Goal: Task Accomplishment & Management: Manage account settings

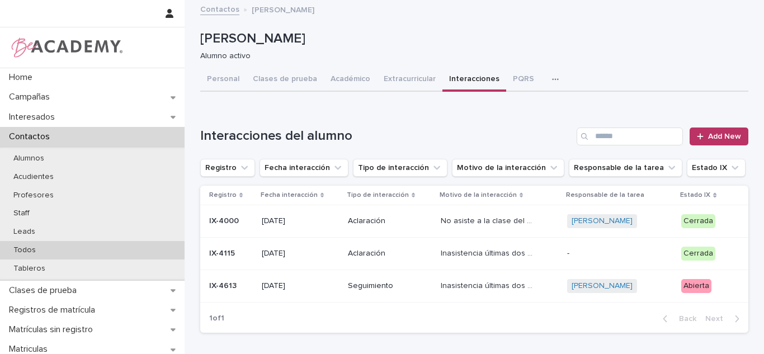
click at [82, 254] on div "Todos" at bounding box center [92, 250] width 185 height 18
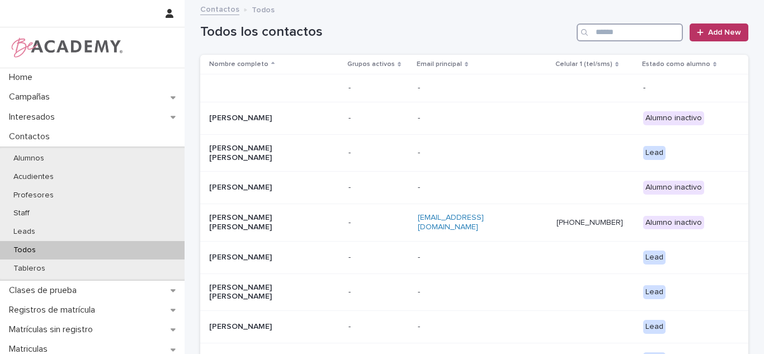
click at [642, 33] on input "Search" at bounding box center [630, 32] width 106 height 18
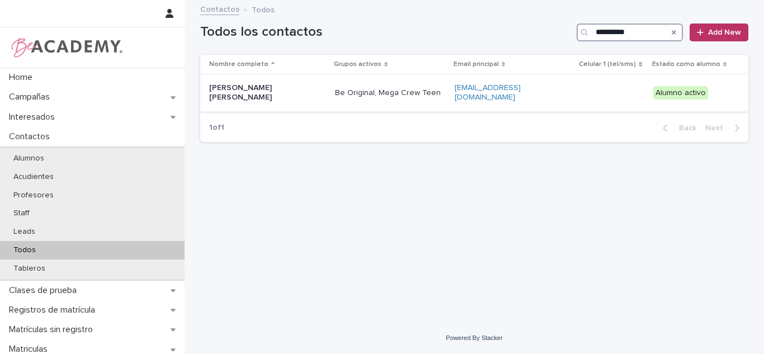
type input "**********"
click at [604, 84] on div at bounding box center [612, 93] width 64 height 18
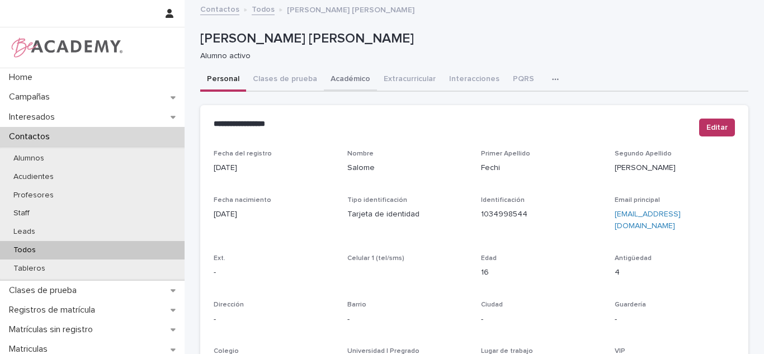
click at [324, 76] on button "Académico" at bounding box center [350, 79] width 53 height 23
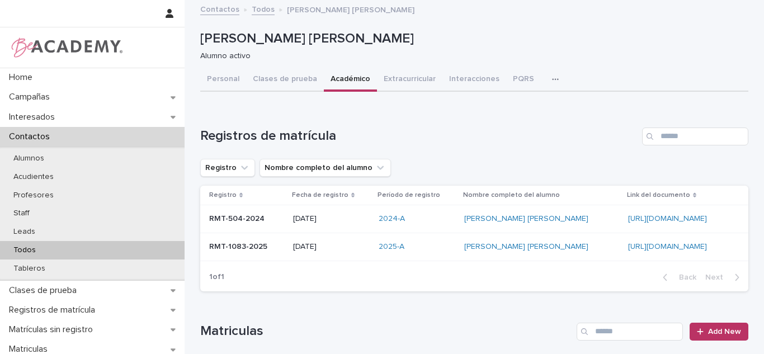
click at [328, 248] on p "23/01/2025" at bounding box center [331, 247] width 77 height 10
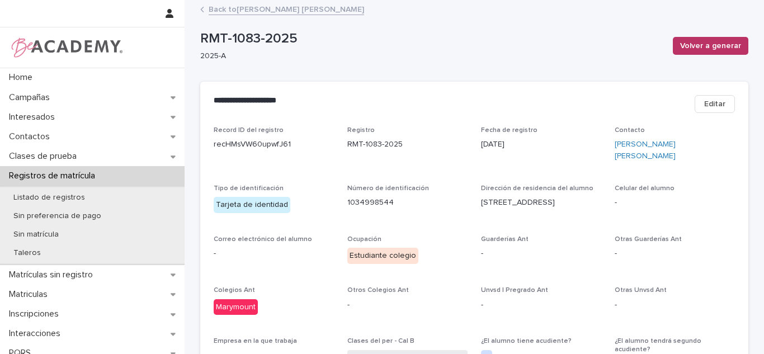
click at [290, 10] on link "Back to Salome Fechi Velez" at bounding box center [287, 8] width 156 height 13
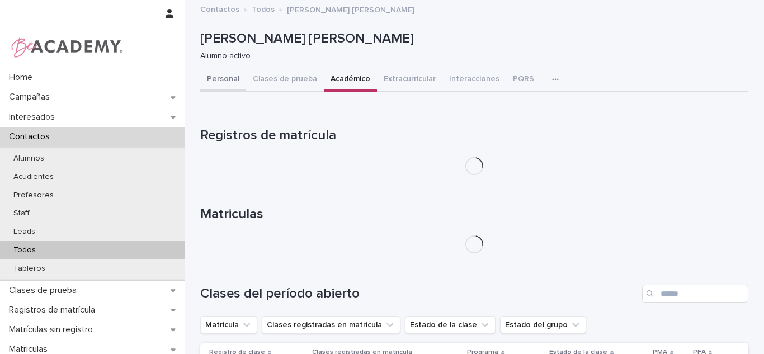
click at [222, 89] on button "Personal" at bounding box center [223, 79] width 46 height 23
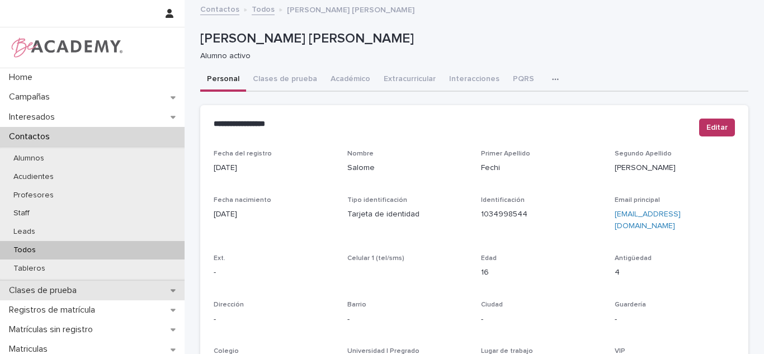
click at [51, 287] on p "Clases de prueba" at bounding box center [44, 290] width 81 height 11
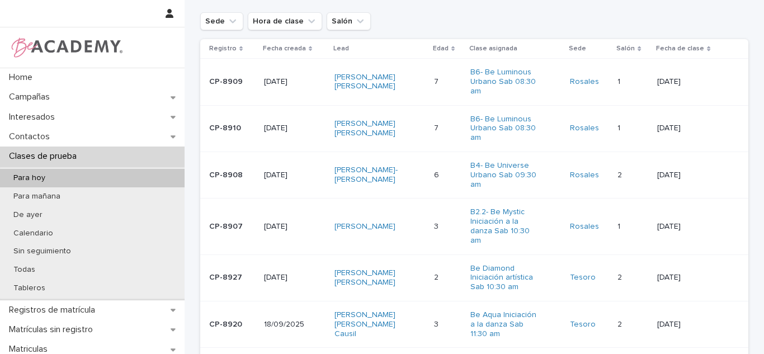
scroll to position [140, 0]
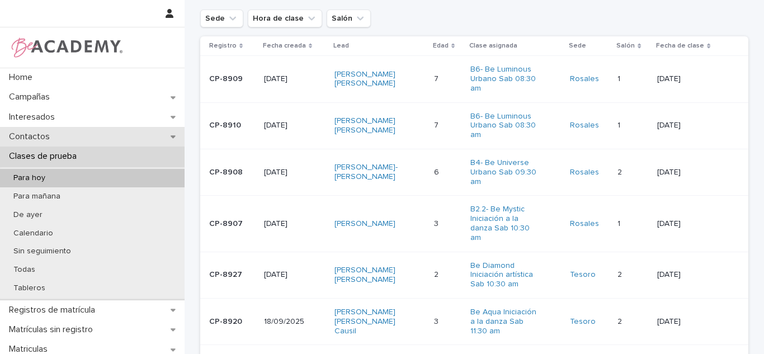
click at [23, 139] on p "Contactos" at bounding box center [31, 136] width 54 height 11
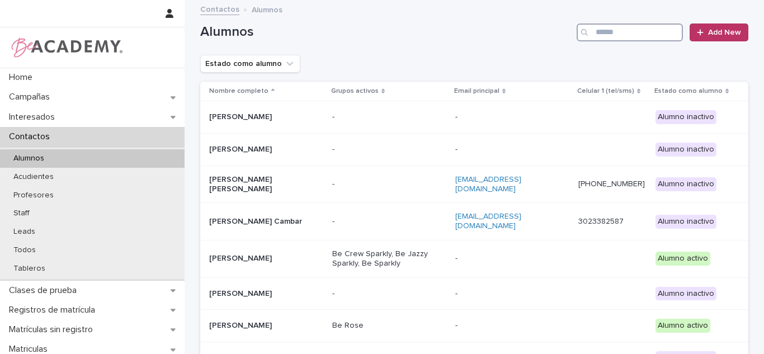
click at [622, 26] on input "Search" at bounding box center [630, 32] width 106 height 18
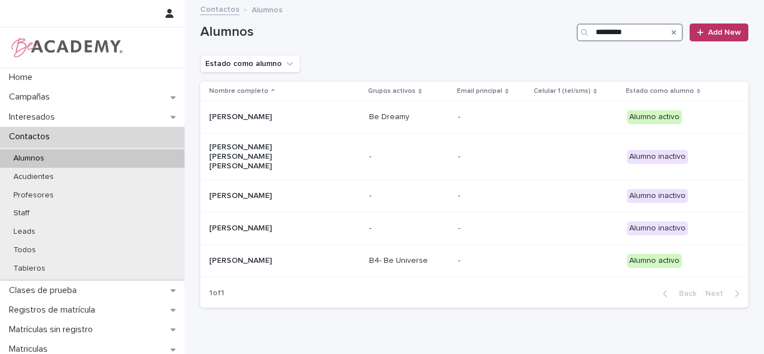
type input "*********"
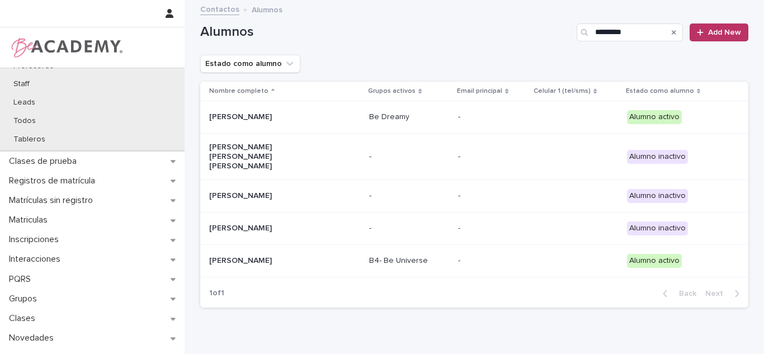
scroll to position [185, 0]
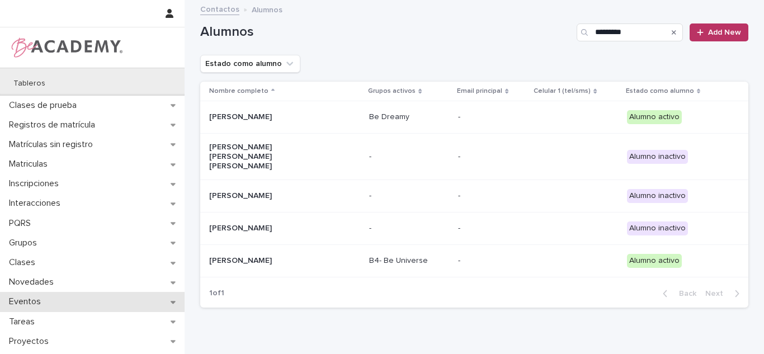
click at [17, 300] on p "Eventos" at bounding box center [26, 301] width 45 height 11
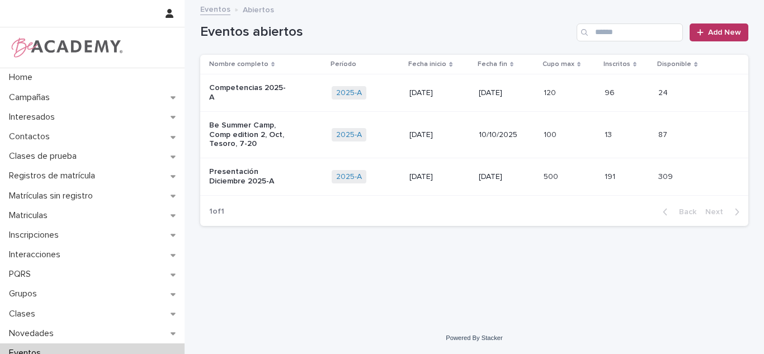
click at [280, 165] on div "Presentación Diciembre 2025-A" at bounding box center [249, 175] width 80 height 21
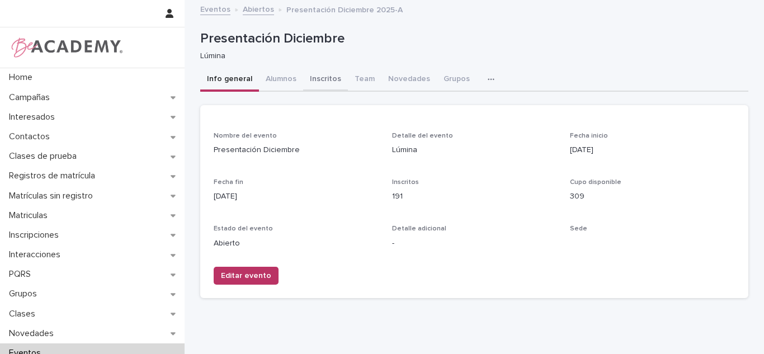
click at [321, 76] on button "Inscritos" at bounding box center [325, 79] width 45 height 23
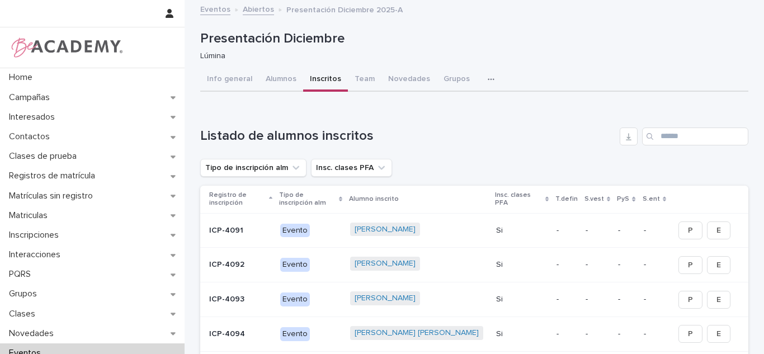
click at [679, 137] on input "Search" at bounding box center [695, 137] width 106 height 18
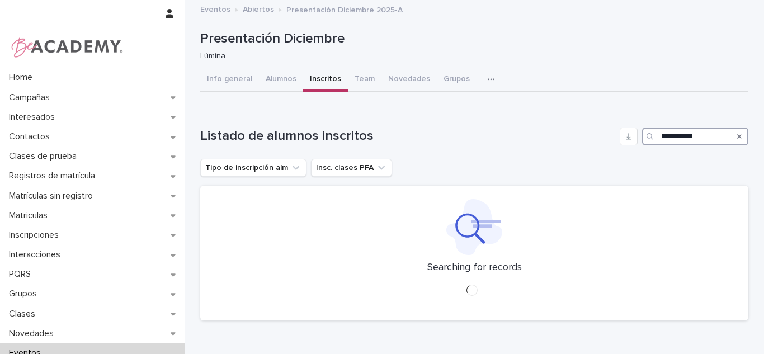
click at [678, 137] on input "**********" at bounding box center [695, 137] width 106 height 18
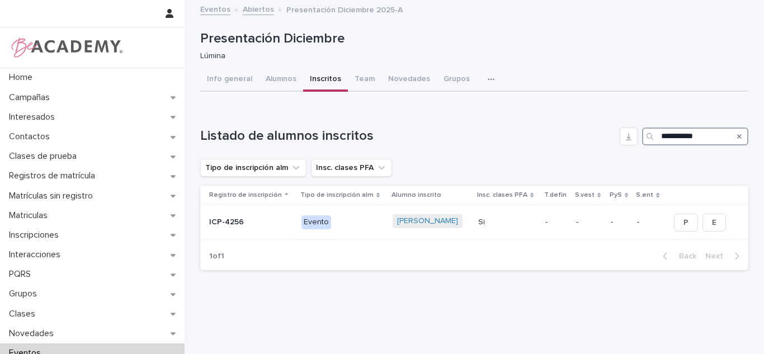
type input "**********"
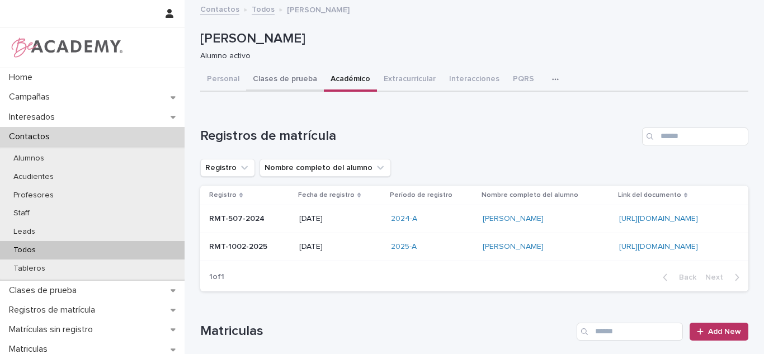
scroll to position [43, 0]
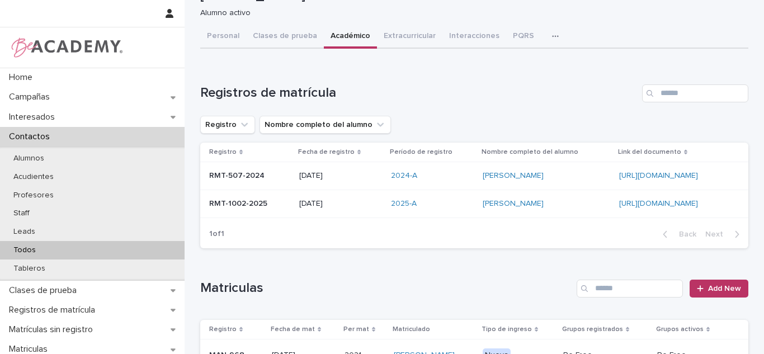
click at [387, 214] on td "2025-A" at bounding box center [433, 204] width 92 height 28
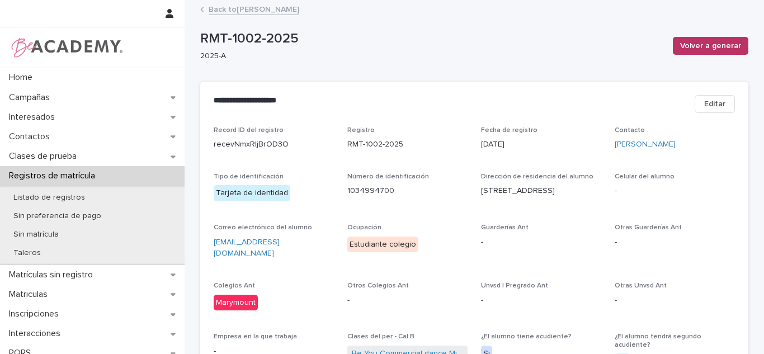
click at [230, 15] on div "Back to Isabella Fechi Velez" at bounding box center [474, 10] width 559 height 16
click at [230, 14] on link "Back to Isabella Fechi Velez" at bounding box center [254, 8] width 91 height 13
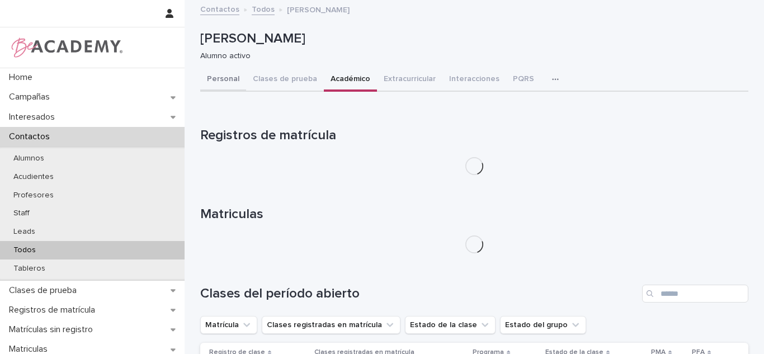
click at [234, 84] on button "Personal" at bounding box center [223, 79] width 46 height 23
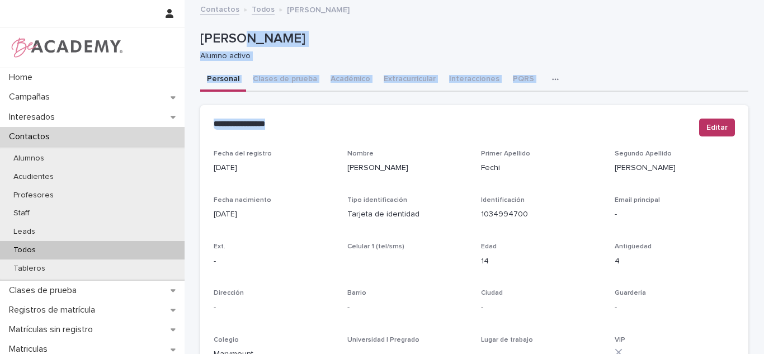
drag, startPoint x: 231, startPoint y: 45, endPoint x: 420, endPoint y: 124, distance: 205.1
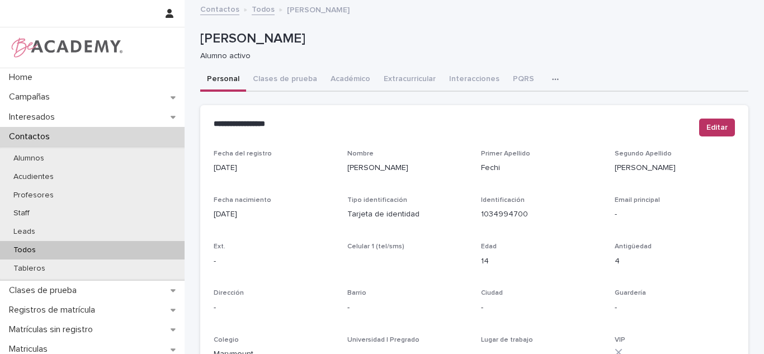
click at [470, 178] on div "Fecha del registro 30/08/2021 Nombre Isabella Primer Apellido Fechi Segundo Ape…" at bounding box center [474, 309] width 521 height 319
click at [73, 251] on div "Todos" at bounding box center [92, 250] width 185 height 18
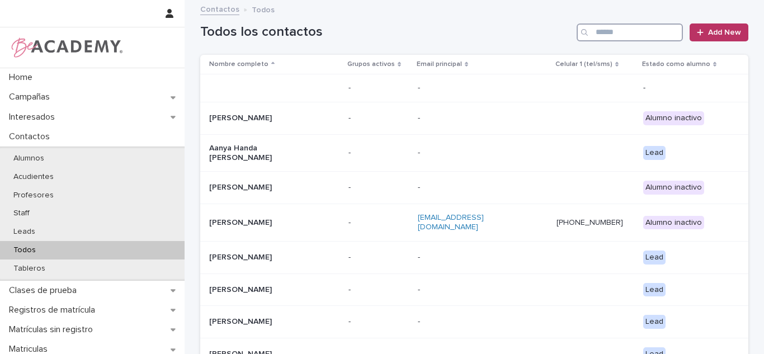
click at [657, 36] on input "Search" at bounding box center [630, 32] width 106 height 18
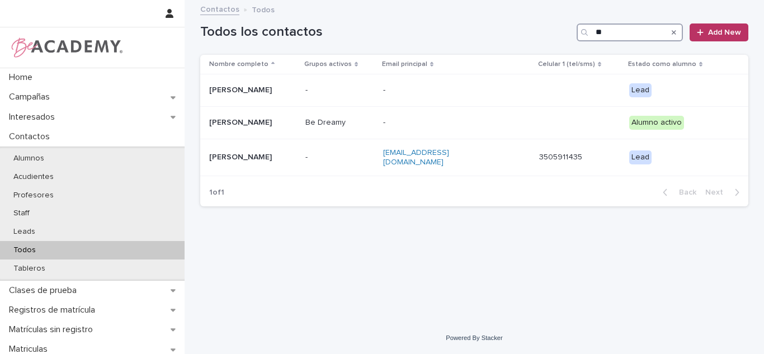
type input "*"
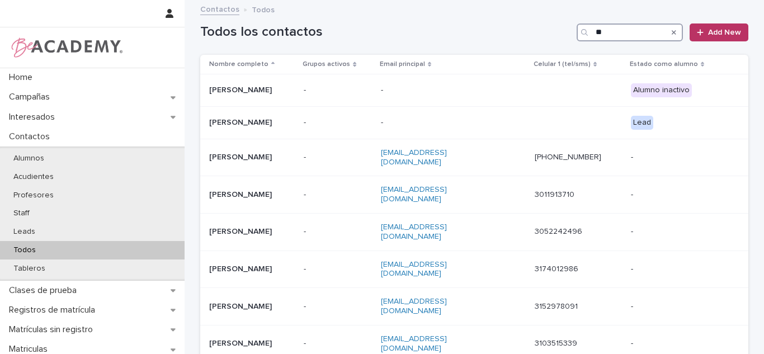
type input "*"
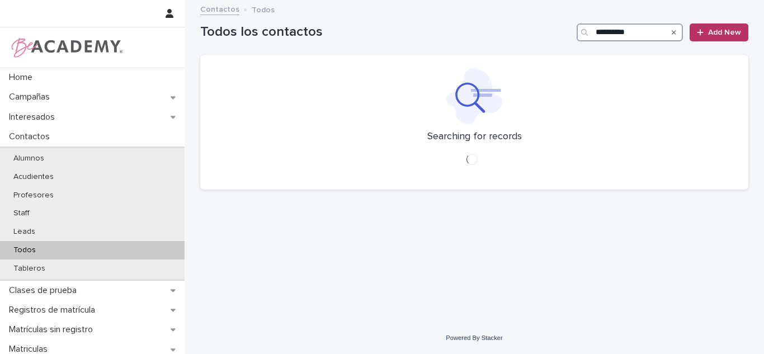
type input "**********"
click at [610, 59] on div "Searching for records" at bounding box center [474, 122] width 548 height 135
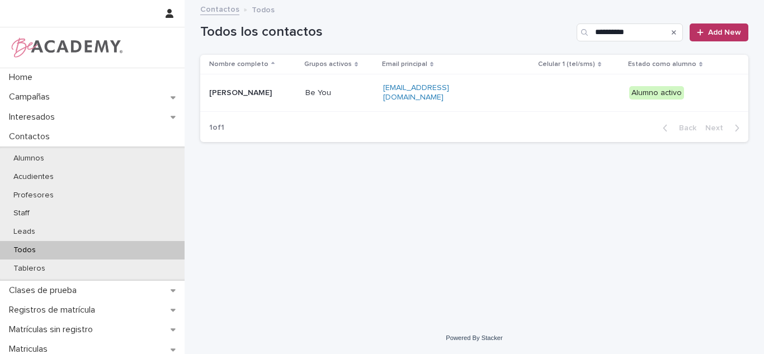
click at [375, 90] on p "Be You" at bounding box center [339, 93] width 69 height 10
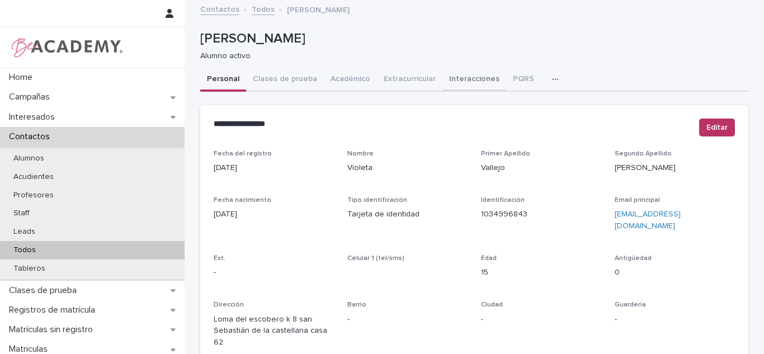
click at [442, 77] on button "Interacciones" at bounding box center [474, 79] width 64 height 23
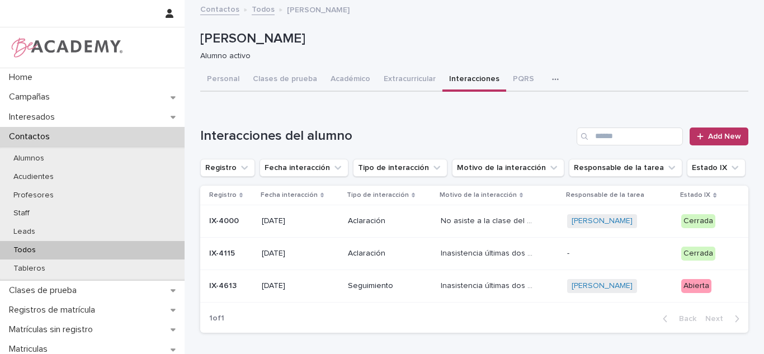
click at [497, 288] on p "Inasistencia últimas dos clases ( miercoles)" at bounding box center [489, 285] width 96 height 12
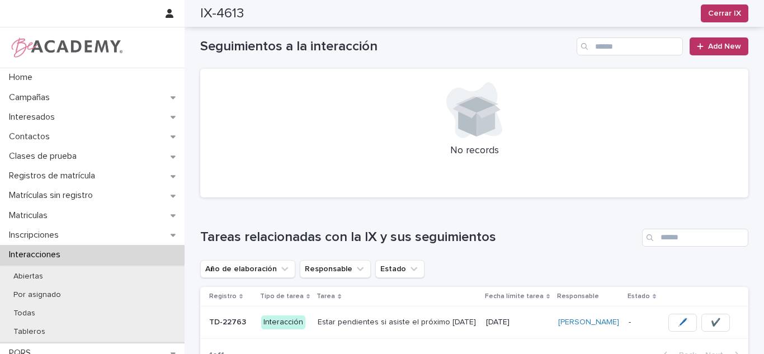
scroll to position [332, 0]
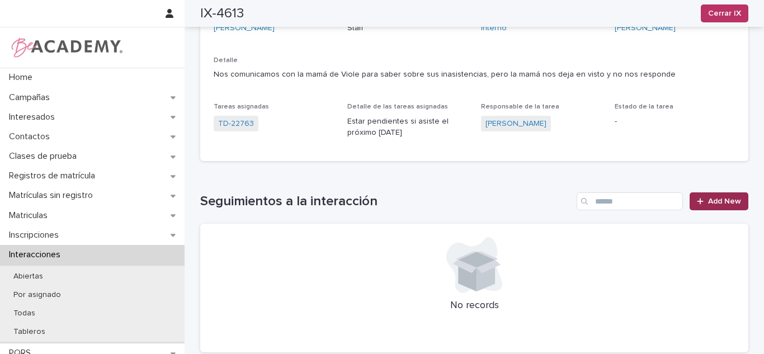
click at [699, 200] on icon at bounding box center [700, 201] width 7 height 8
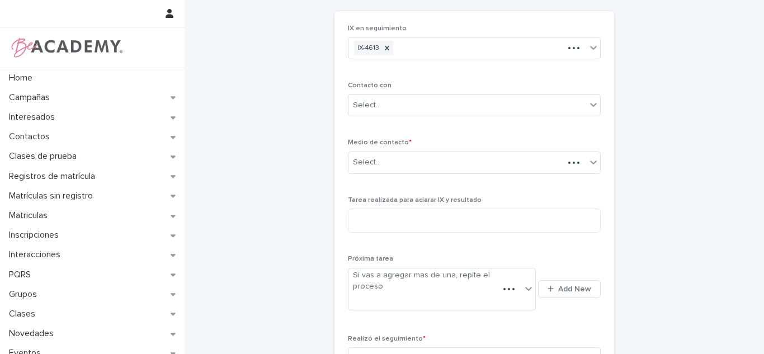
scroll to position [4, 0]
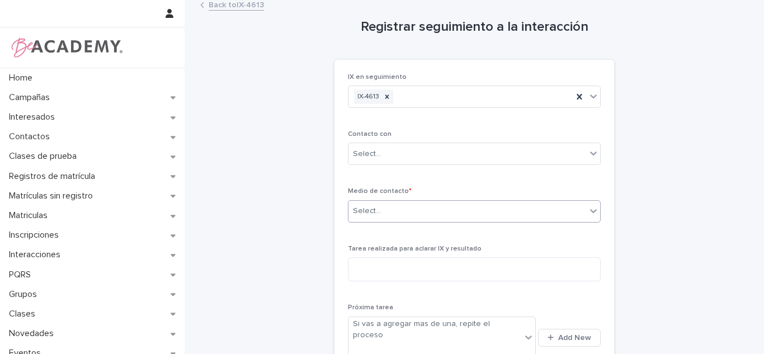
click at [412, 212] on div "Select..." at bounding box center [468, 211] width 238 height 18
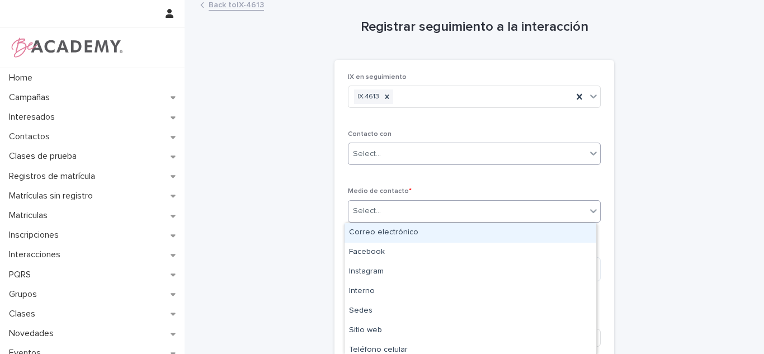
click at [382, 154] on input "text" at bounding box center [382, 154] width 1 height 10
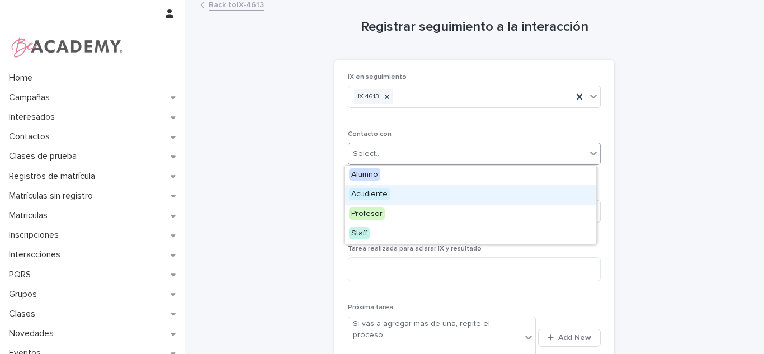
click at [380, 192] on span "Acudiente" at bounding box center [369, 194] width 41 height 12
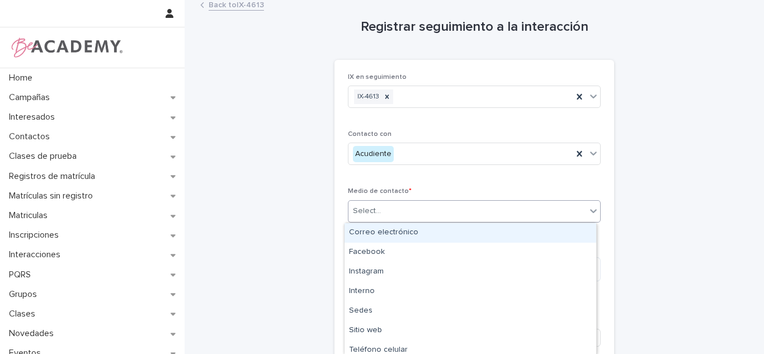
click at [384, 214] on div "Select..." at bounding box center [468, 211] width 238 height 18
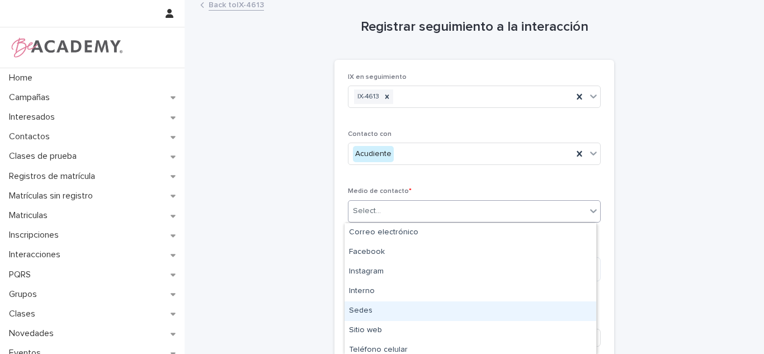
scroll to position [45, 0]
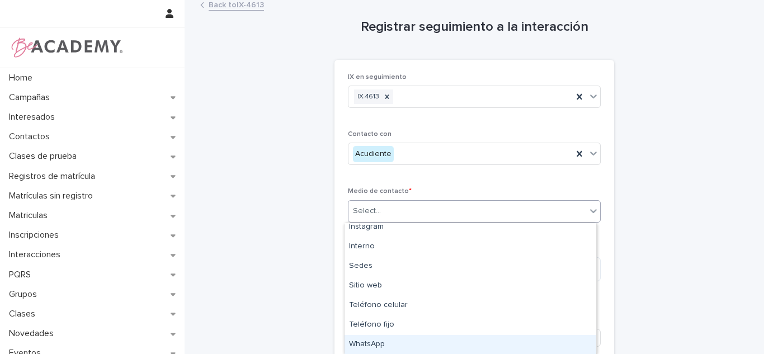
click at [466, 346] on div "WhatsApp" at bounding box center [471, 345] width 252 height 20
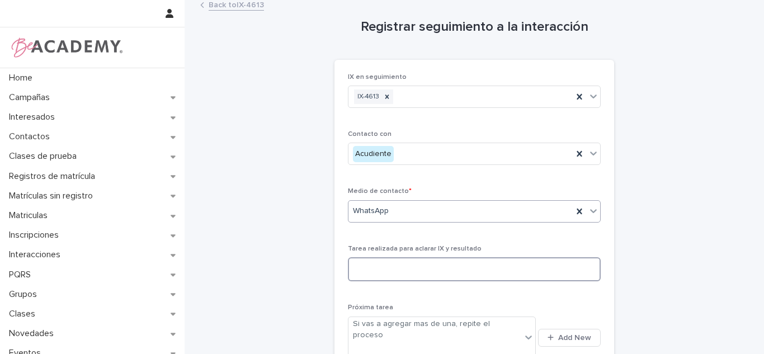
click at [426, 261] on textarea at bounding box center [474, 269] width 253 height 24
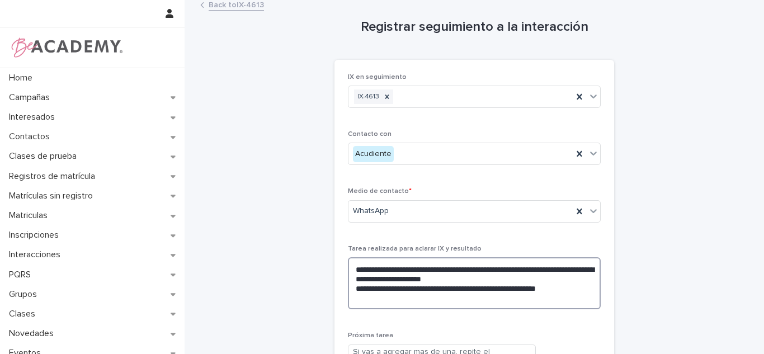
scroll to position [193, 0]
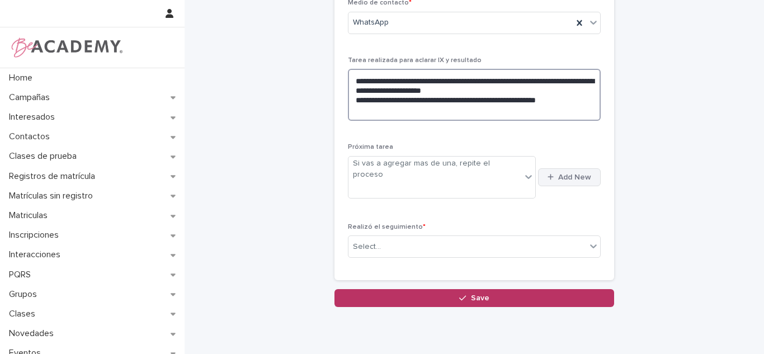
type textarea "**********"
click at [578, 168] on button "Add New" at bounding box center [569, 177] width 63 height 18
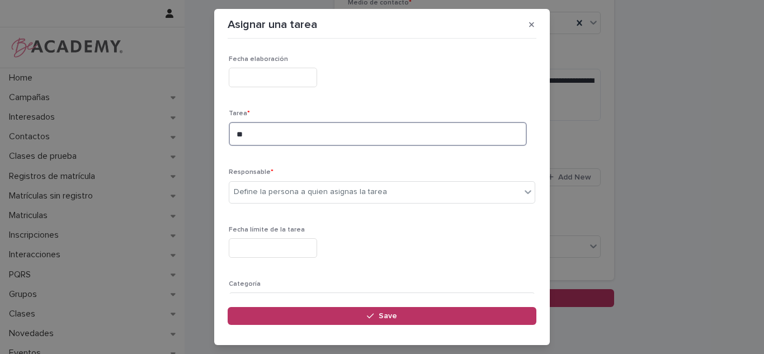
type textarea "*"
drag, startPoint x: 279, startPoint y: 145, endPoint x: 242, endPoint y: 153, distance: 37.7
drag, startPoint x: 268, startPoint y: 133, endPoint x: 0, endPoint y: 166, distance: 270.0
click at [0, 165] on div "Asignar una tarea Loading... Saving… Loading... Saving… Loading... Saving… Fech…" at bounding box center [382, 177] width 764 height 354
type textarea "**********"
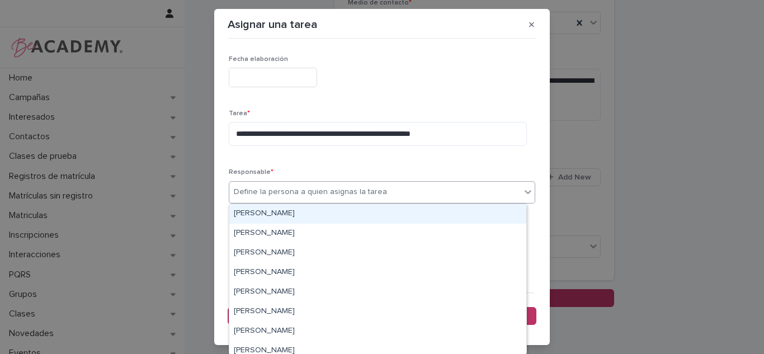
click at [341, 190] on div "Define la persona a quien asignas la tarea" at bounding box center [310, 192] width 153 height 12
click at [300, 217] on div "Carolina Castillo Cuadrado" at bounding box center [377, 214] width 297 height 20
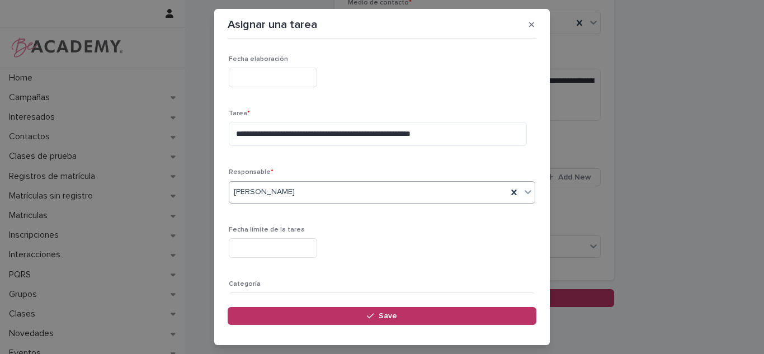
click at [289, 246] on input "text" at bounding box center [273, 248] width 88 height 20
click at [357, 153] on div "**********" at bounding box center [382, 132] width 307 height 45
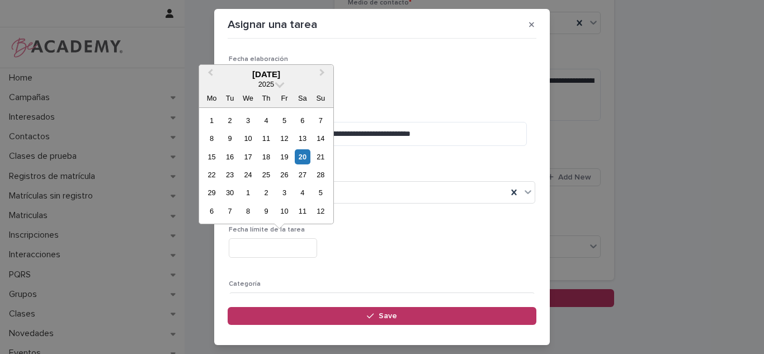
drag, startPoint x: 322, startPoint y: 252, endPoint x: 313, endPoint y: 233, distance: 21.0
click at [317, 252] on input "text" at bounding box center [273, 248] width 88 height 20
click at [294, 194] on div "29 30 1 2 3 4 5" at bounding box center [266, 193] width 127 height 18
click at [243, 173] on div "24" at bounding box center [248, 174] width 15 height 15
type input "**********"
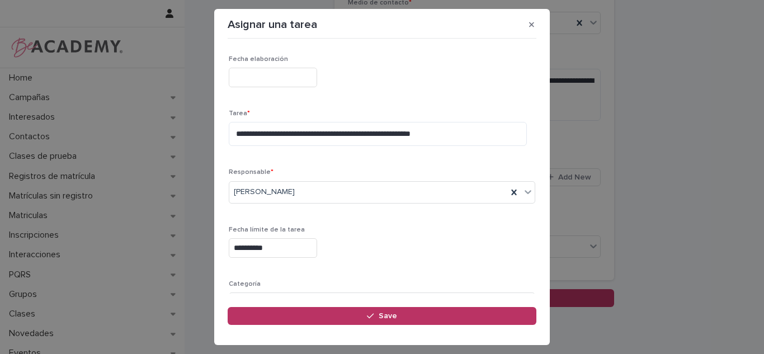
scroll to position [114, 0]
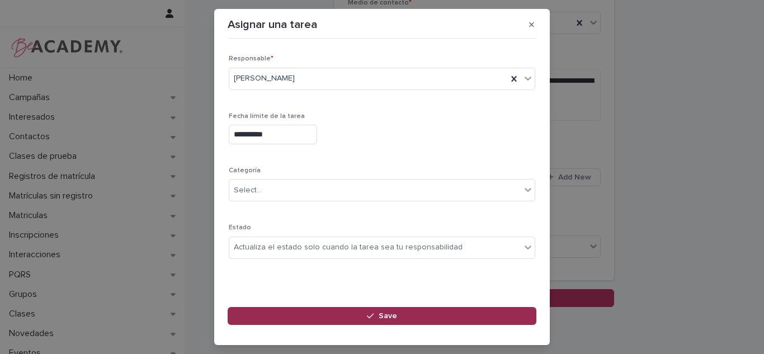
click at [319, 314] on button "Save" at bounding box center [382, 316] width 309 height 18
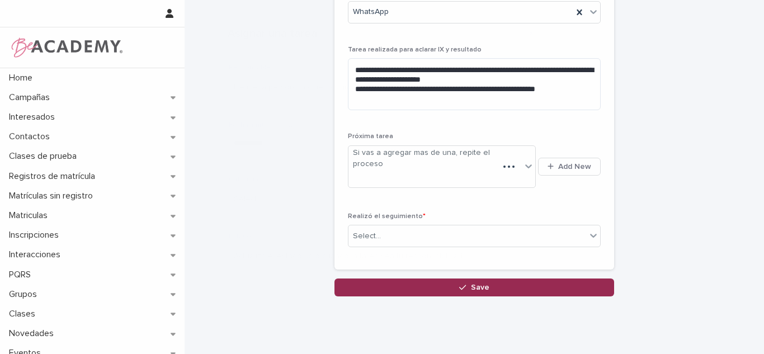
scroll to position [193, 0]
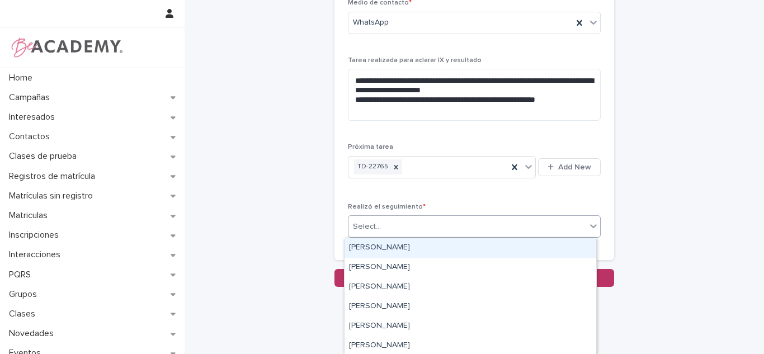
click at [404, 237] on body "**********" at bounding box center [382, 177] width 764 height 354
click at [403, 243] on div "Carolina Castillo Cuadrado" at bounding box center [471, 248] width 252 height 20
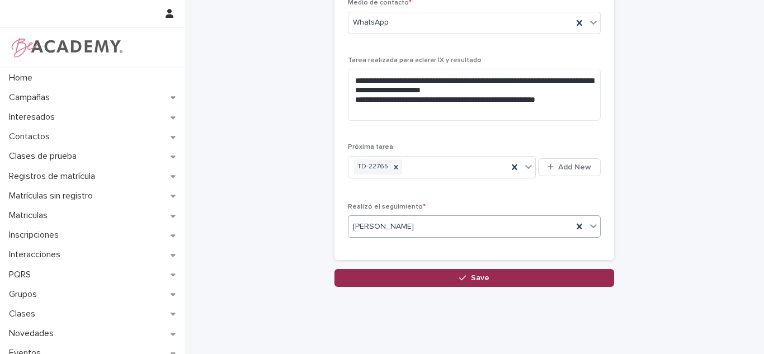
click at [403, 271] on button "Save" at bounding box center [475, 278] width 280 height 18
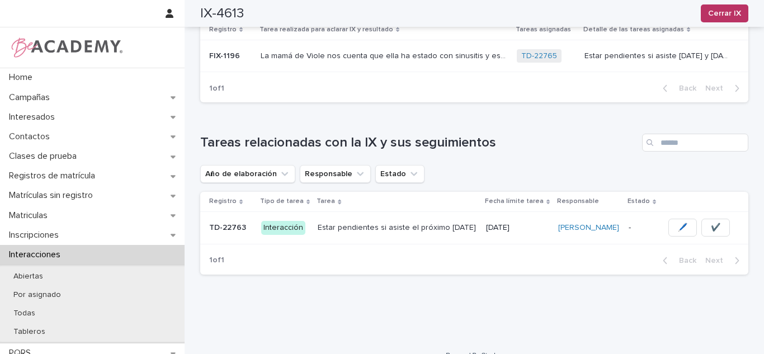
scroll to position [374, 0]
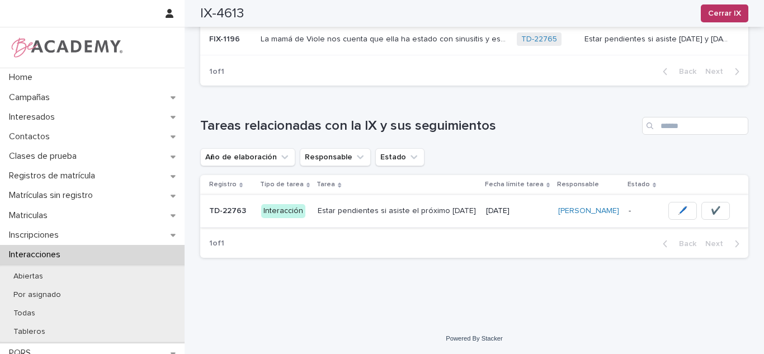
click at [705, 211] on button "✔️" at bounding box center [715, 211] width 29 height 18
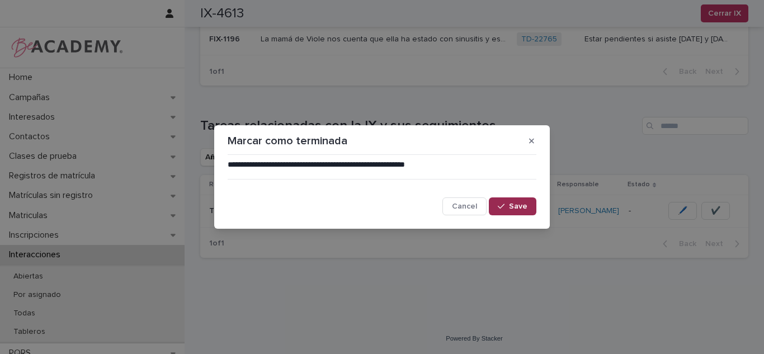
click at [507, 214] on button "Save" at bounding box center [513, 206] width 48 height 18
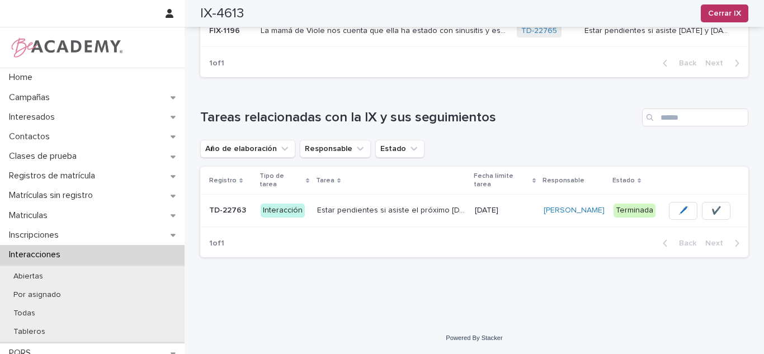
scroll to position [243, 0]
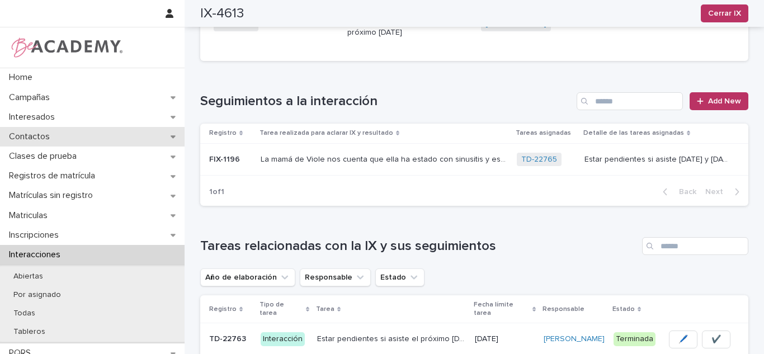
click at [39, 140] on p "Contactos" at bounding box center [31, 136] width 54 height 11
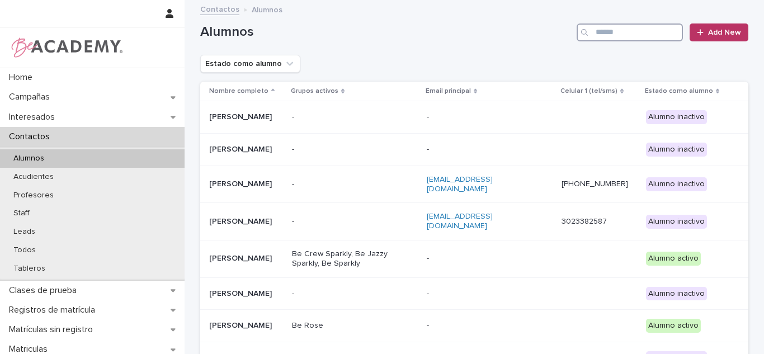
click at [640, 25] on input "Search" at bounding box center [630, 32] width 106 height 18
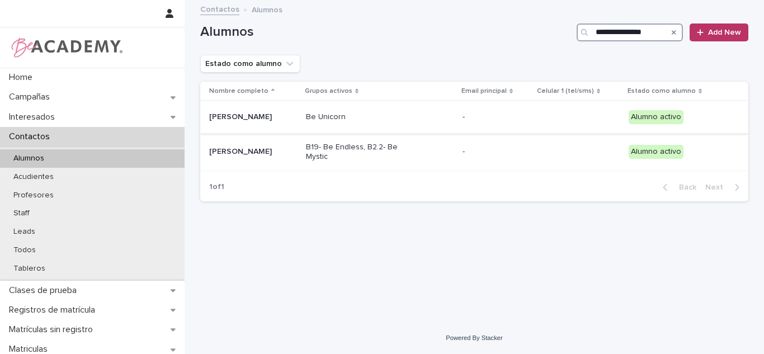
type input "**********"
click at [279, 122] on div "Maria Antonia Orozco Jaramillo" at bounding box center [253, 117] width 88 height 18
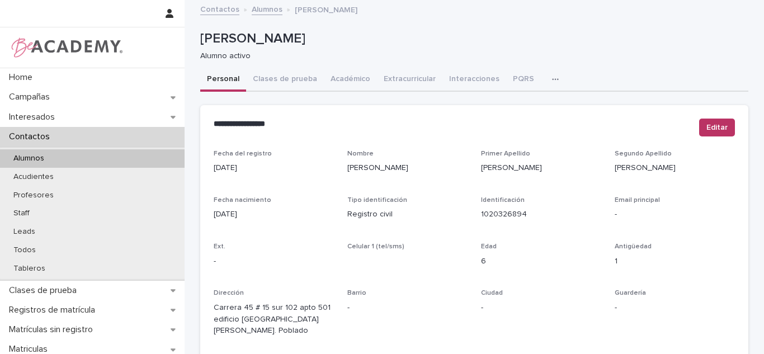
click at [555, 30] on div "Maria Antonia Orozco Jaramillo" at bounding box center [472, 38] width 544 height 18
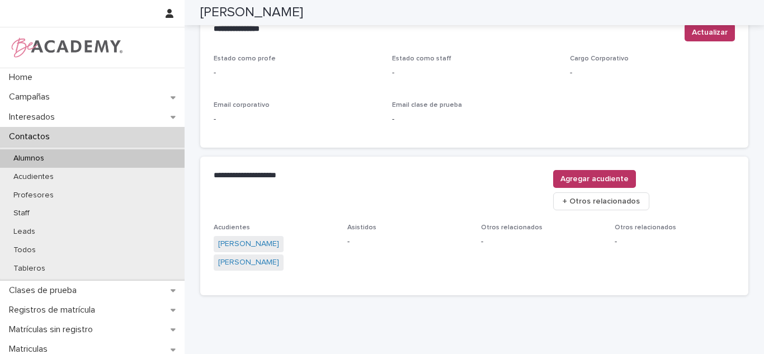
scroll to position [508, 0]
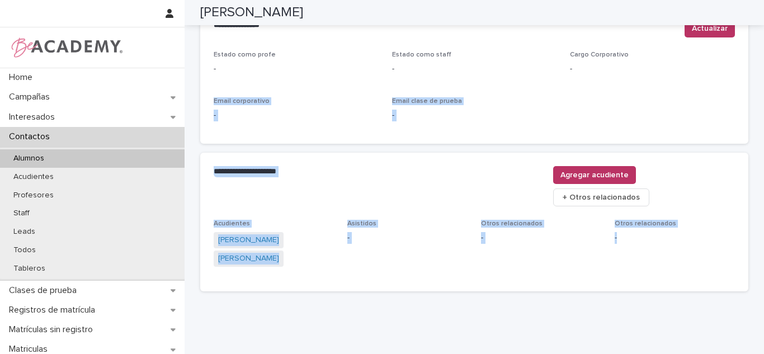
drag, startPoint x: 752, startPoint y: 297, endPoint x: 764, endPoint y: 72, distance: 225.7
click at [764, 72] on div "**********" at bounding box center [382, 177] width 764 height 354
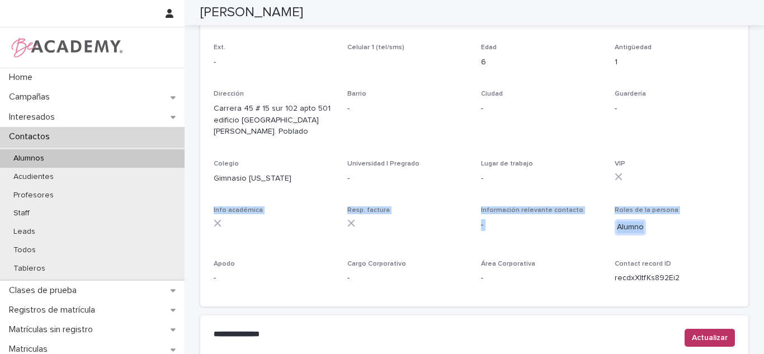
drag, startPoint x: 755, startPoint y: 211, endPoint x: 757, endPoint y: 107, distance: 103.5
click at [757, 107] on div "**********" at bounding box center [382, 177] width 764 height 354
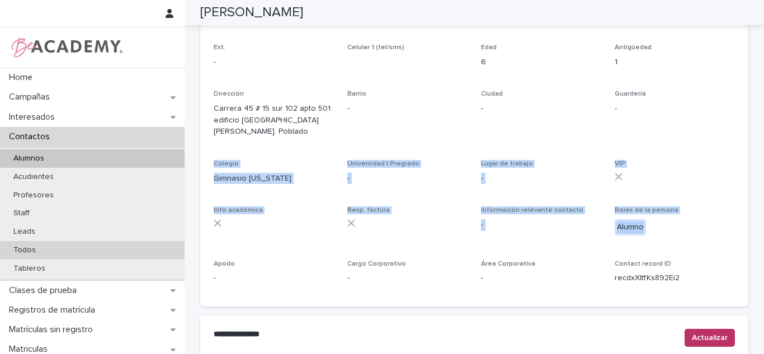
click at [23, 249] on p "Todos" at bounding box center [24, 251] width 40 height 10
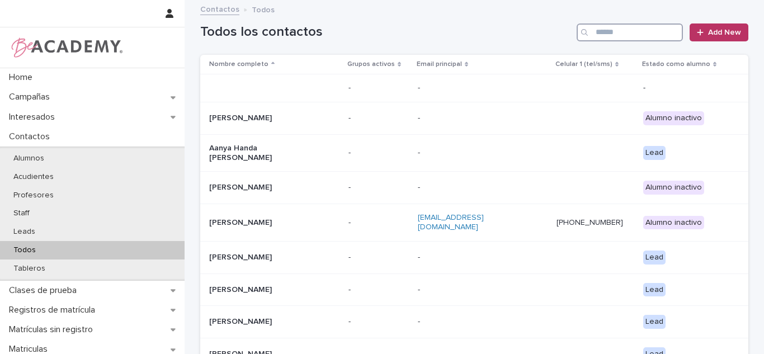
click at [631, 32] on input "Search" at bounding box center [630, 32] width 106 height 18
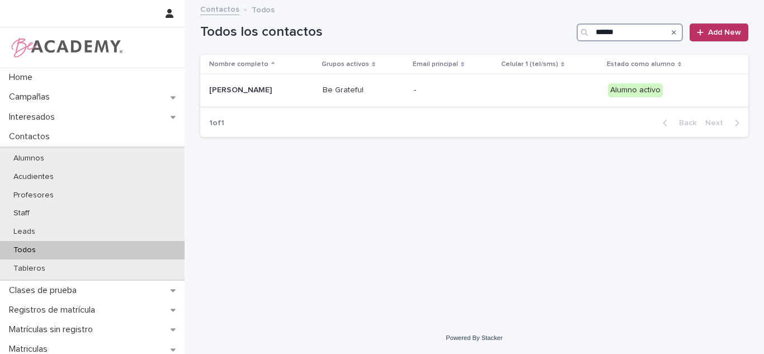
type input "******"
click at [473, 83] on div "-" at bounding box center [453, 89] width 79 height 12
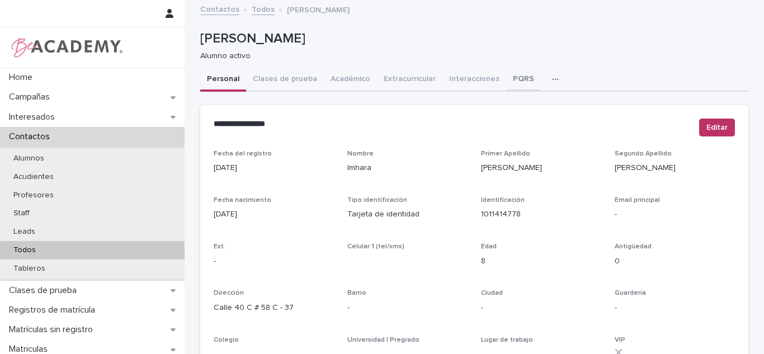
click at [511, 70] on button "PQRS" at bounding box center [523, 79] width 35 height 23
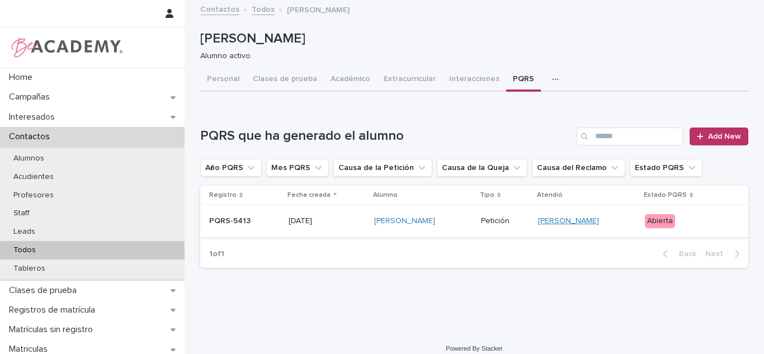
scroll to position [1, 0]
click at [689, 216] on p "Abierta" at bounding box center [688, 221] width 86 height 14
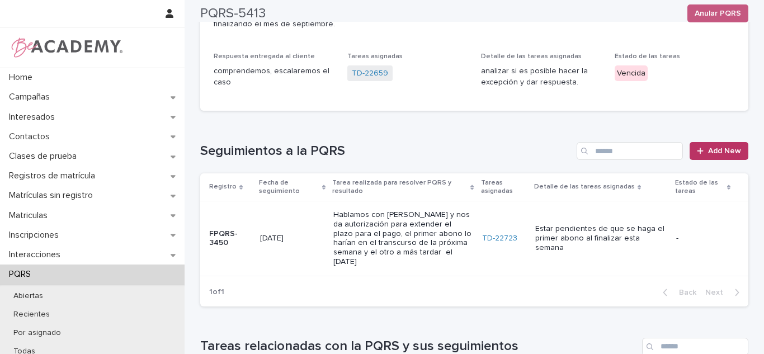
scroll to position [210, 0]
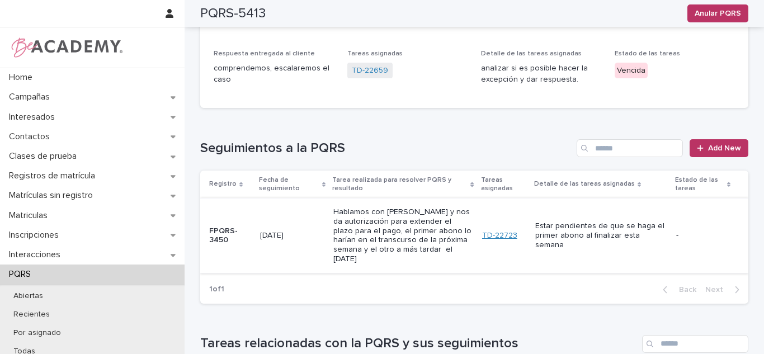
click at [492, 231] on link "TD-22723" at bounding box center [499, 236] width 35 height 10
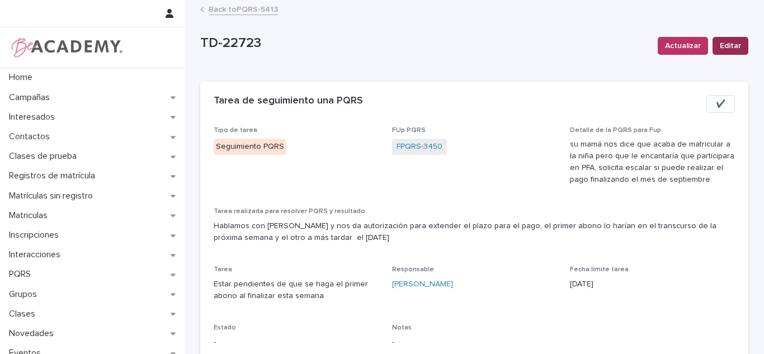
click at [726, 46] on span "Editar" at bounding box center [730, 45] width 21 height 11
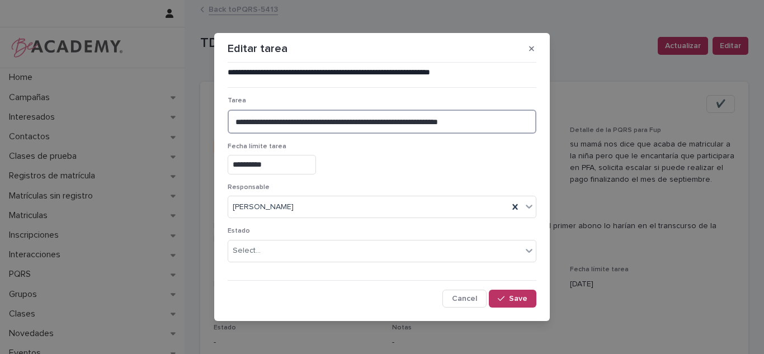
click at [509, 124] on textarea "**********" at bounding box center [382, 122] width 309 height 24
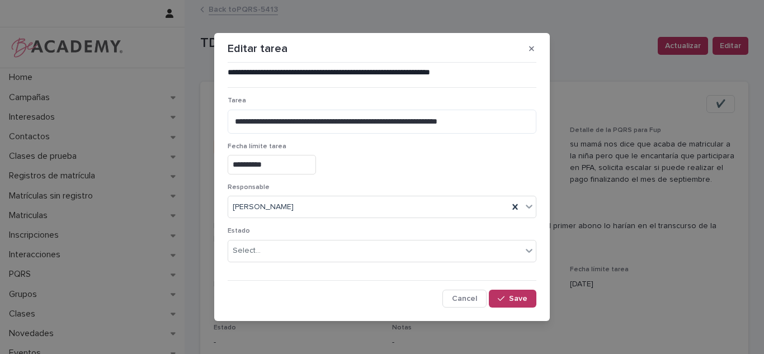
drag, startPoint x: 526, startPoint y: 49, endPoint x: 747, endPoint y: 91, distance: 224.9
click at [529, 48] on icon "button" at bounding box center [531, 49] width 5 height 8
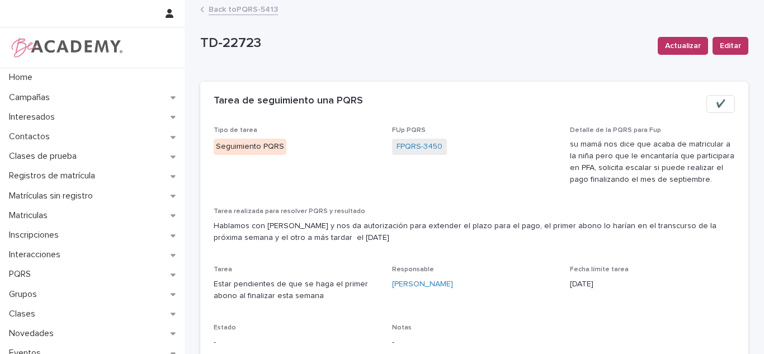
click at [234, 15] on link "Back to PQRS-5413" at bounding box center [243, 8] width 69 height 13
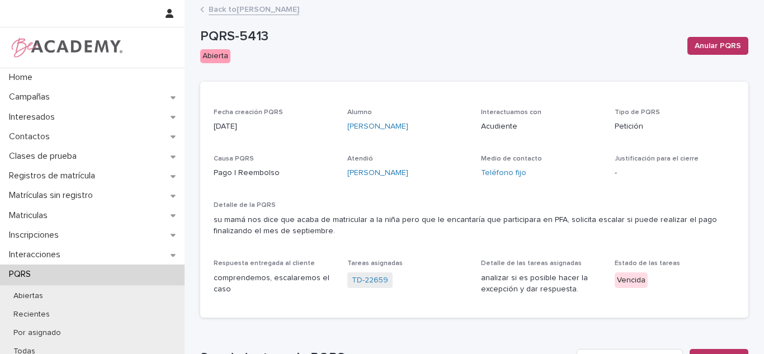
scroll to position [343, 0]
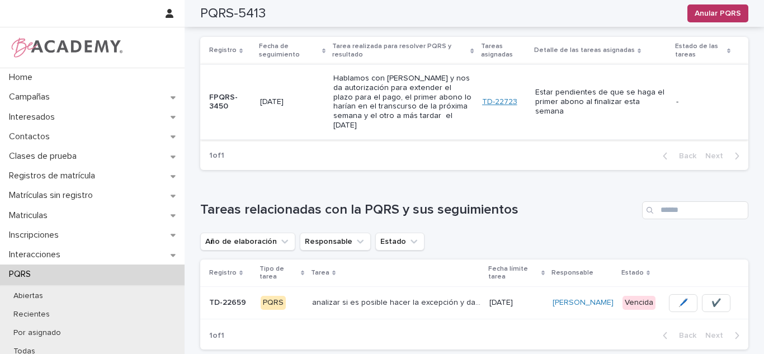
click at [489, 97] on link "TD-22723" at bounding box center [499, 102] width 35 height 10
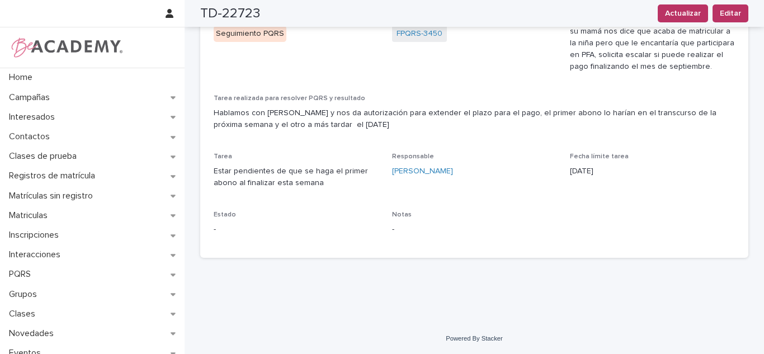
scroll to position [113, 0]
click at [736, 18] on span "Editar" at bounding box center [730, 13] width 21 height 11
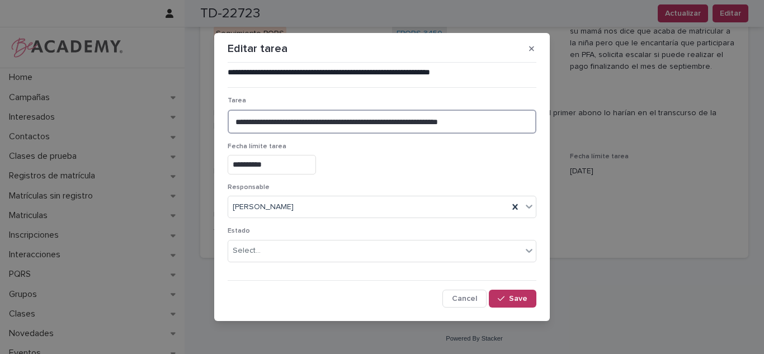
click at [484, 117] on textarea "**********" at bounding box center [382, 122] width 309 height 24
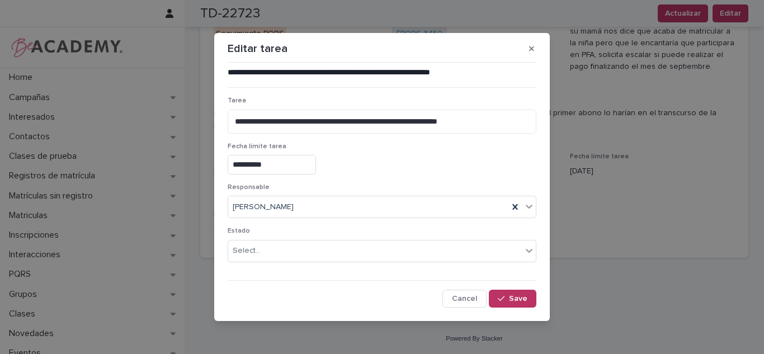
drag, startPoint x: 528, startPoint y: 50, endPoint x: 562, endPoint y: 69, distance: 39.1
click at [529, 49] on icon "button" at bounding box center [531, 48] width 5 height 5
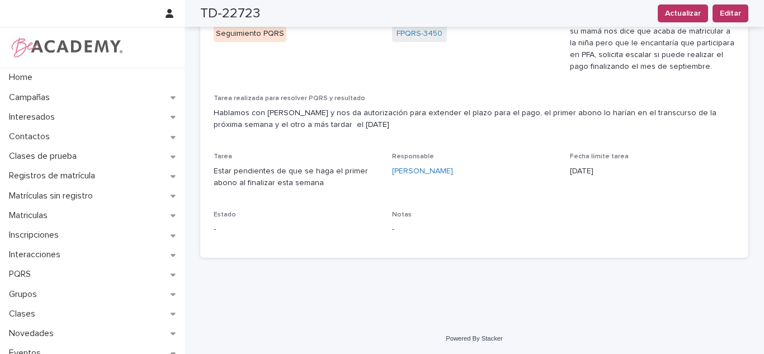
scroll to position [0, 0]
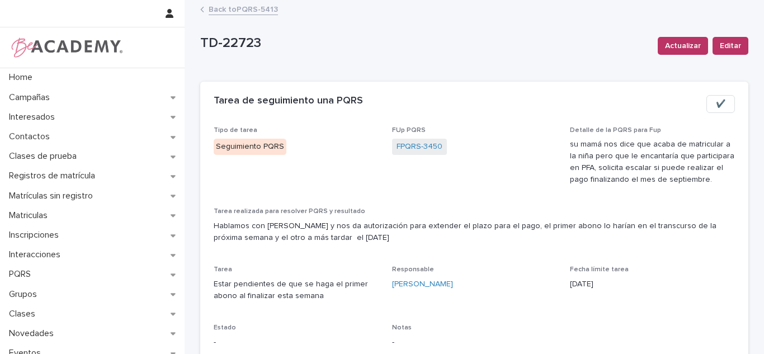
click at [262, 13] on link "Back to PQRS-5413" at bounding box center [243, 8] width 69 height 13
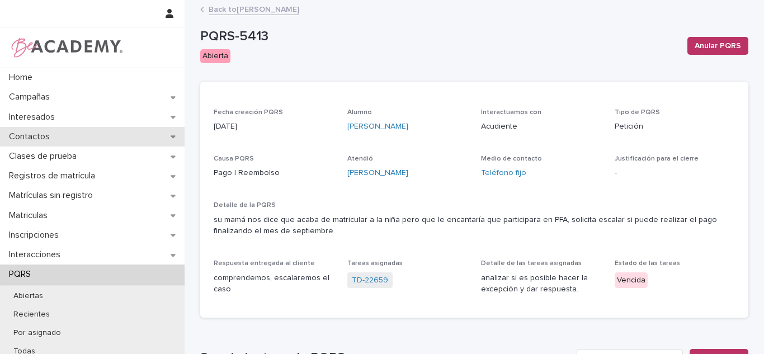
click at [54, 141] on p "Contactos" at bounding box center [31, 136] width 54 height 11
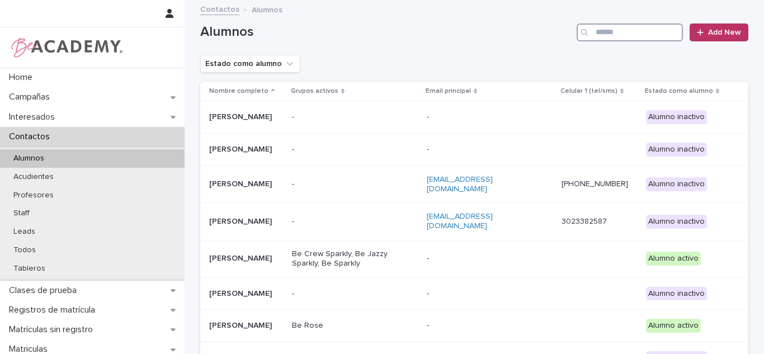
click at [660, 36] on input "Search" at bounding box center [630, 32] width 106 height 18
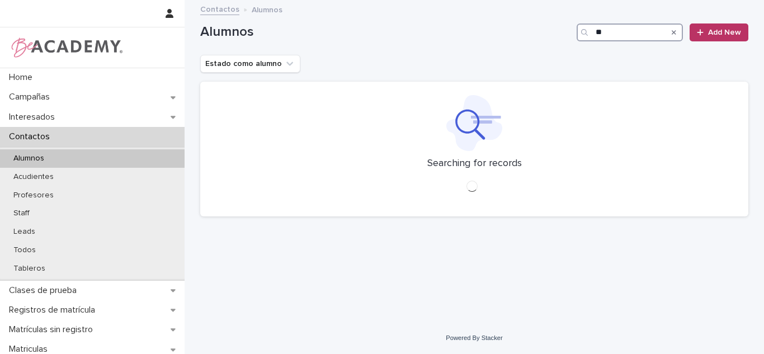
type input "*"
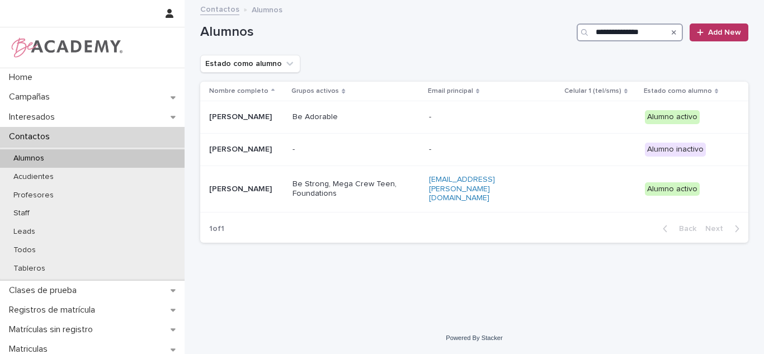
scroll to position [135, 0]
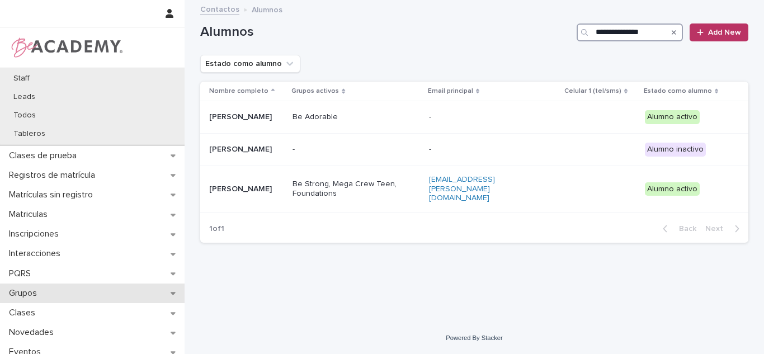
type input "**********"
click at [39, 295] on p "Grupos" at bounding box center [24, 293] width 41 height 11
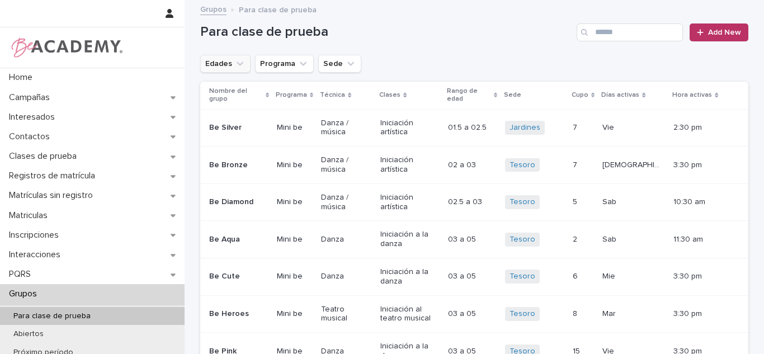
click at [221, 59] on button "Edades" at bounding box center [225, 64] width 50 height 18
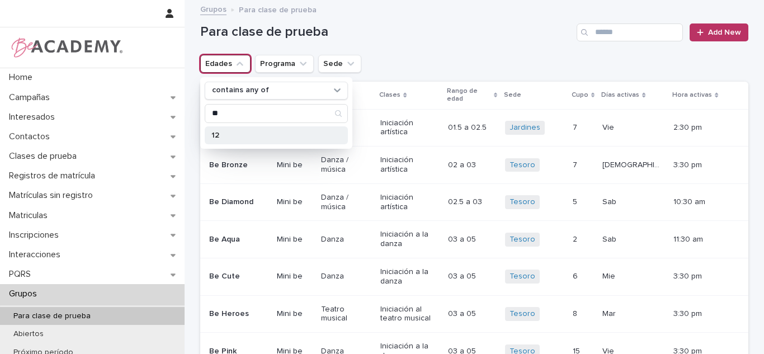
type input "**"
click at [220, 135] on p "12" at bounding box center [270, 135] width 119 height 8
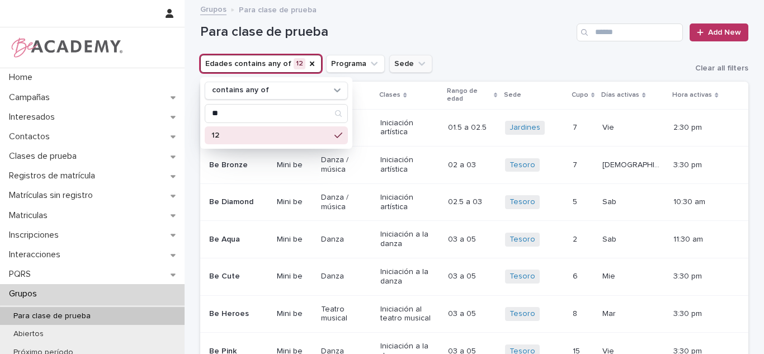
click at [416, 62] on icon "Sede" at bounding box center [421, 63] width 11 height 11
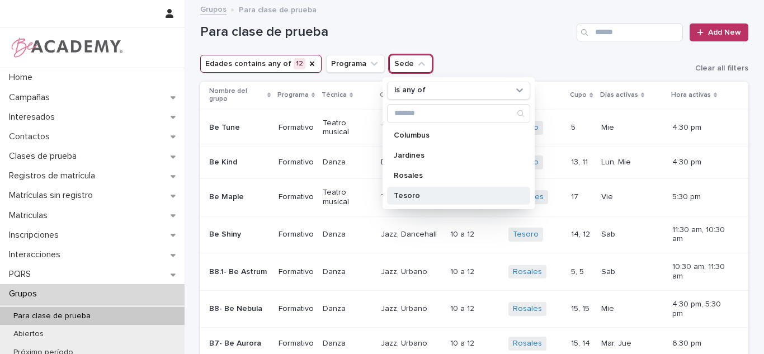
click at [414, 195] on p "Tesoro" at bounding box center [453, 196] width 119 height 8
click at [438, 36] on h1 "Para clase de prueba" at bounding box center [386, 32] width 372 height 16
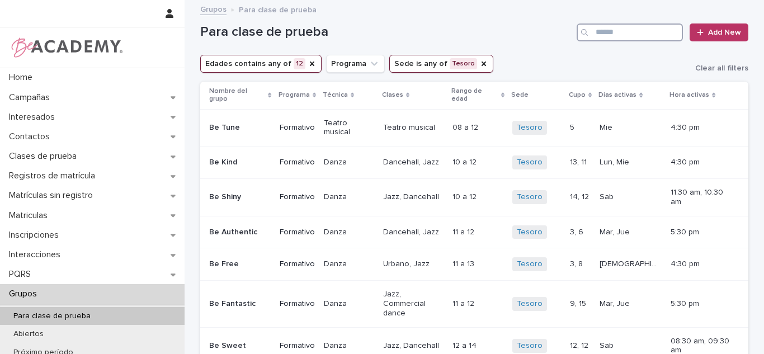
click at [630, 35] on input "Search" at bounding box center [630, 32] width 106 height 18
click at [308, 60] on icon "Edades" at bounding box center [312, 63] width 9 height 9
click at [614, 35] on input "Search" at bounding box center [630, 32] width 106 height 18
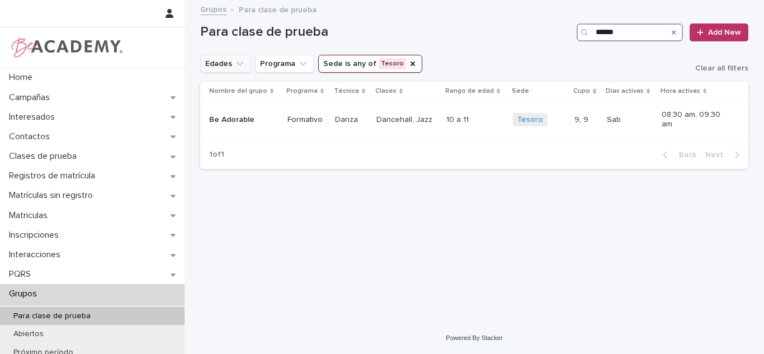
type input "******"
click at [420, 291] on div "Loading... Saving… Loading... Saving… Para clase de prueba ****** Add New Edade…" at bounding box center [474, 147] width 559 height 293
click at [234, 61] on icon "Edades" at bounding box center [239, 63] width 11 height 11
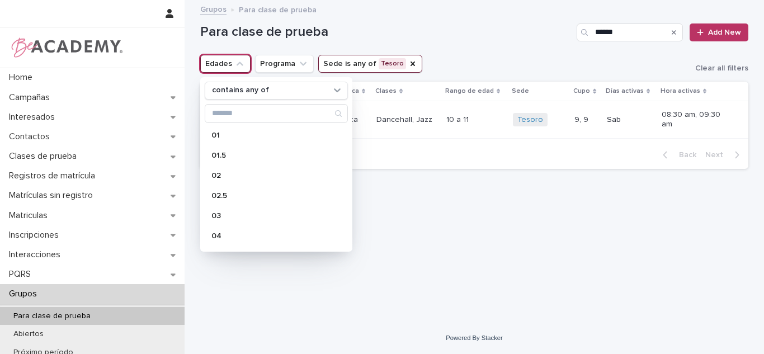
click at [338, 29] on h1 "Para clase de prueba" at bounding box center [386, 32] width 372 height 16
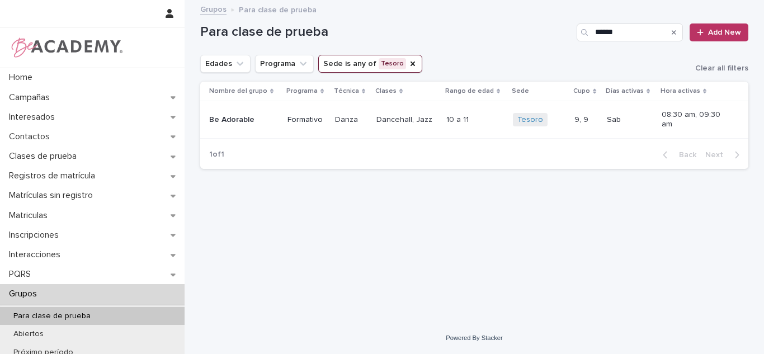
click at [423, 36] on h1 "Para clase de prueba" at bounding box center [386, 32] width 372 height 16
click at [57, 138] on p "Contactos" at bounding box center [31, 136] width 54 height 11
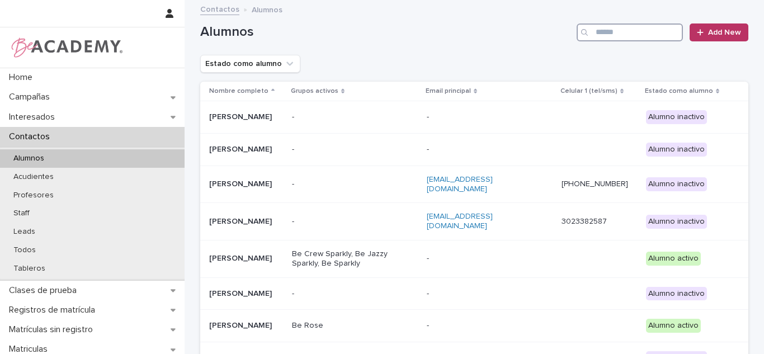
click at [642, 40] on input "Search" at bounding box center [630, 32] width 106 height 18
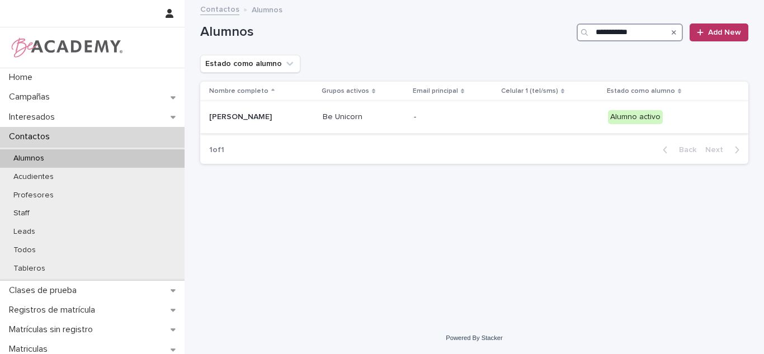
type input "**********"
click at [264, 110] on div "Maria Antonia Orozco Jaramillo" at bounding box center [261, 116] width 105 height 12
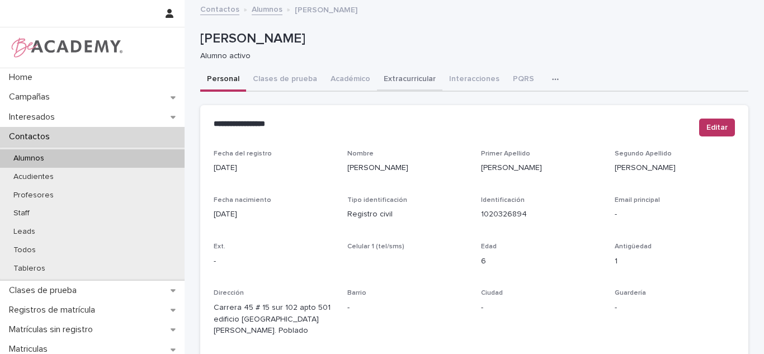
click at [341, 84] on button "Académico" at bounding box center [350, 79] width 53 height 23
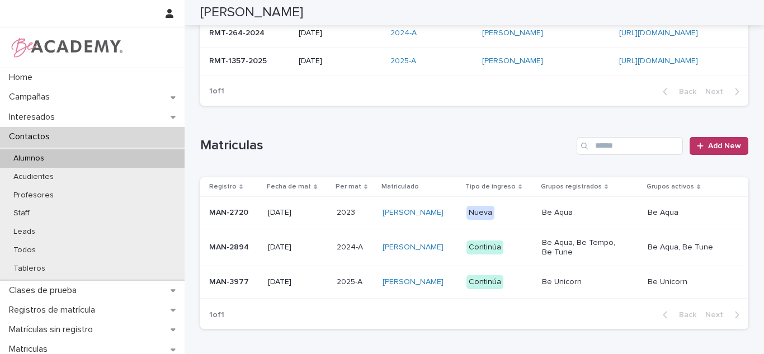
scroll to position [363, 0]
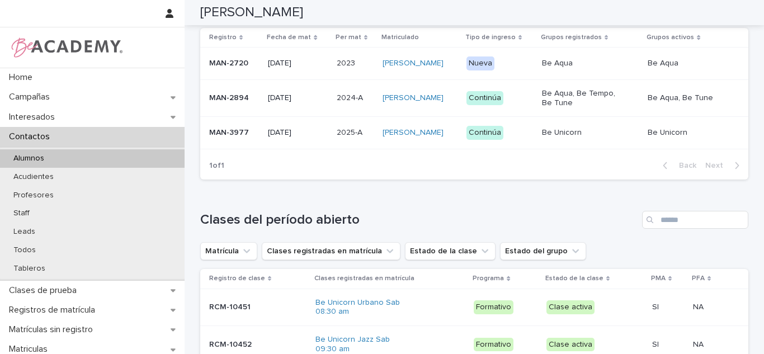
click at [332, 146] on td "2025-A 2025-A" at bounding box center [355, 133] width 46 height 32
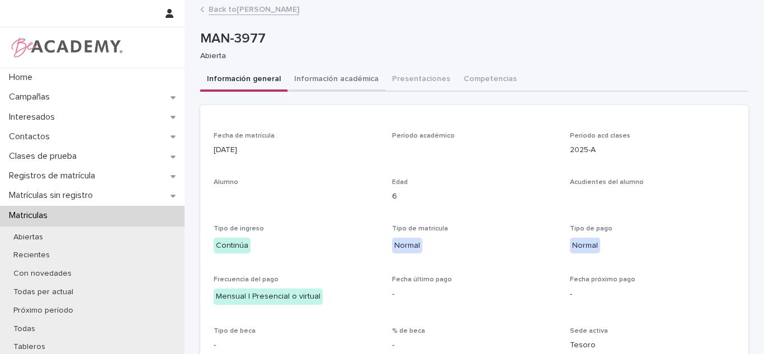
click at [344, 76] on button "Información académica" at bounding box center [337, 79] width 98 height 23
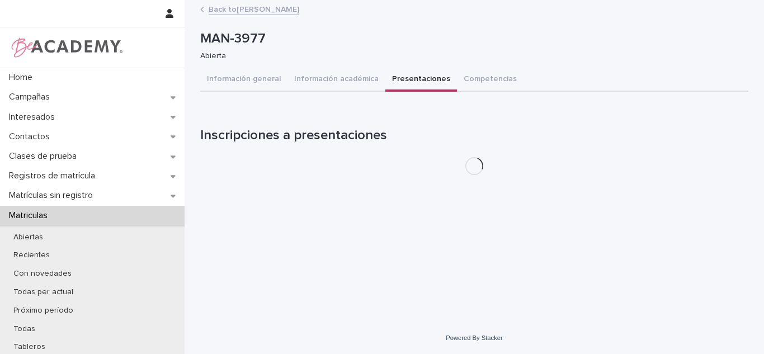
click at [393, 87] on button "Presentaciones" at bounding box center [421, 79] width 72 height 23
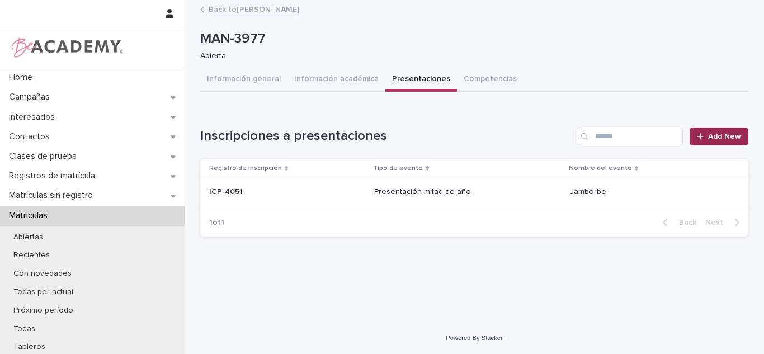
click at [729, 133] on span "Add New" at bounding box center [724, 137] width 33 height 8
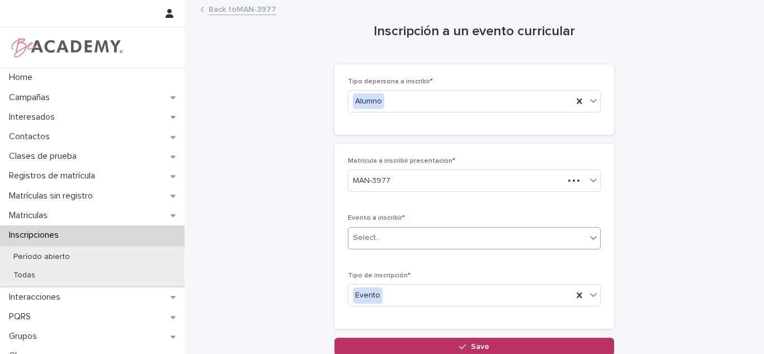
click at [425, 233] on div "Select..." at bounding box center [468, 238] width 238 height 18
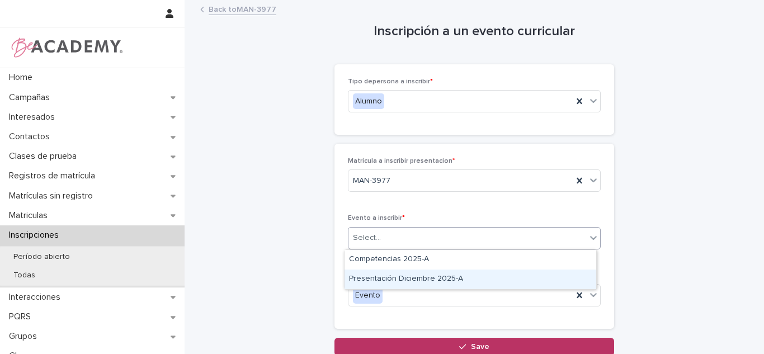
click at [418, 275] on div "Presentación Diciembre 2025-A" at bounding box center [471, 280] width 252 height 20
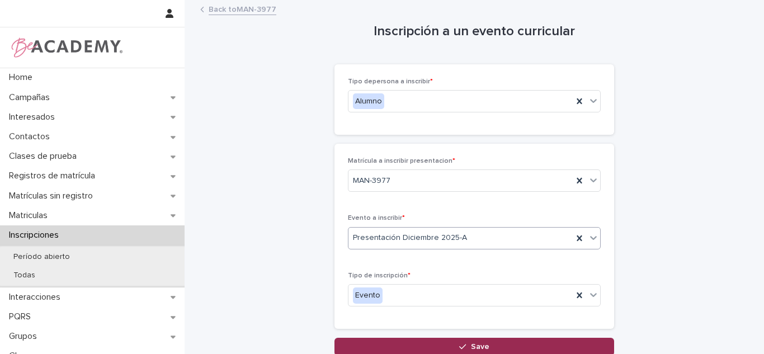
click at [413, 343] on button "Save" at bounding box center [475, 347] width 280 height 18
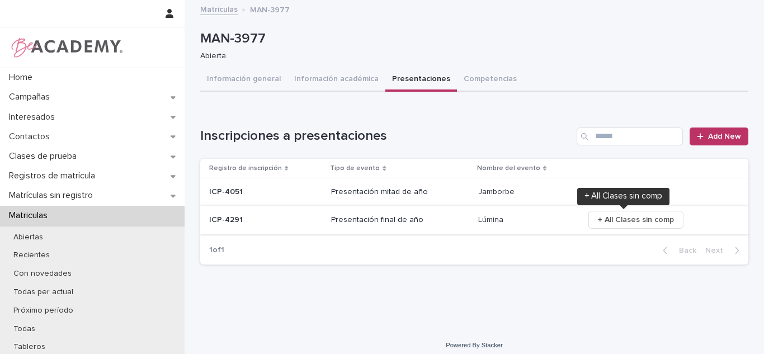
click at [637, 218] on span "+ All Clases sin comp" at bounding box center [636, 219] width 76 height 11
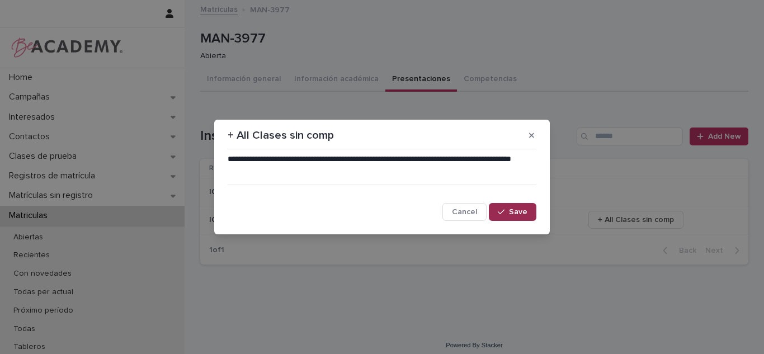
click at [495, 210] on button "Save" at bounding box center [513, 212] width 48 height 18
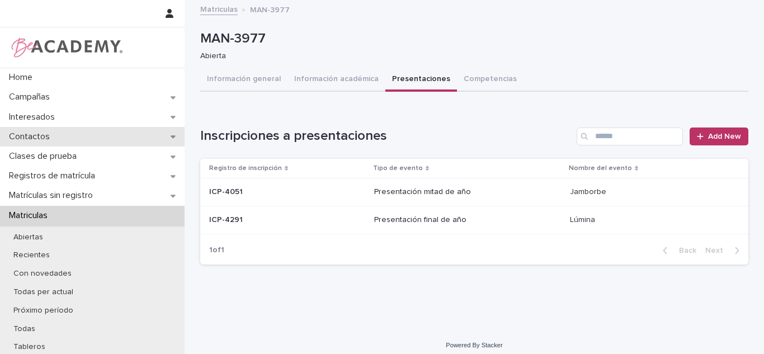
click at [147, 130] on div "Contactos" at bounding box center [92, 137] width 185 height 20
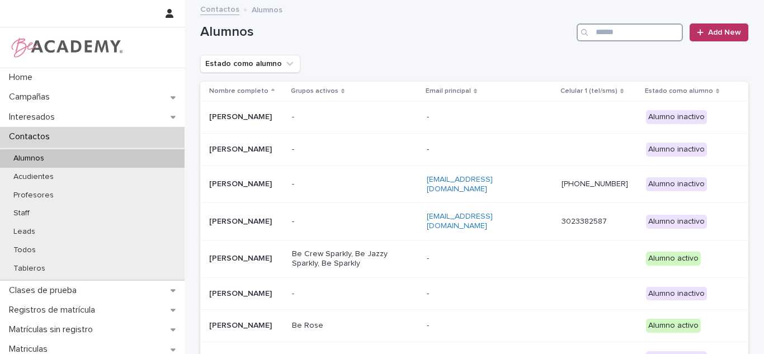
click at [625, 39] on input "Search" at bounding box center [630, 32] width 106 height 18
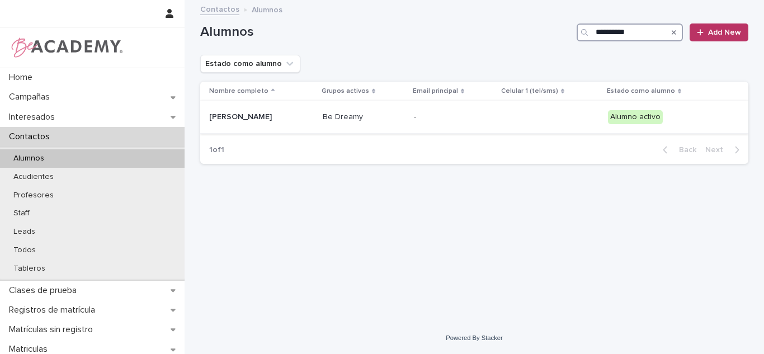
type input "**********"
click at [314, 125] on div "Violetta Zuluaga Duque" at bounding box center [261, 117] width 105 height 18
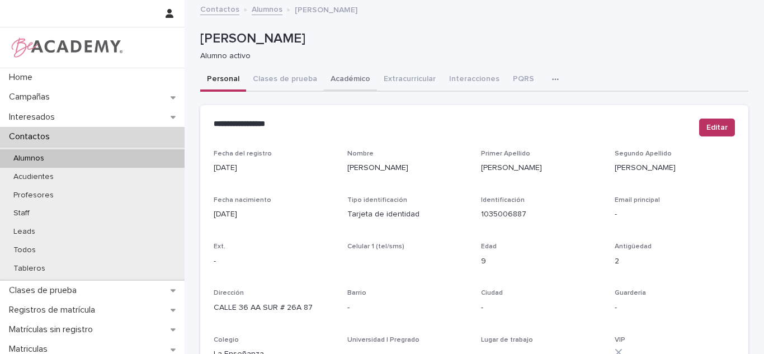
click at [342, 81] on button "Académico" at bounding box center [350, 79] width 53 height 23
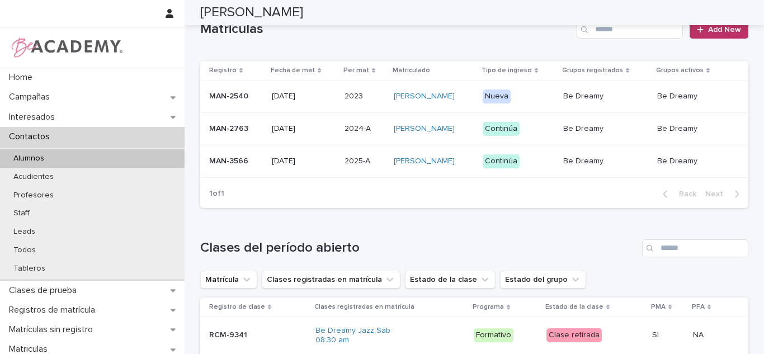
scroll to position [305, 0]
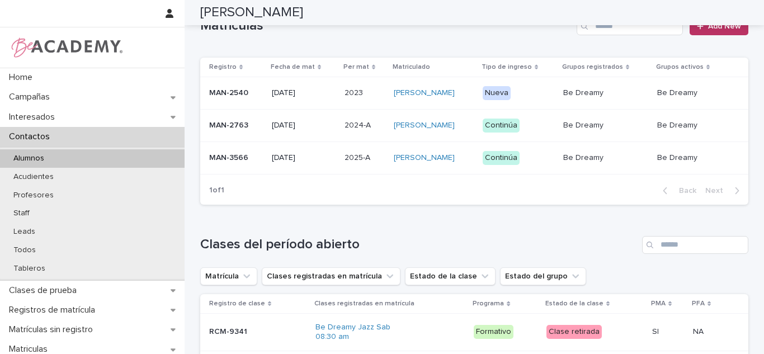
click at [345, 163] on p "2025-A" at bounding box center [359, 157] width 28 height 12
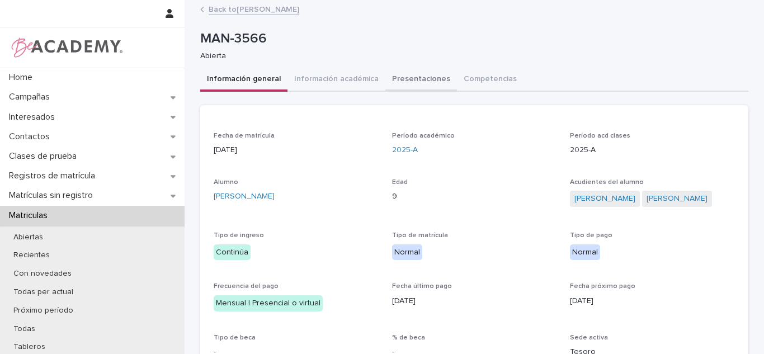
click at [385, 77] on button "Presentaciones" at bounding box center [421, 79] width 72 height 23
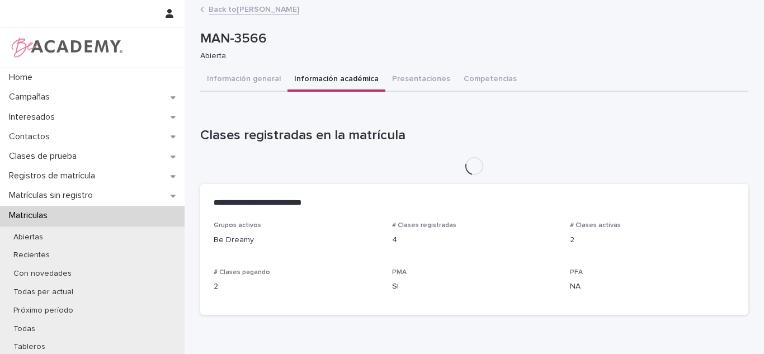
click at [333, 88] on button "Información académica" at bounding box center [337, 79] width 98 height 23
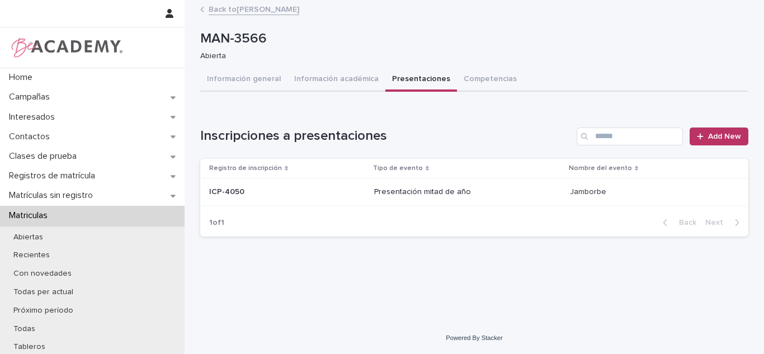
click at [397, 83] on button "Presentaciones" at bounding box center [421, 79] width 72 height 23
click at [332, 79] on button "Información académica" at bounding box center [337, 79] width 98 height 23
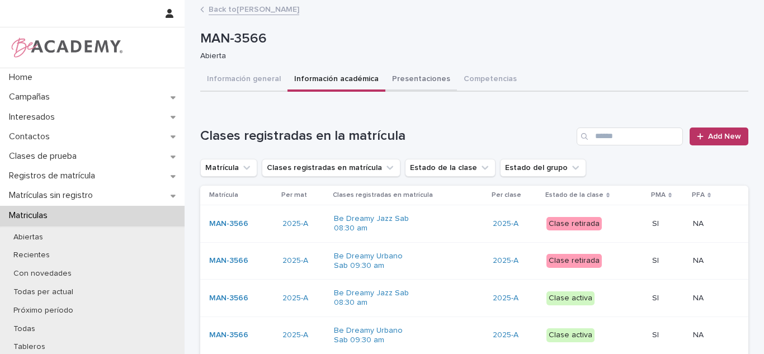
click at [418, 76] on button "Presentaciones" at bounding box center [421, 79] width 72 height 23
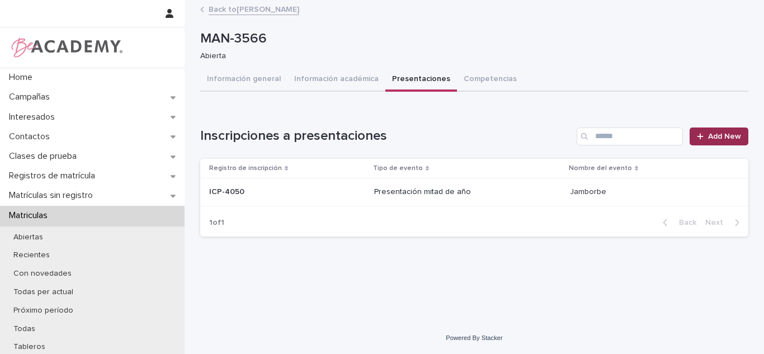
click at [716, 135] on span "Add New" at bounding box center [724, 137] width 33 height 8
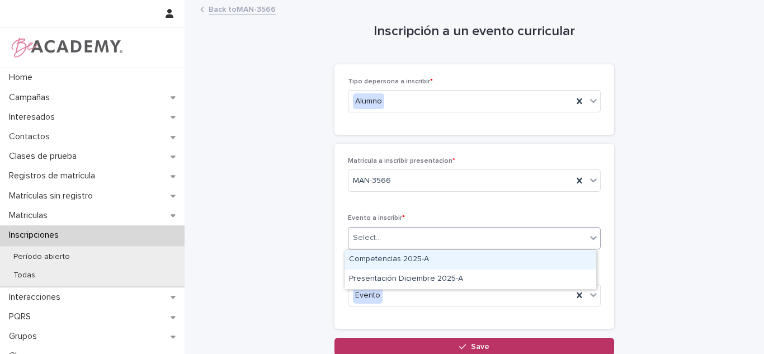
click at [372, 232] on div "Select..." at bounding box center [367, 238] width 28 height 12
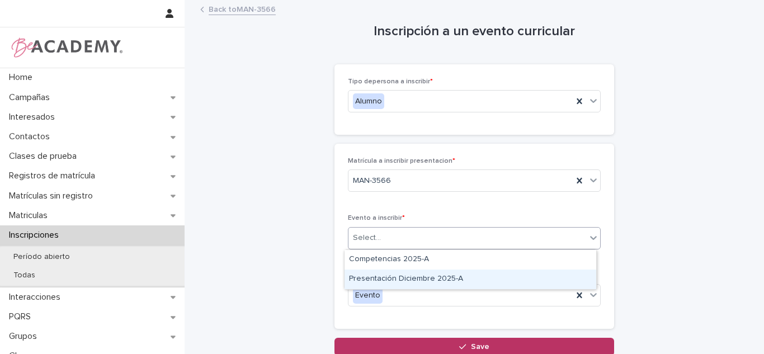
click at [376, 272] on div "Presentación Diciembre 2025-A" at bounding box center [471, 280] width 252 height 20
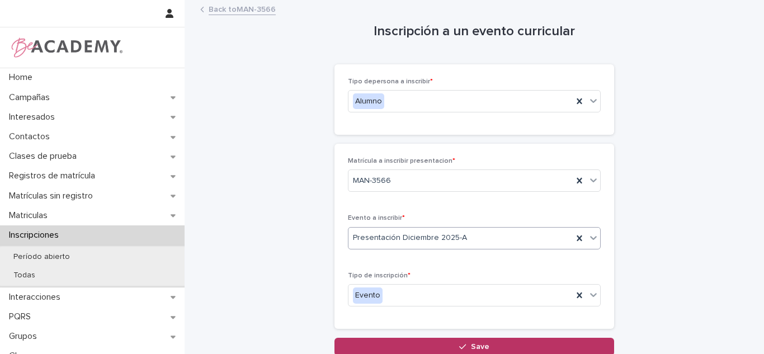
scroll to position [67, 0]
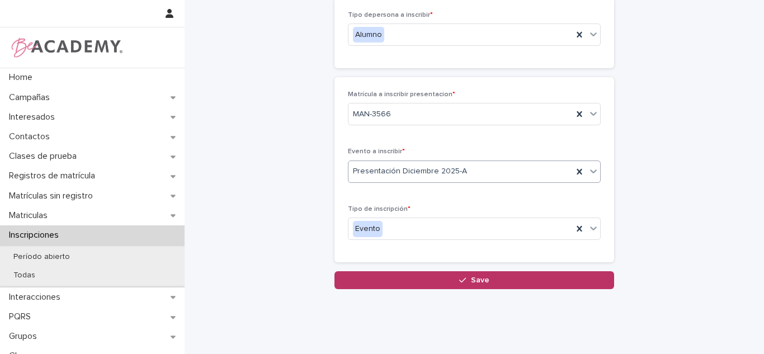
click at [429, 276] on button "Save" at bounding box center [475, 280] width 280 height 18
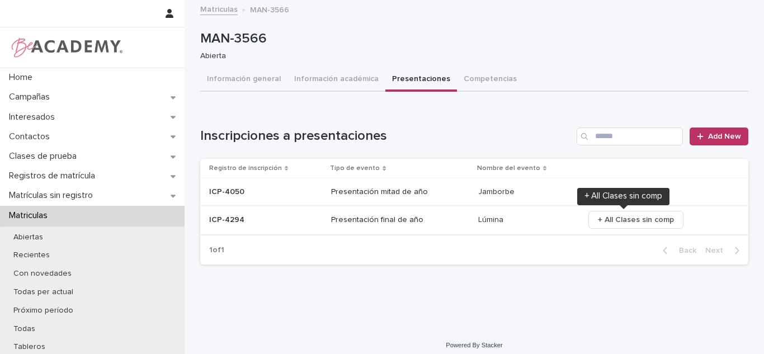
click at [613, 215] on span "+ All Clases sin comp" at bounding box center [636, 219] width 76 height 11
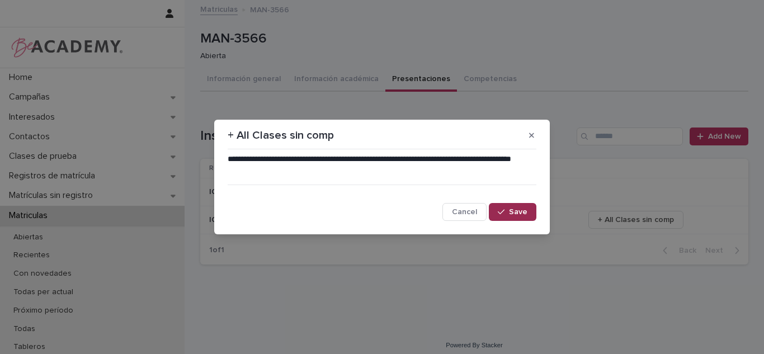
click at [525, 214] on span "Save" at bounding box center [518, 212] width 18 height 8
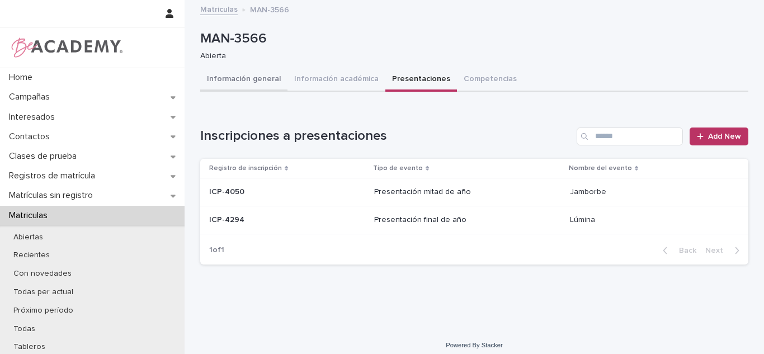
click at [251, 84] on button "Información general" at bounding box center [243, 79] width 87 height 23
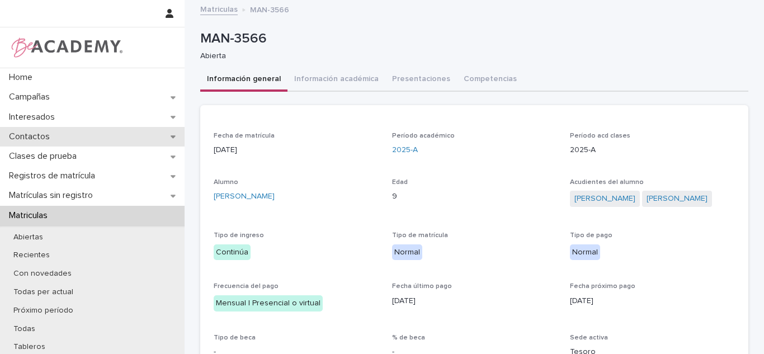
click at [31, 143] on div "Contactos" at bounding box center [92, 137] width 185 height 20
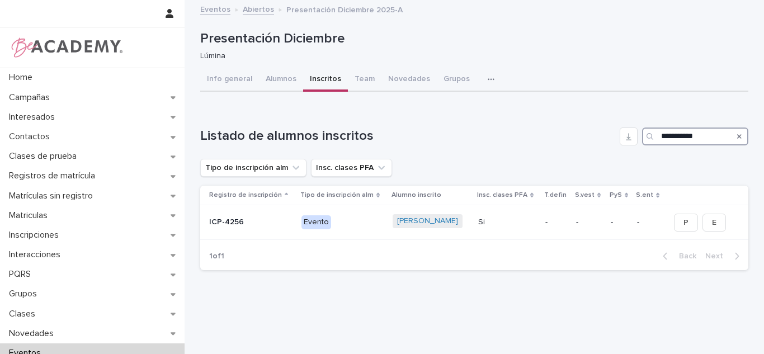
click at [670, 133] on input "**********" at bounding box center [695, 137] width 106 height 18
click at [671, 138] on input "**********" at bounding box center [695, 137] width 106 height 18
click at [672, 139] on input "**********" at bounding box center [695, 137] width 106 height 18
click at [672, 140] on input "**********" at bounding box center [695, 137] width 106 height 18
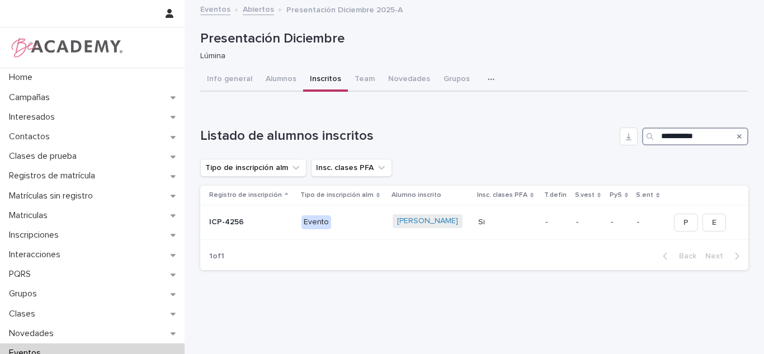
click at [673, 143] on input "**********" at bounding box center [695, 137] width 106 height 18
click at [711, 132] on input "**********" at bounding box center [695, 137] width 106 height 18
type input "*"
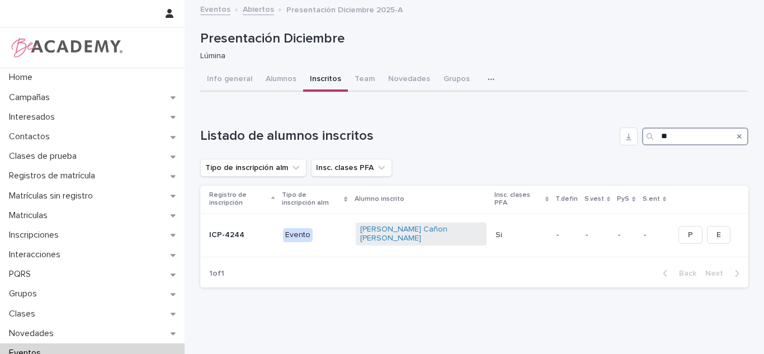
type input "*"
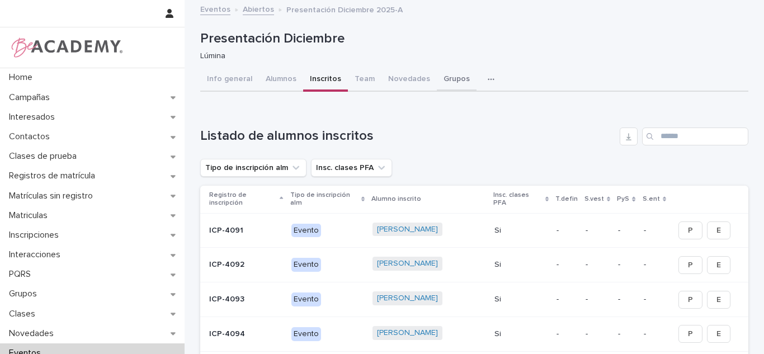
click at [457, 81] on button "Grupos" at bounding box center [457, 79] width 40 height 23
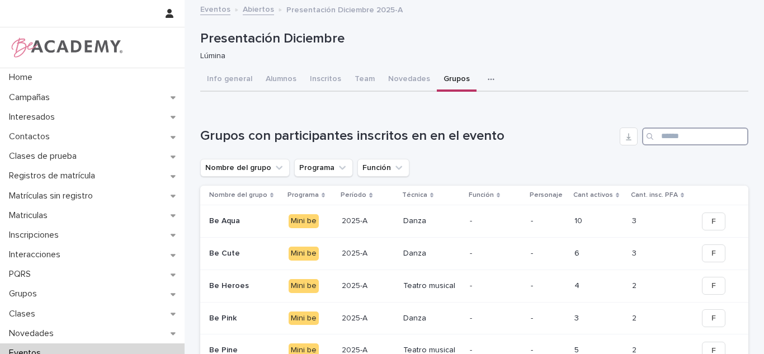
click at [688, 135] on input "Search" at bounding box center [695, 137] width 106 height 18
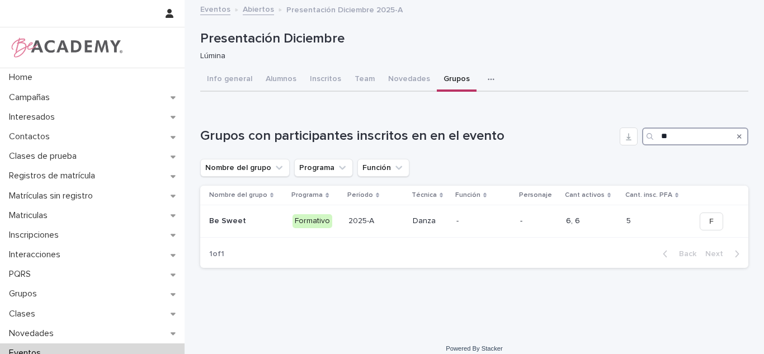
type input "*"
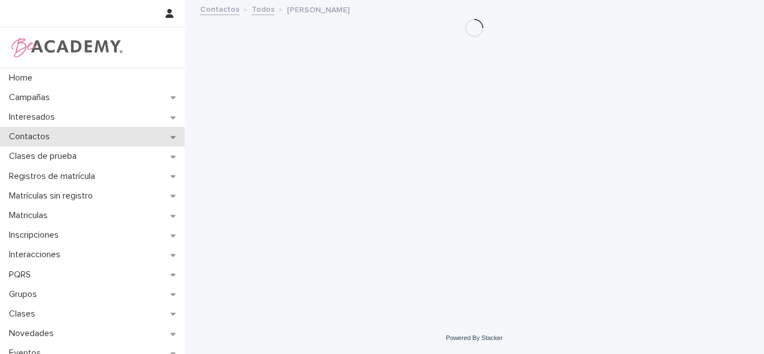
click at [43, 139] on p "Contactos" at bounding box center [31, 136] width 54 height 11
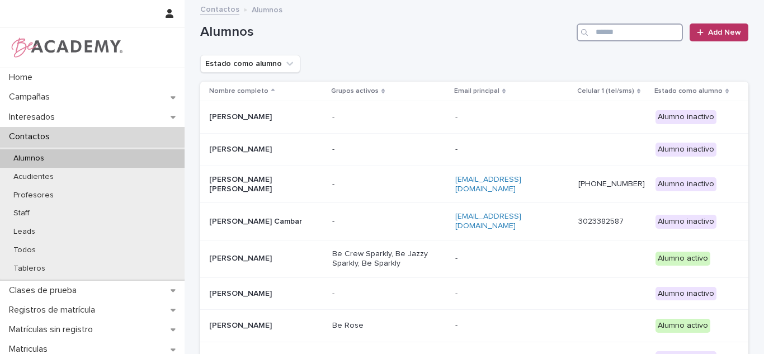
click at [609, 29] on input "Search" at bounding box center [630, 32] width 106 height 18
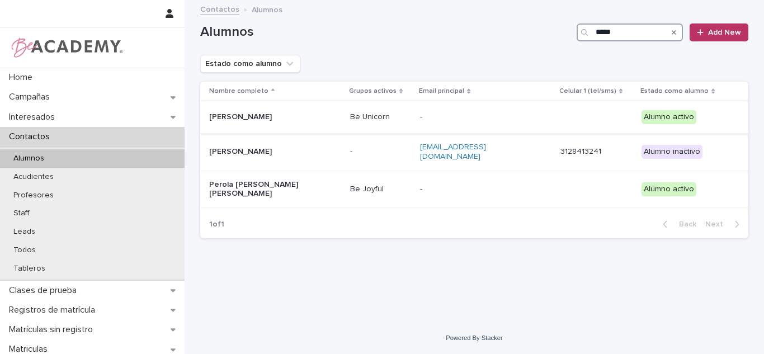
type input "*****"
click at [352, 119] on p "Be Unicorn" at bounding box center [381, 117] width 62 height 10
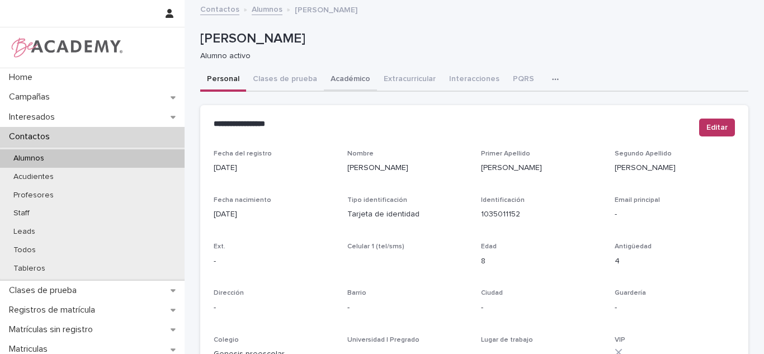
click at [337, 72] on button "Académico" at bounding box center [350, 79] width 53 height 23
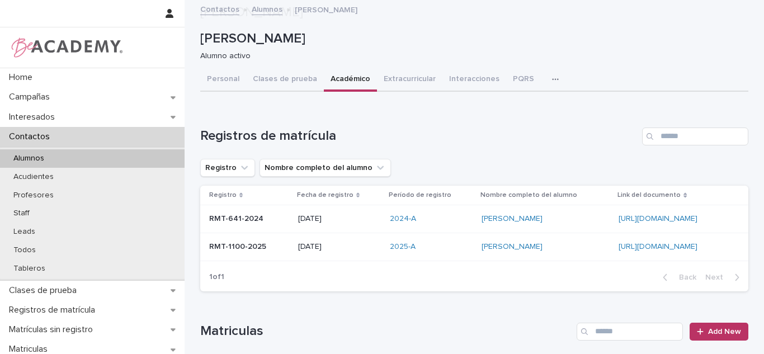
scroll to position [334, 0]
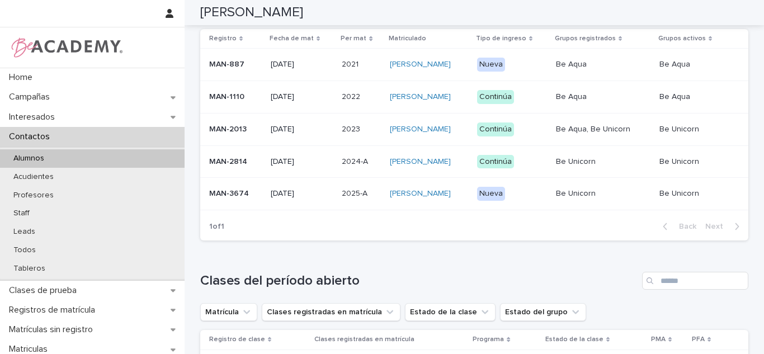
click at [325, 210] on td "[DATE]" at bounding box center [301, 194] width 71 height 32
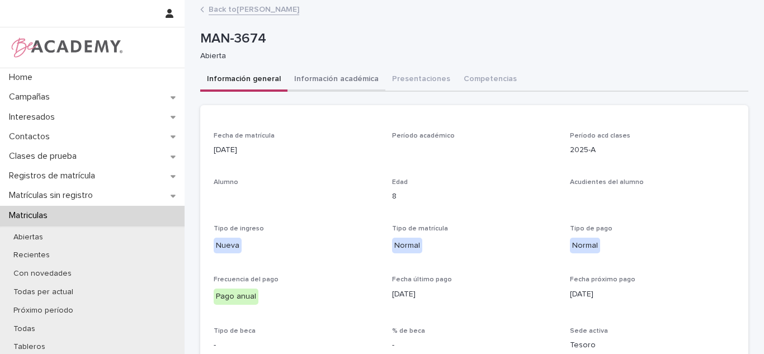
click at [364, 80] on button "Información académica" at bounding box center [337, 79] width 98 height 23
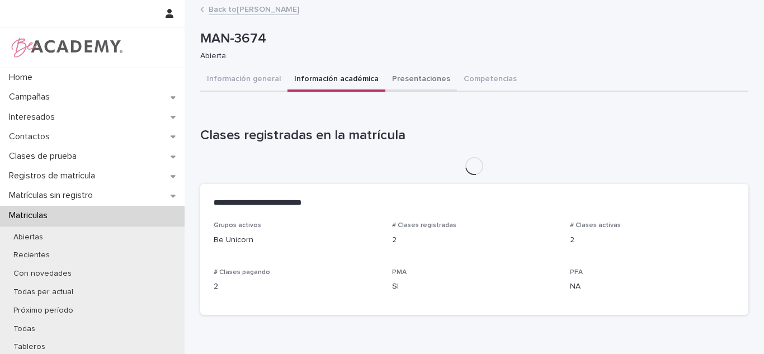
click at [405, 80] on button "Presentaciones" at bounding box center [421, 79] width 72 height 23
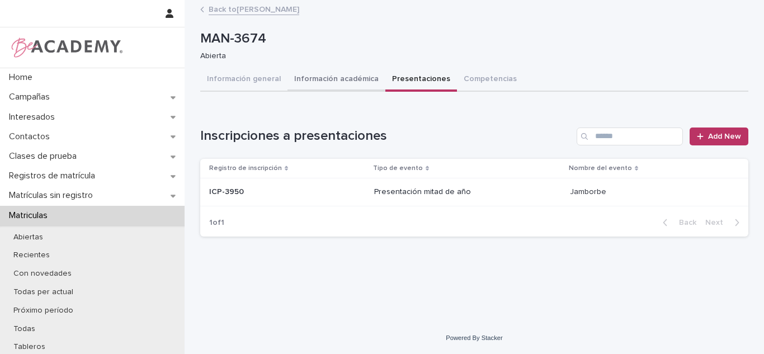
click at [345, 80] on button "Información académica" at bounding box center [337, 79] width 98 height 23
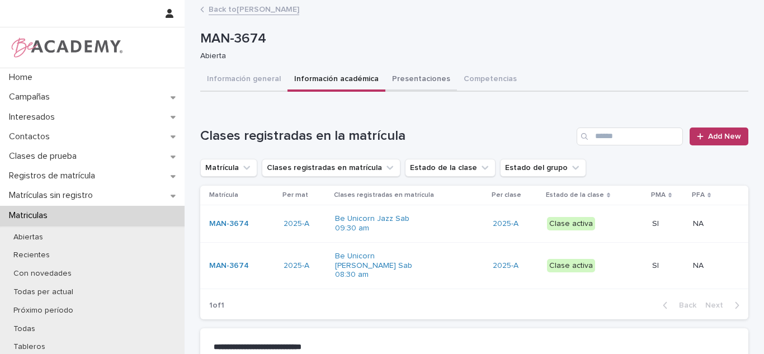
click at [407, 83] on button "Presentaciones" at bounding box center [421, 79] width 72 height 23
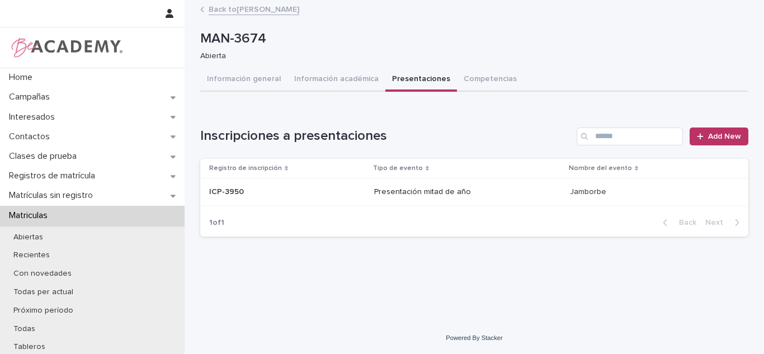
click at [705, 148] on div "Inscripciones a presentaciones Add New Registro de inscripción Tipo de evento N…" at bounding box center [474, 182] width 548 height 109
click at [707, 136] on div at bounding box center [702, 137] width 11 height 8
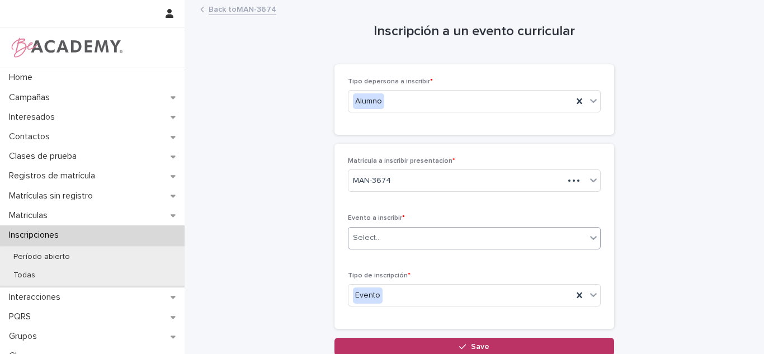
click at [373, 239] on div "Select..." at bounding box center [367, 238] width 28 height 12
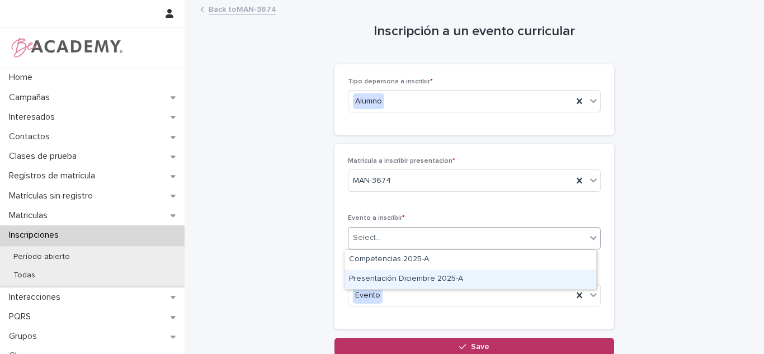
click at [384, 278] on div "Presentación Diciembre 2025-A" at bounding box center [471, 280] width 252 height 20
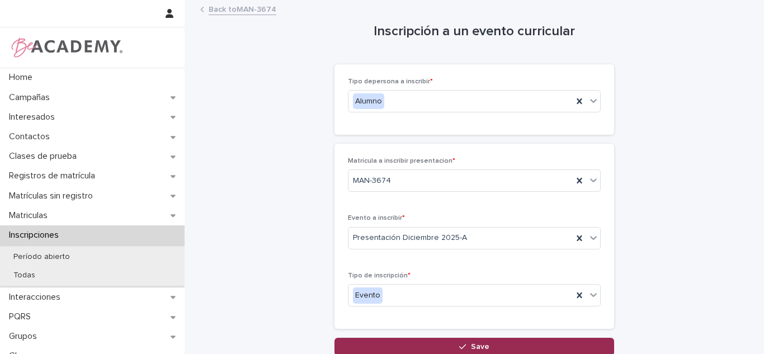
drag, startPoint x: 390, startPoint y: 340, endPoint x: 349, endPoint y: 354, distance: 44.1
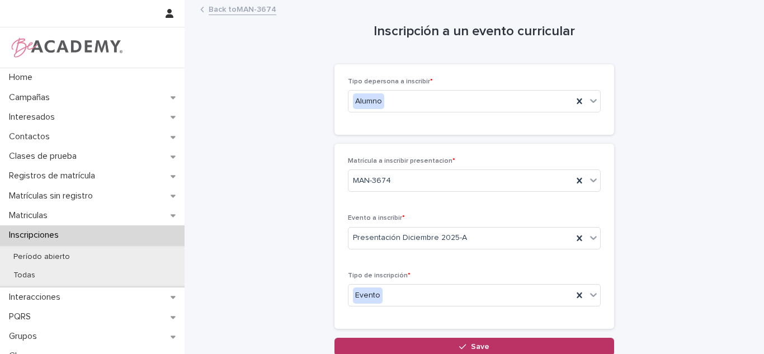
click at [390, 341] on button "Save" at bounding box center [475, 347] width 280 height 18
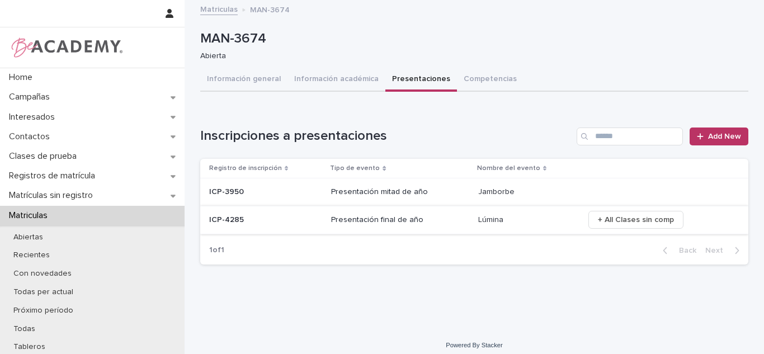
click at [637, 220] on span "+ All Clases sin comp" at bounding box center [636, 219] width 76 height 11
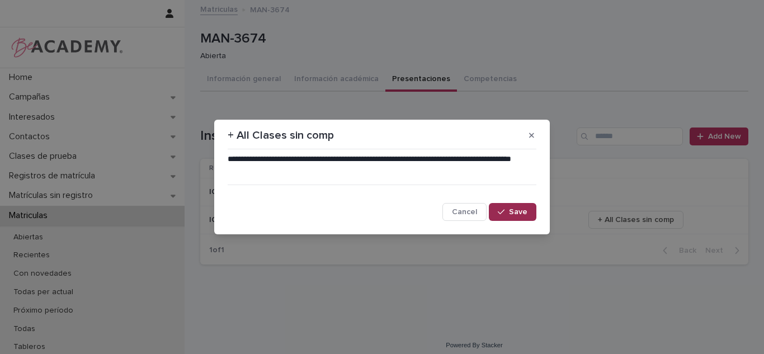
click at [523, 214] on span "Save" at bounding box center [518, 212] width 18 height 8
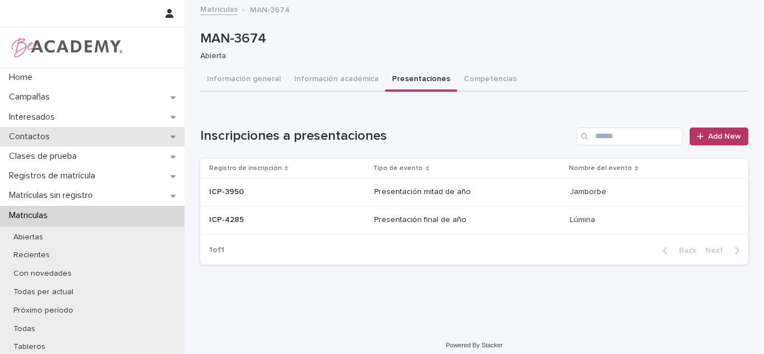
click at [44, 144] on div "Contactos" at bounding box center [92, 137] width 185 height 20
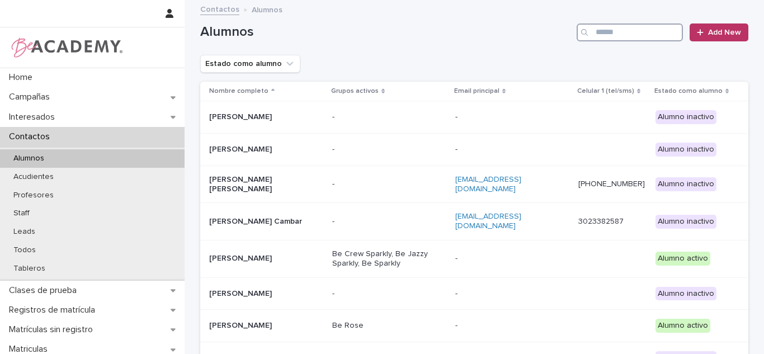
click at [640, 36] on input "Search" at bounding box center [630, 32] width 106 height 18
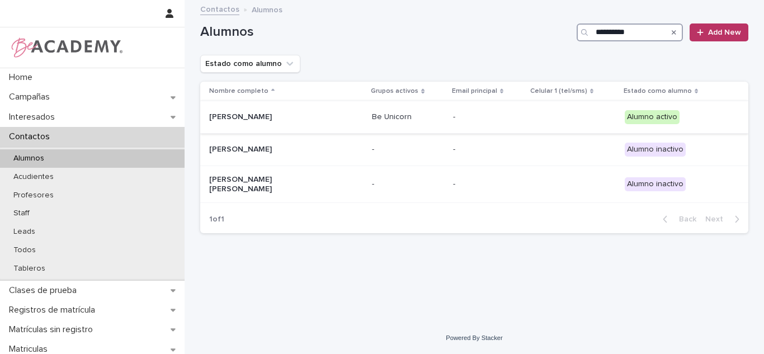
type input "**********"
click at [355, 121] on div "Valeria Mahecha Jaramillo" at bounding box center [286, 117] width 154 height 18
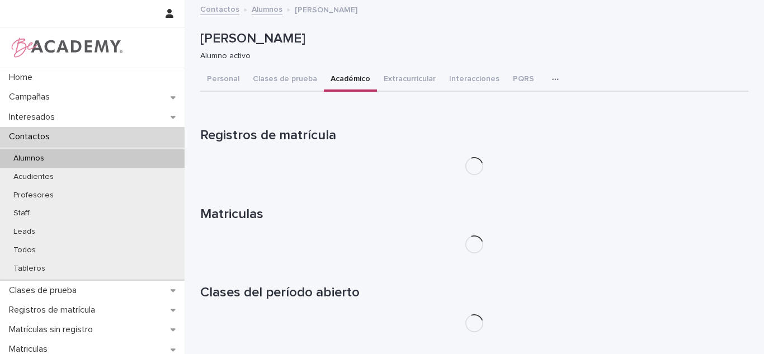
click at [341, 82] on button "Académico" at bounding box center [350, 79] width 53 height 23
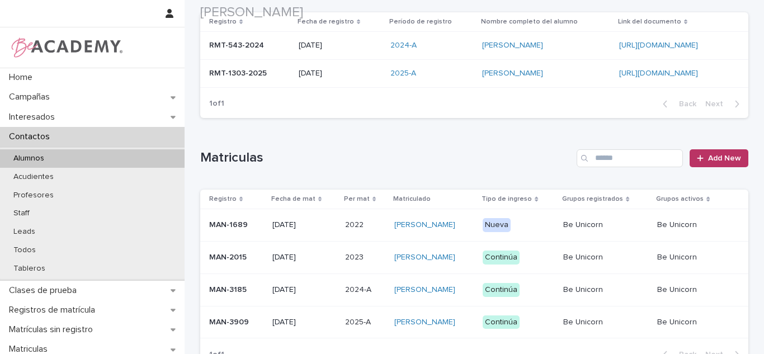
scroll to position [187, 0]
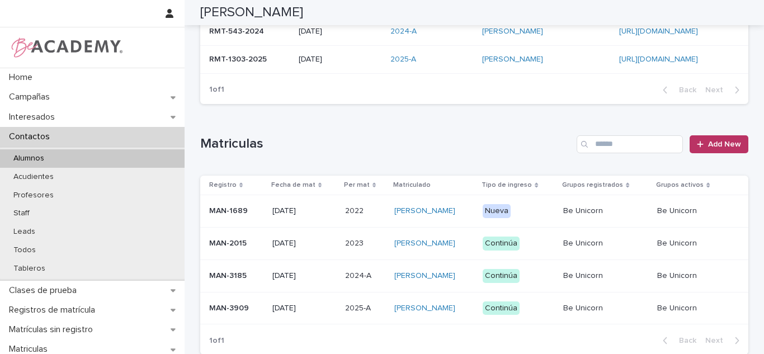
click at [299, 65] on div "08/02/2025" at bounding box center [340, 59] width 83 height 18
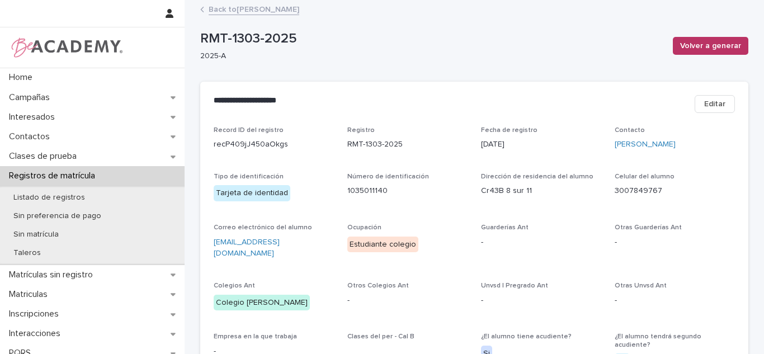
click at [289, 12] on link "Back to Valeria Mahecha Jaramillo" at bounding box center [254, 8] width 91 height 13
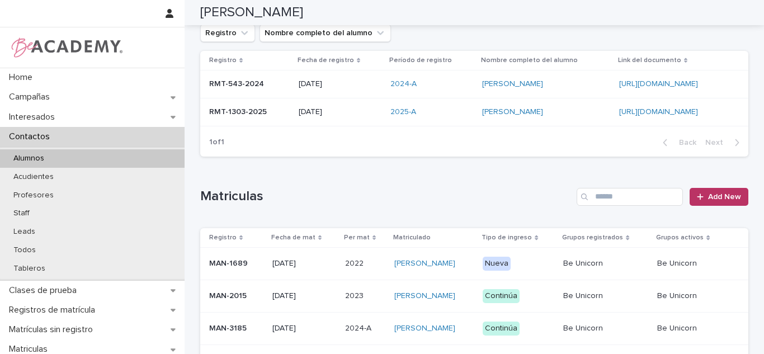
scroll to position [289, 0]
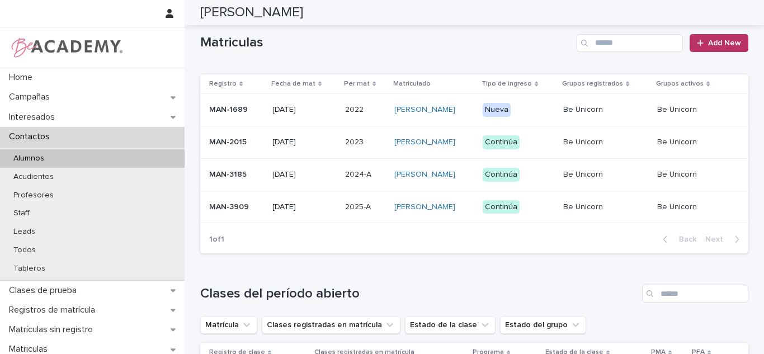
click at [343, 223] on td "2025-A 2025-A" at bounding box center [365, 207] width 49 height 32
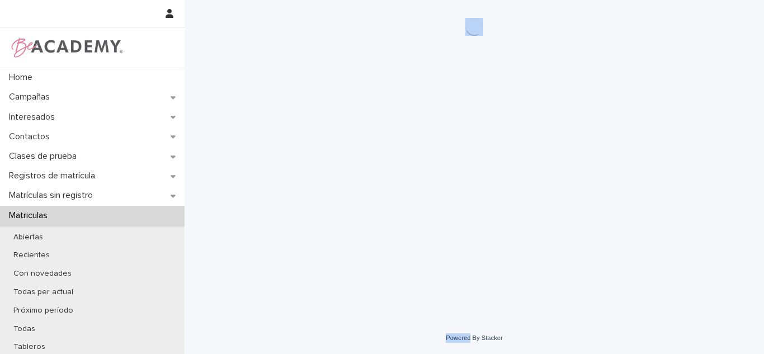
click at [324, 304] on div "Loading... Saving… Loading... Saving…" at bounding box center [475, 161] width 580 height 322
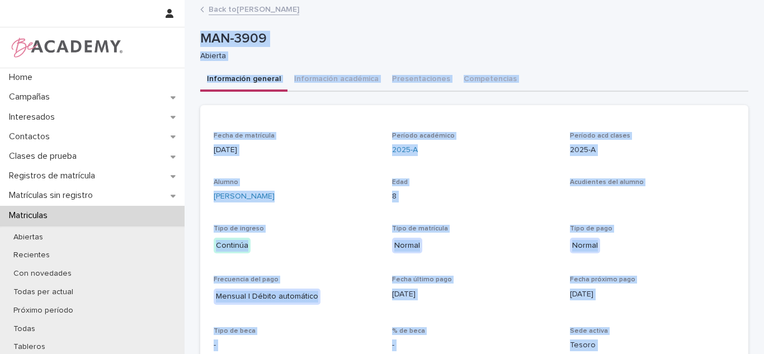
click at [382, 20] on div "**********" at bounding box center [474, 251] width 548 height 501
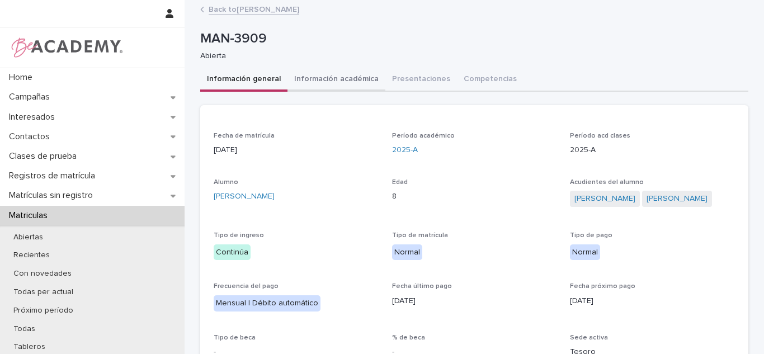
click at [345, 76] on button "Información académica" at bounding box center [337, 79] width 98 height 23
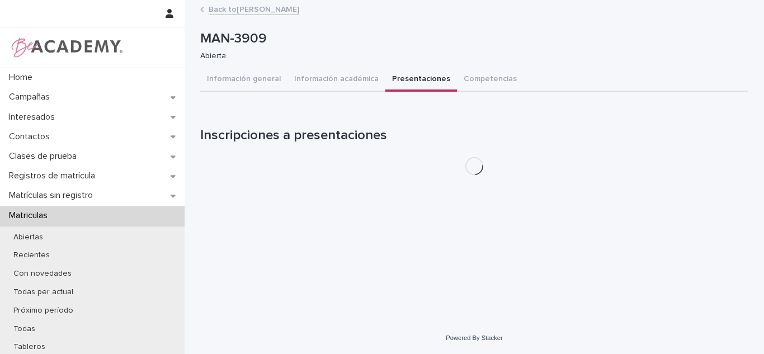
click at [407, 81] on button "Presentaciones" at bounding box center [421, 79] width 72 height 23
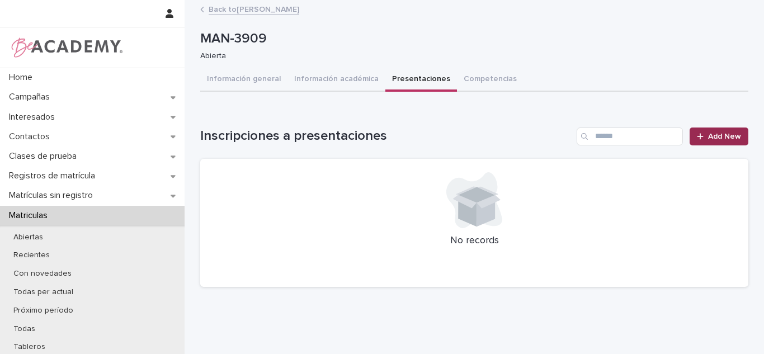
click at [722, 139] on span "Add New" at bounding box center [724, 137] width 33 height 8
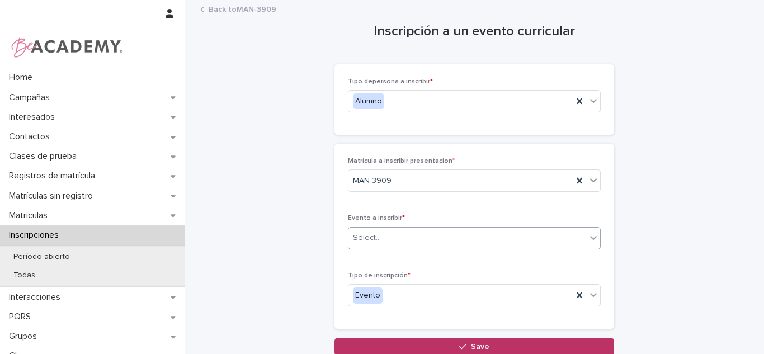
click at [385, 235] on div "Select..." at bounding box center [468, 238] width 238 height 18
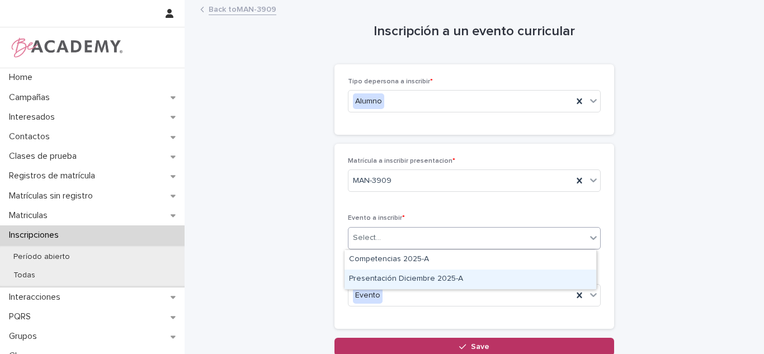
click at [390, 275] on div "Presentación Diciembre 2025-A" at bounding box center [471, 280] width 252 height 20
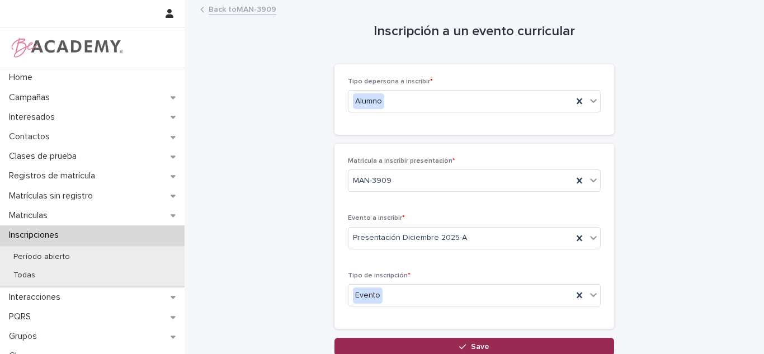
click at [394, 346] on button "Save" at bounding box center [475, 347] width 280 height 18
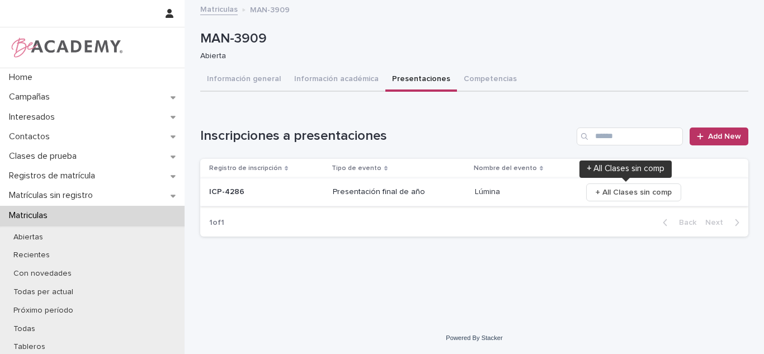
click at [609, 196] on span "+ All Clases sin comp" at bounding box center [634, 192] width 76 height 11
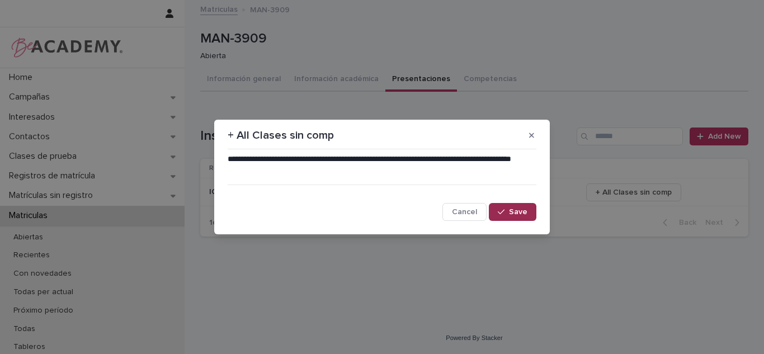
click at [505, 219] on button "Save" at bounding box center [513, 212] width 48 height 18
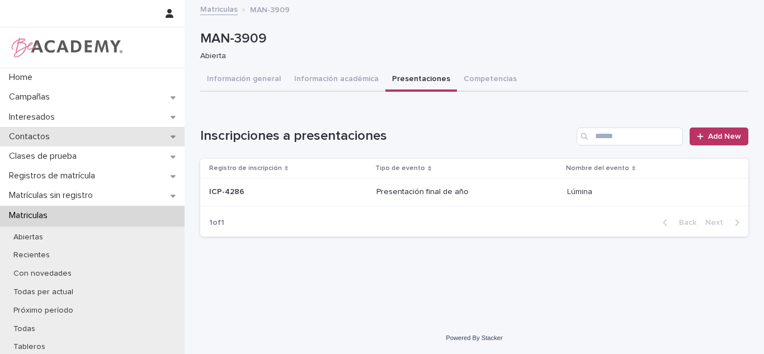
click at [71, 138] on div "Contactos" at bounding box center [92, 137] width 185 height 20
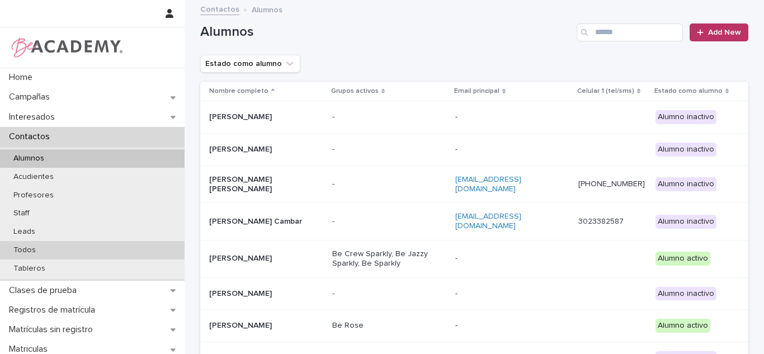
click at [31, 252] on p "Todos" at bounding box center [24, 251] width 40 height 10
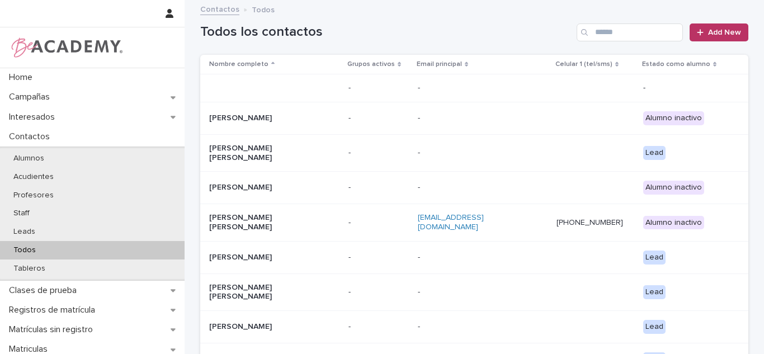
click at [610, 22] on div "Todos los contactos Add New" at bounding box center [474, 28] width 548 height 54
click at [611, 29] on input "Search" at bounding box center [630, 32] width 106 height 18
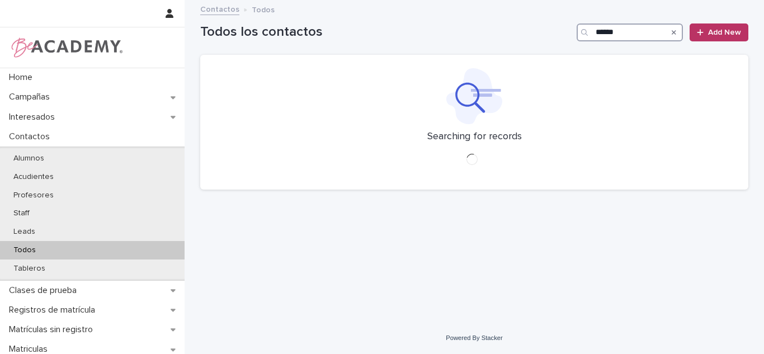
type input "******"
click at [305, 64] on div "Searching for records" at bounding box center [474, 122] width 548 height 135
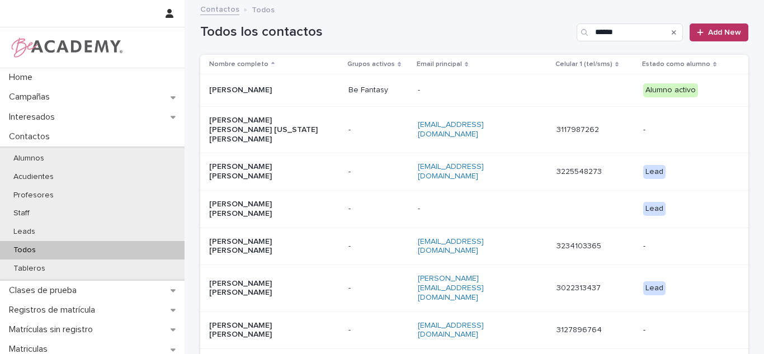
click at [278, 98] on div "Aura Vidal Sepulveda" at bounding box center [274, 90] width 130 height 18
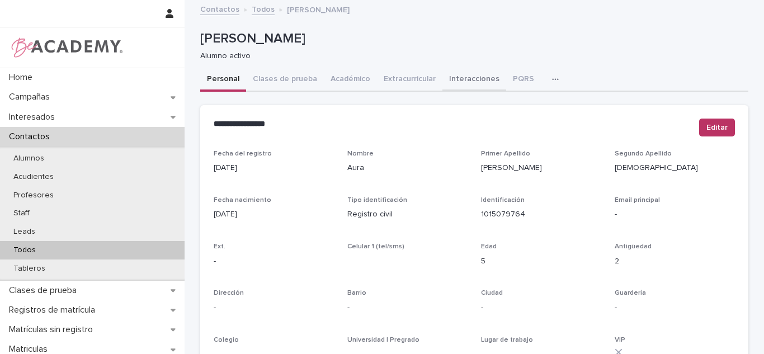
click at [484, 79] on button "Interacciones" at bounding box center [474, 79] width 64 height 23
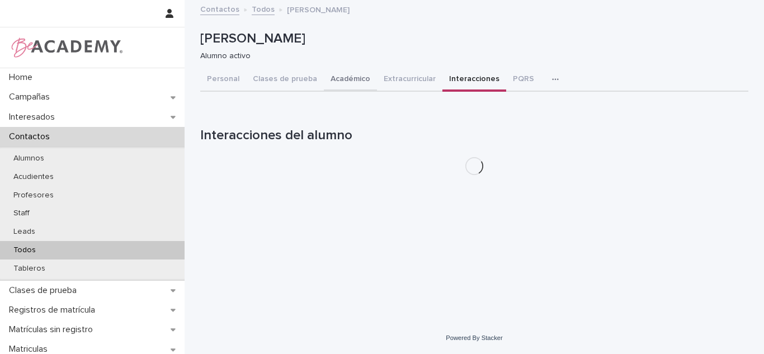
click at [355, 87] on button "Académico" at bounding box center [350, 79] width 53 height 23
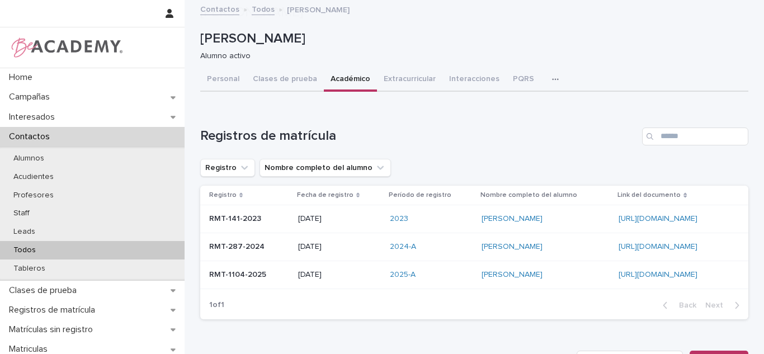
scroll to position [211, 0]
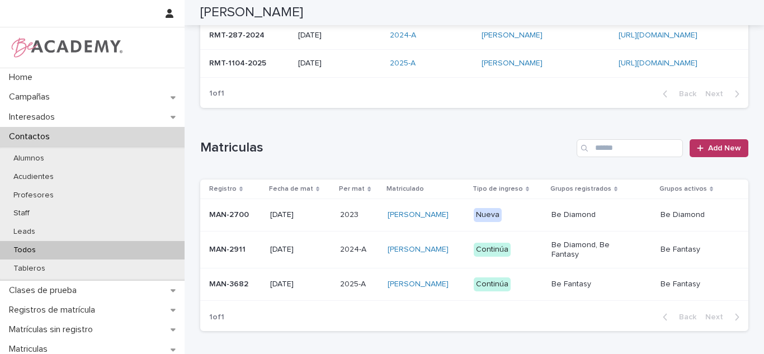
click at [340, 287] on p "2025-A" at bounding box center [354, 283] width 28 height 12
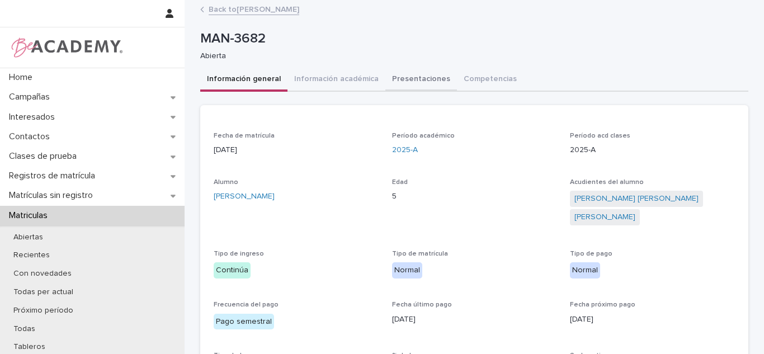
click at [413, 78] on button "Presentaciones" at bounding box center [421, 79] width 72 height 23
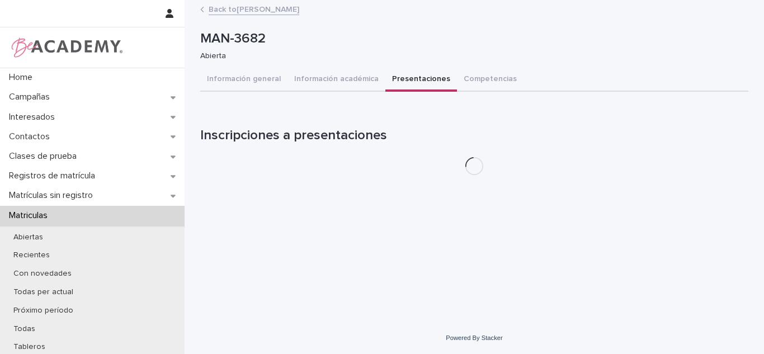
click at [335, 66] on div "MAN-3682 Abierta" at bounding box center [474, 45] width 548 height 45
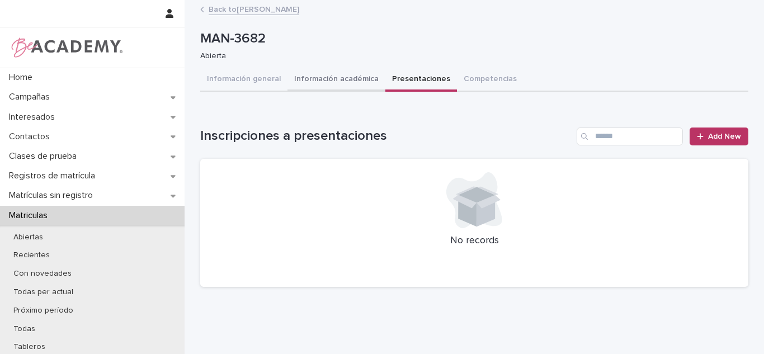
click at [344, 78] on button "Información académica" at bounding box center [337, 79] width 98 height 23
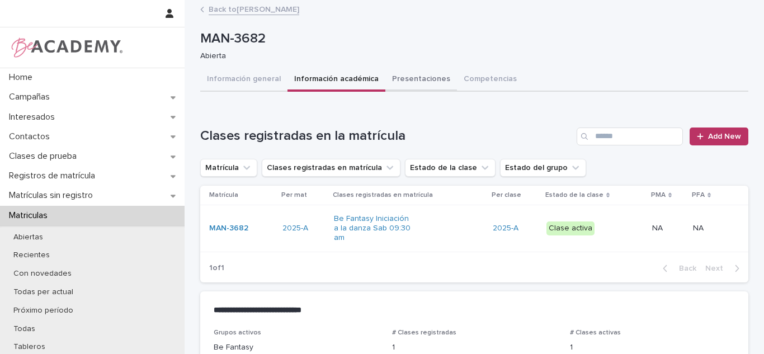
click at [399, 83] on button "Presentaciones" at bounding box center [421, 79] width 72 height 23
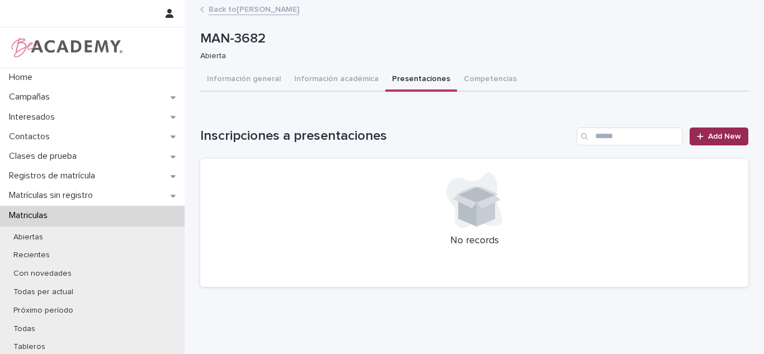
click at [708, 129] on link "Add New" at bounding box center [719, 137] width 59 height 18
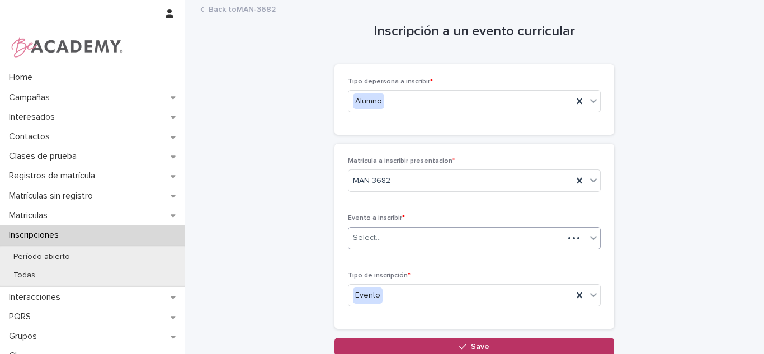
drag, startPoint x: 436, startPoint y: 228, endPoint x: 431, endPoint y: 238, distance: 11.3
click at [435, 228] on div "Select..." at bounding box center [474, 238] width 253 height 22
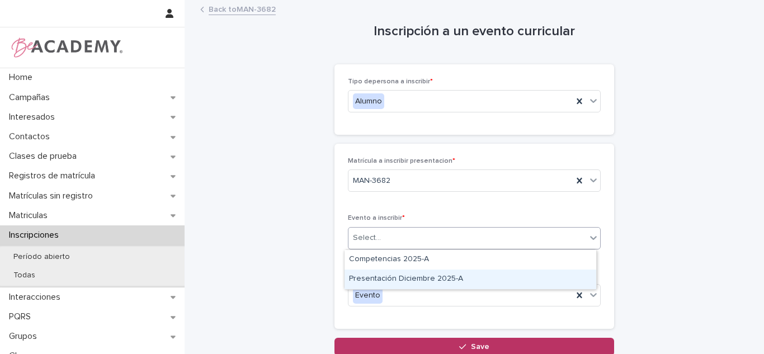
click at [405, 278] on div "Presentación Diciembre 2025-A" at bounding box center [471, 280] width 252 height 20
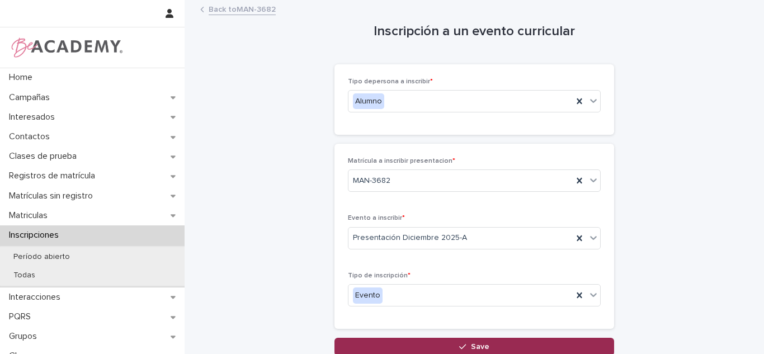
click at [398, 343] on button "Save" at bounding box center [475, 347] width 280 height 18
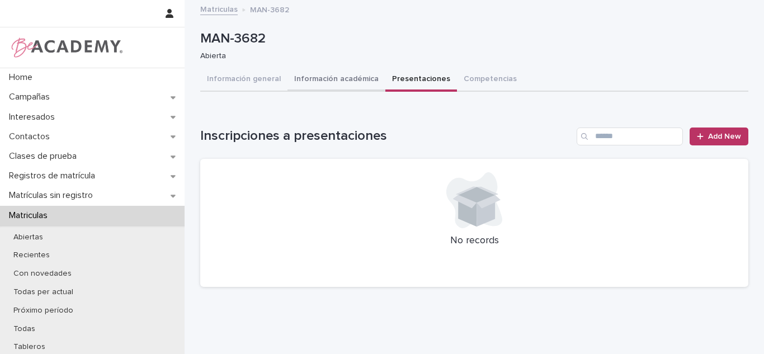
click at [349, 90] on button "Información académica" at bounding box center [337, 79] width 98 height 23
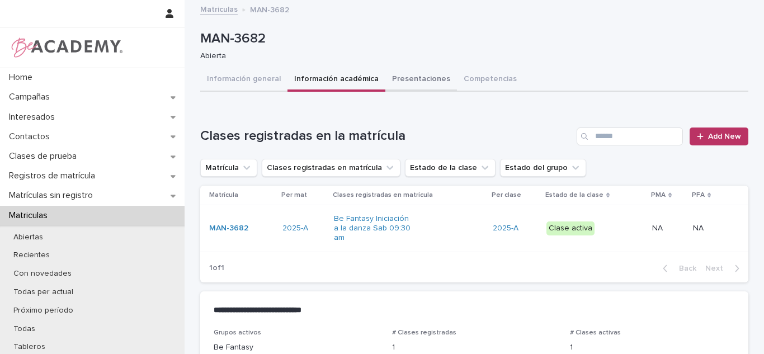
click at [392, 82] on button "Presentaciones" at bounding box center [421, 79] width 72 height 23
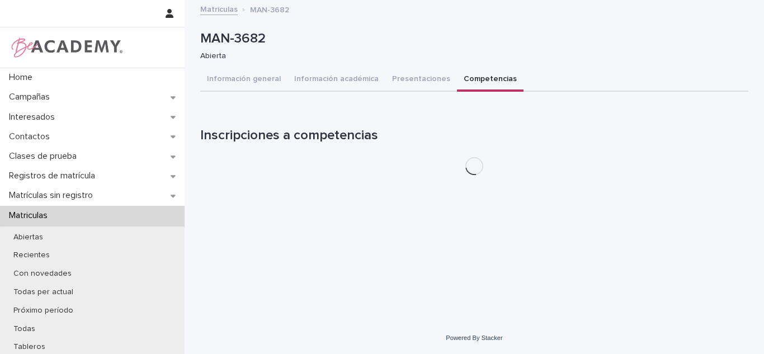
click at [476, 77] on button "Competencias" at bounding box center [490, 79] width 67 height 23
click at [411, 81] on button "Presentaciones" at bounding box center [421, 79] width 72 height 23
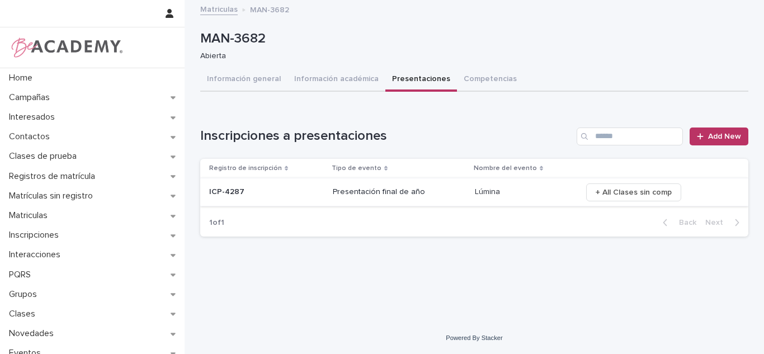
click at [616, 194] on span "+ All Clases sin comp" at bounding box center [634, 192] width 76 height 11
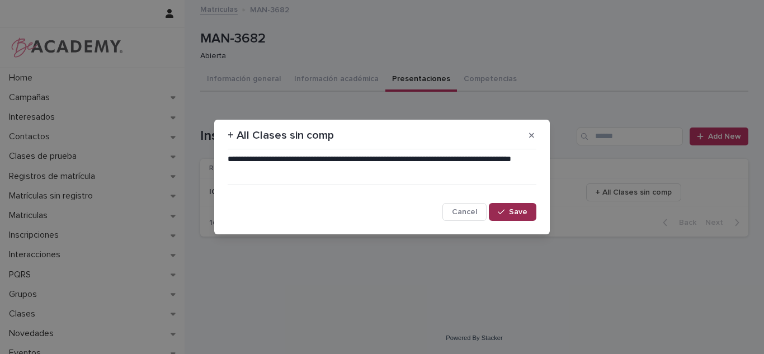
click at [516, 209] on span "Save" at bounding box center [518, 212] width 18 height 8
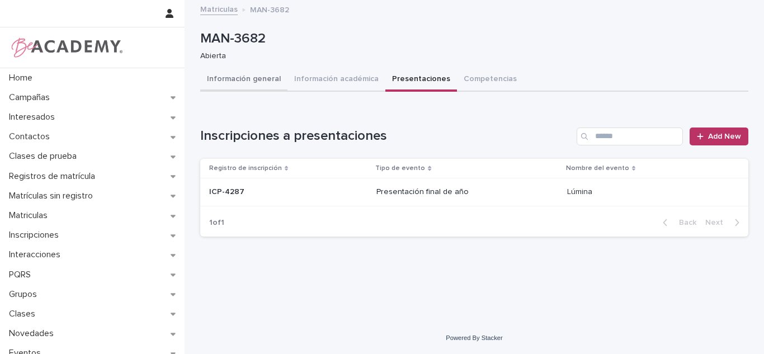
click at [253, 81] on button "Información general" at bounding box center [243, 79] width 87 height 23
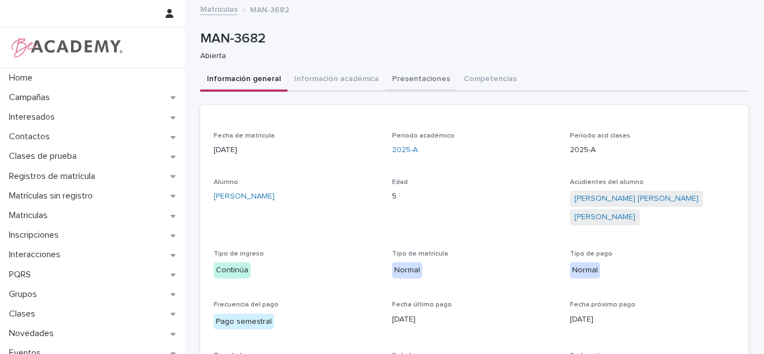
click at [392, 74] on button "Presentaciones" at bounding box center [421, 79] width 72 height 23
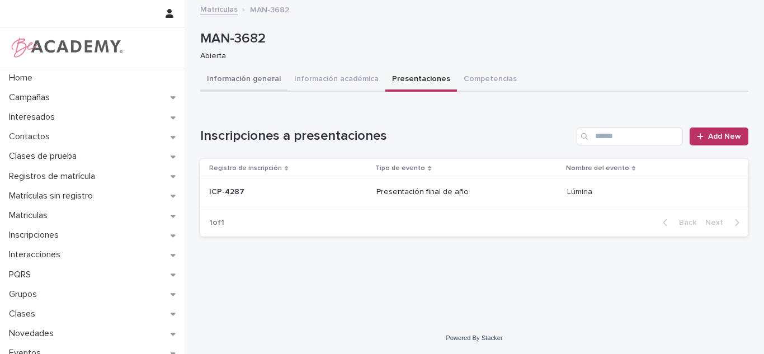
click at [265, 83] on button "Información general" at bounding box center [243, 79] width 87 height 23
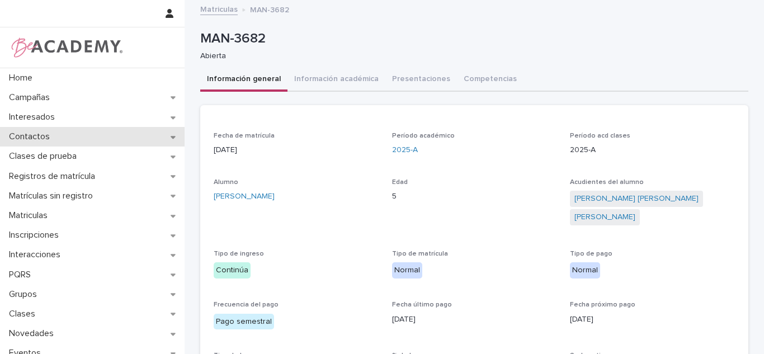
click at [84, 136] on div "Contactos" at bounding box center [92, 137] width 185 height 20
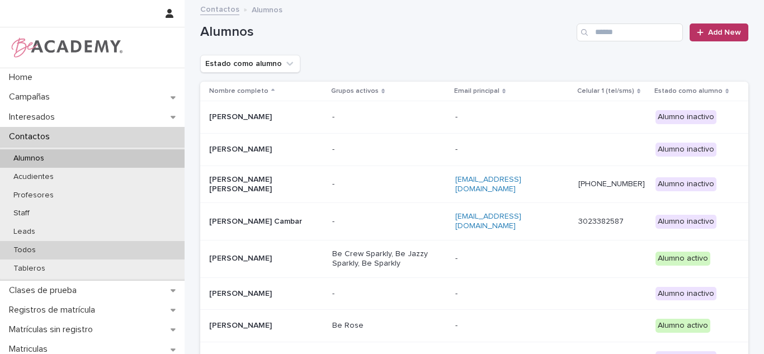
click at [40, 248] on p "Todos" at bounding box center [24, 251] width 40 height 10
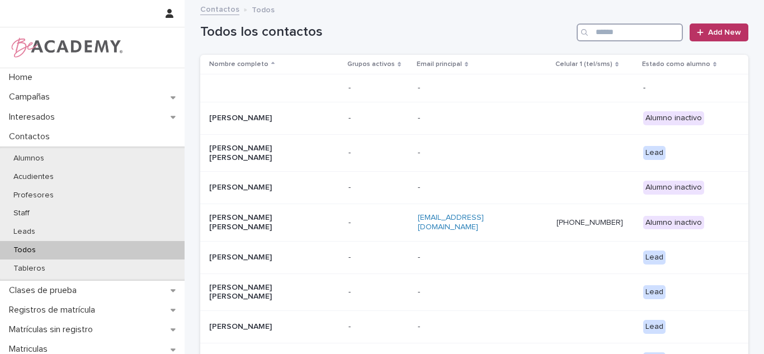
click at [637, 36] on input "Search" at bounding box center [630, 32] width 106 height 18
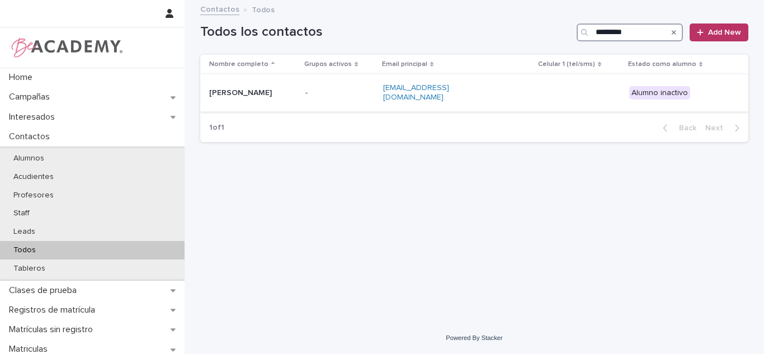
type input "*********"
click at [296, 91] on div "[PERSON_NAME]" at bounding box center [252, 93] width 87 height 18
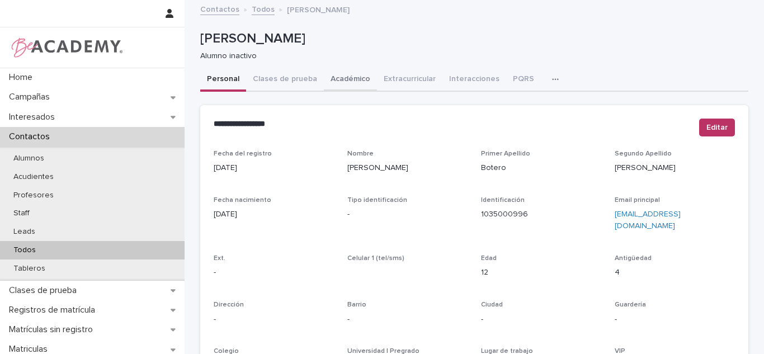
click at [360, 86] on button "Académico" at bounding box center [350, 79] width 53 height 23
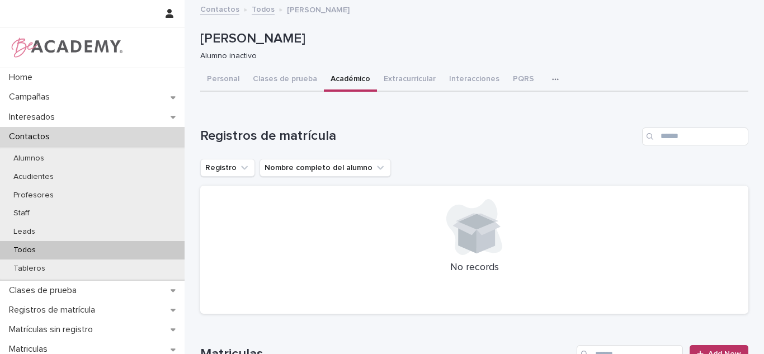
click at [305, 66] on div "[PERSON_NAME] Alumno inactivo" at bounding box center [474, 45] width 548 height 45
click at [305, 67] on div "[PERSON_NAME] Alumno inactivo" at bounding box center [474, 45] width 548 height 45
click at [308, 71] on button "Clases de prueba" at bounding box center [285, 79] width 78 height 23
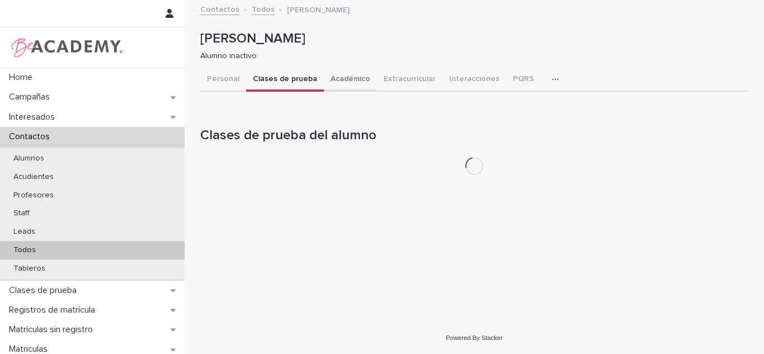
click at [329, 76] on button "Académico" at bounding box center [350, 79] width 53 height 23
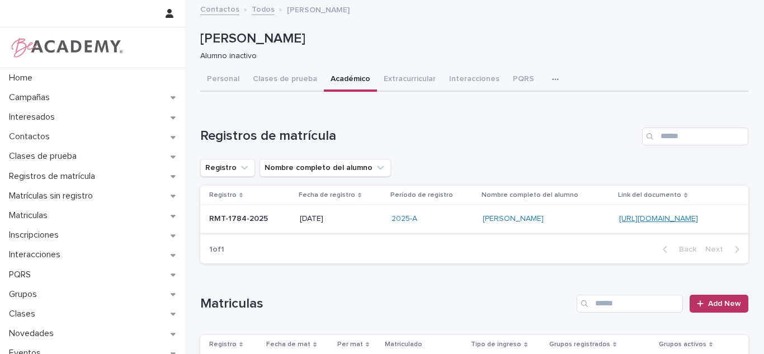
click at [619, 219] on link "[URL][DOMAIN_NAME]" at bounding box center [658, 219] width 79 height 8
click at [401, 225] on div "2025-A" at bounding box center [433, 219] width 82 height 18
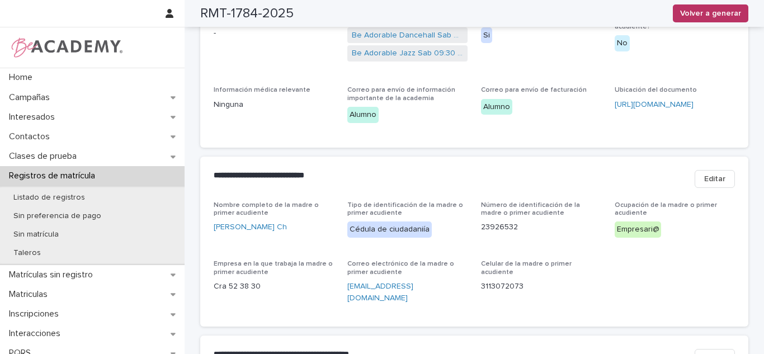
scroll to position [402, 0]
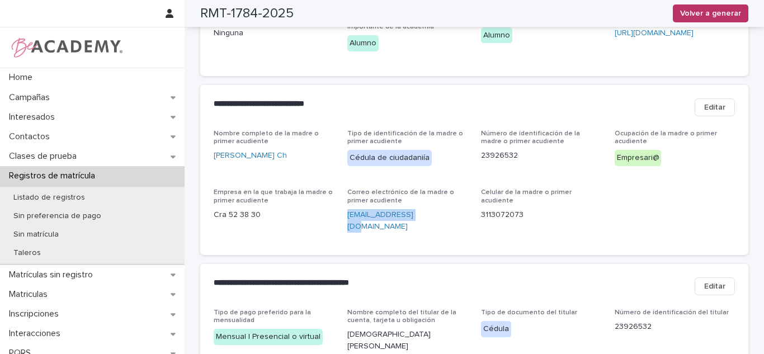
drag, startPoint x: 422, startPoint y: 195, endPoint x: 342, endPoint y: 204, distance: 80.6
click at [342, 204] on div "Nombre completo de la madre o primer acudiente Nayibe Avendaño Ch Tipo de ident…" at bounding box center [474, 186] width 521 height 112
copy link "donacha7@gmqil.com"
drag, startPoint x: 516, startPoint y: 186, endPoint x: 474, endPoint y: 186, distance: 42.0
click at [474, 186] on div "Nombre completo de la madre o primer acudiente Nayibe Avendaño Ch Tipo de ident…" at bounding box center [474, 186] width 521 height 112
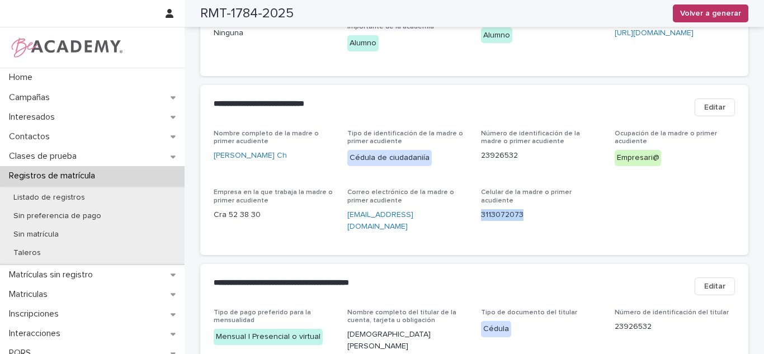
copy p "3113072073"
drag, startPoint x: 258, startPoint y: 196, endPoint x: 200, endPoint y: 198, distance: 57.6
click at [200, 198] on div "Nombre completo de la madre o primer acudiente Nayibe Avendaño Ch Tipo de ident…" at bounding box center [474, 192] width 548 height 125
copy p "Cra 52 38 30"
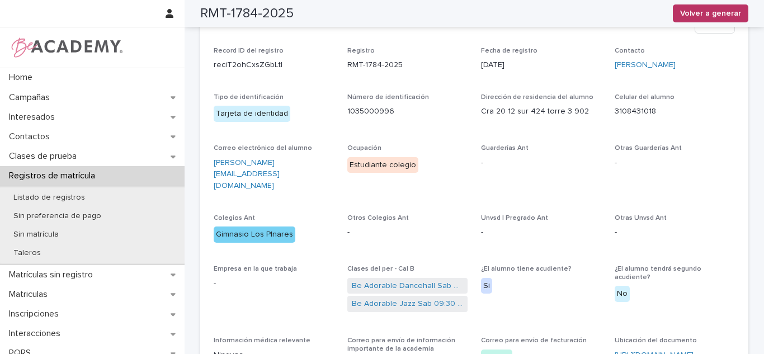
scroll to position [76, 0]
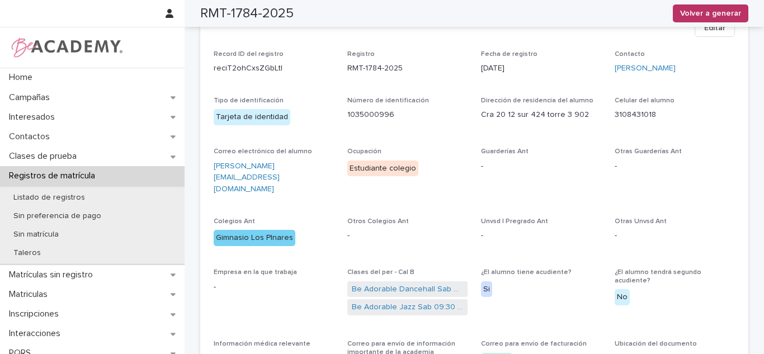
click at [719, 27] on span "Editar" at bounding box center [714, 27] width 21 height 11
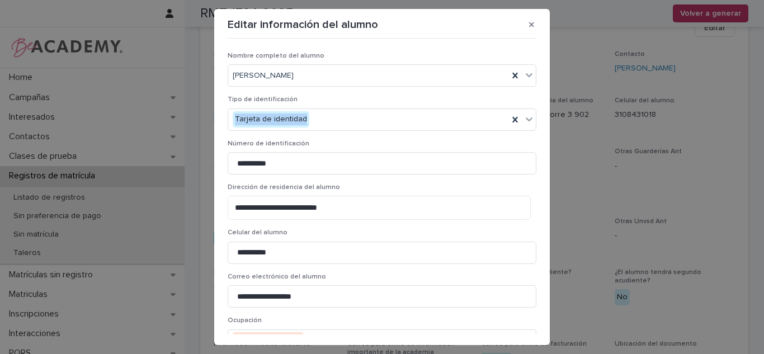
drag, startPoint x: 535, startPoint y: 97, endPoint x: 535, endPoint y: 124, distance: 26.9
click at [535, 124] on section "**********" at bounding box center [382, 177] width 336 height 336
click at [524, 24] on button "button" at bounding box center [531, 25] width 18 height 18
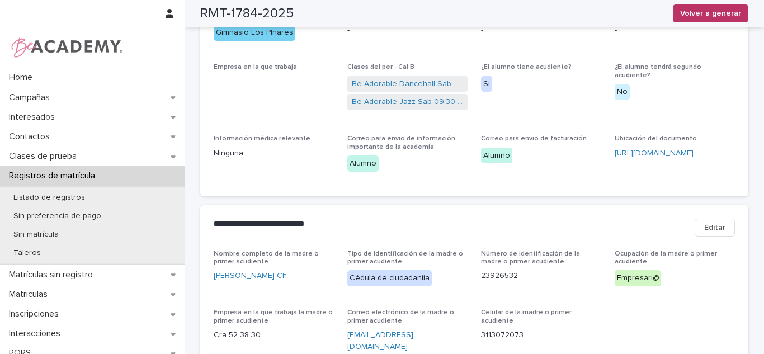
scroll to position [291, 0]
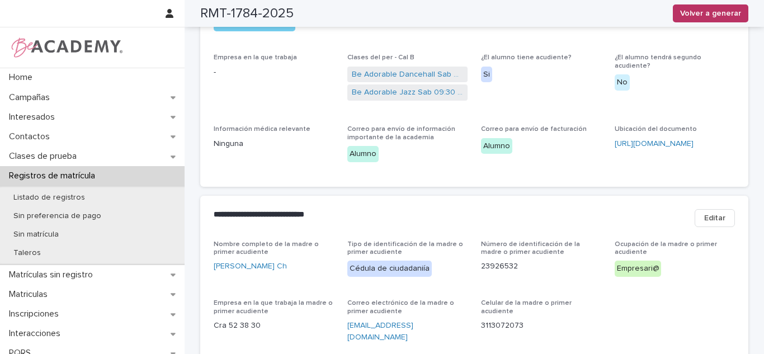
click at [712, 213] on span "Editar" at bounding box center [714, 218] width 21 height 11
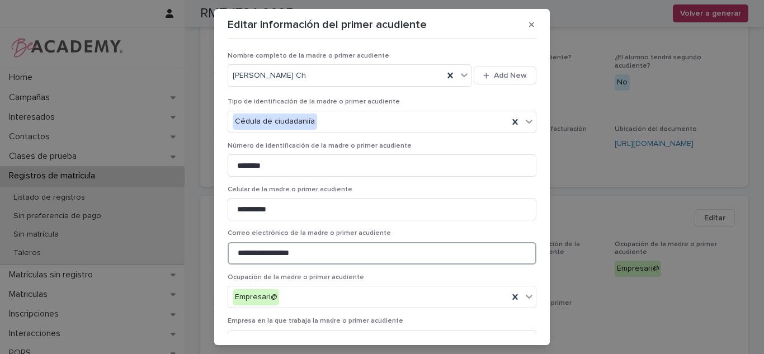
click at [289, 253] on input "**********" at bounding box center [382, 253] width 309 height 22
type input "**********"
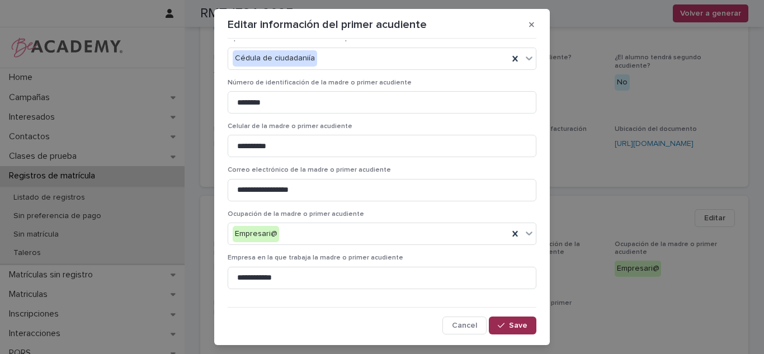
click at [489, 321] on button "Save" at bounding box center [513, 326] width 48 height 18
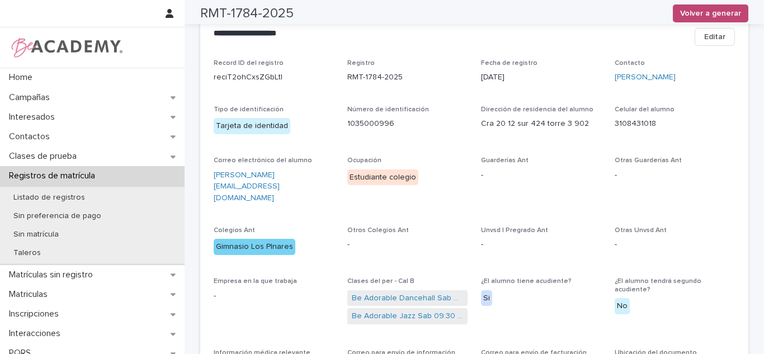
scroll to position [64, 0]
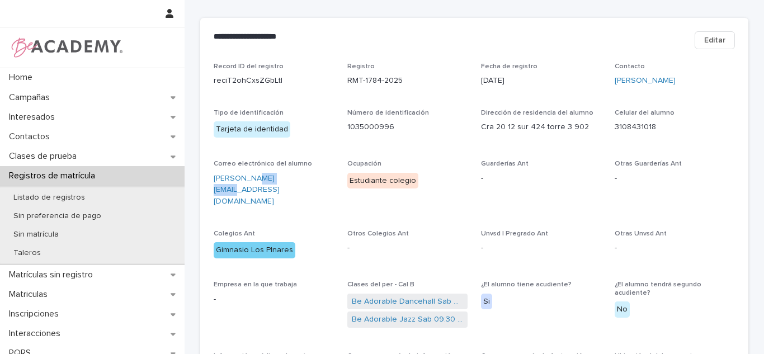
drag, startPoint x: 293, startPoint y: 182, endPoint x: 314, endPoint y: 149, distance: 39.0
click at [252, 181] on p "donacha@hotmail.com" at bounding box center [274, 190] width 120 height 35
click at [591, 101] on div "Record ID del registro reciT2ohCxsZGbLtl Registro RMT-1784-2025 Fecha de regist…" at bounding box center [474, 232] width 521 height 338
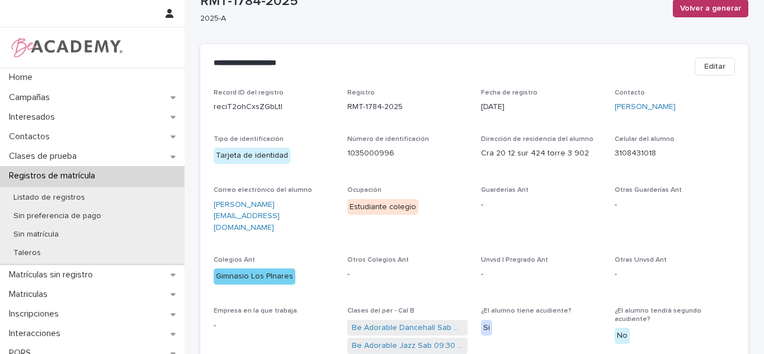
scroll to position [31, 0]
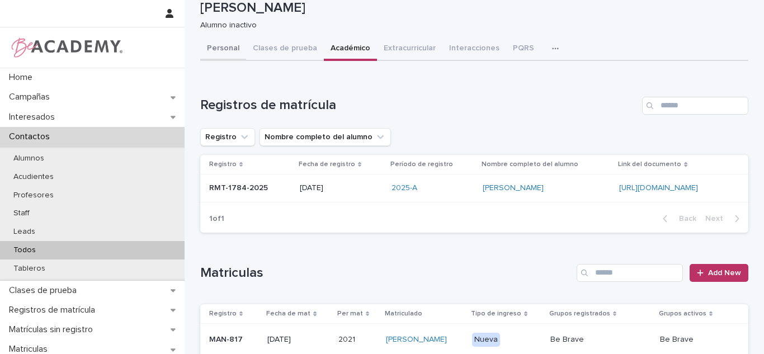
click at [228, 51] on button "Personal" at bounding box center [223, 48] width 46 height 23
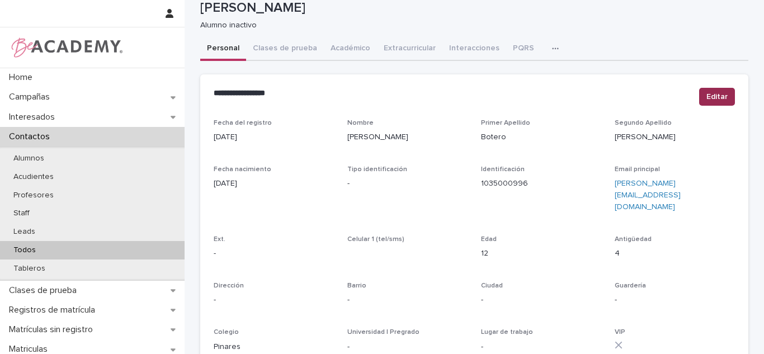
click at [729, 92] on button "Editar" at bounding box center [717, 97] width 36 height 18
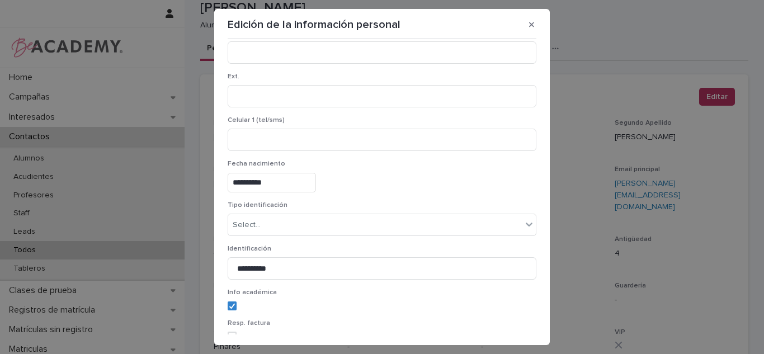
scroll to position [231, 0]
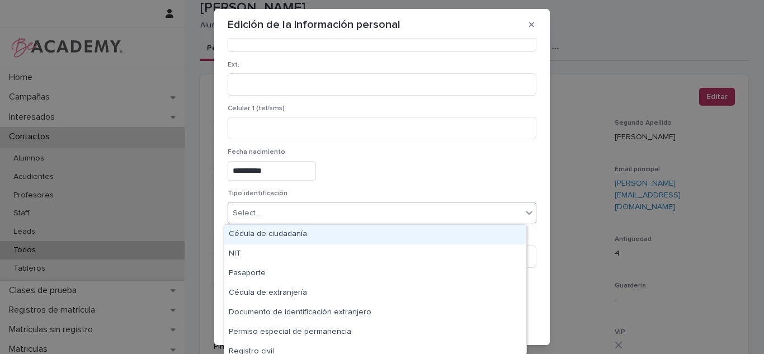
click at [262, 222] on div "Select..." at bounding box center [375, 213] width 294 height 18
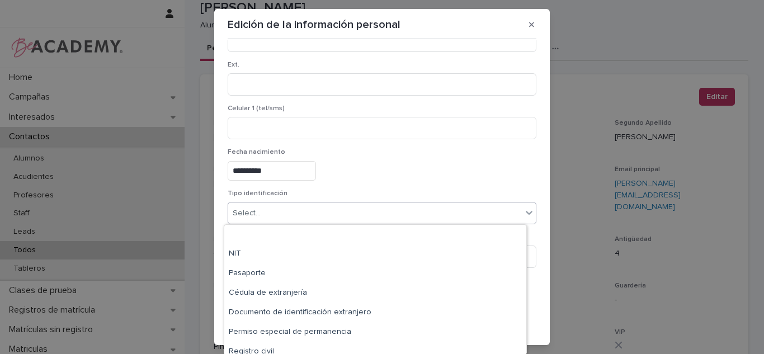
scroll to position [46, 0]
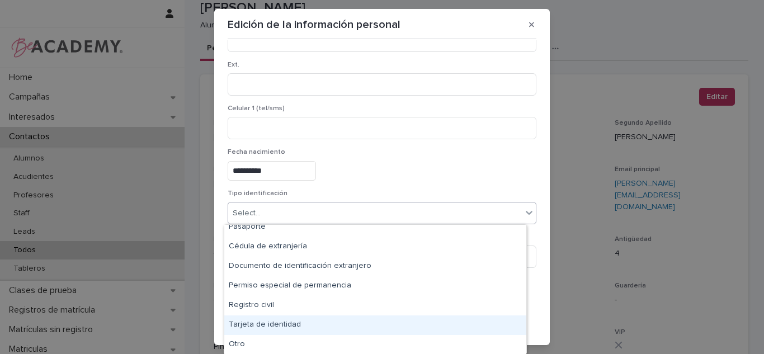
click at [303, 321] on div "Tarjeta de identidad" at bounding box center [375, 326] width 302 height 20
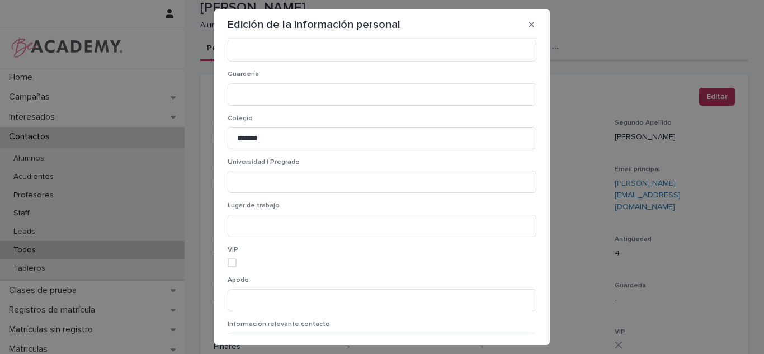
scroll to position [829, 0]
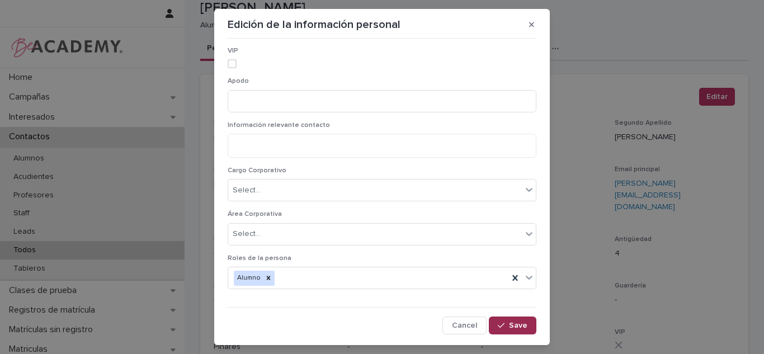
click at [489, 319] on button "Save" at bounding box center [513, 326] width 48 height 18
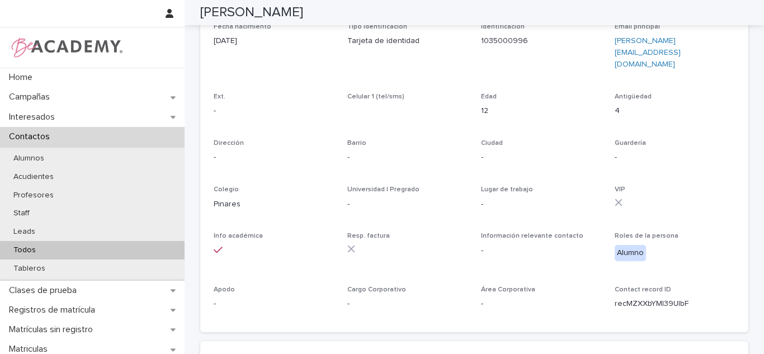
scroll to position [508, 0]
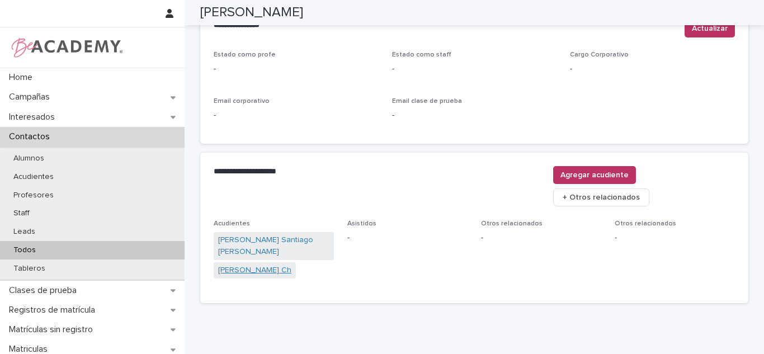
click at [248, 265] on link "Nayibe Avendaño Ch" at bounding box center [254, 271] width 73 height 12
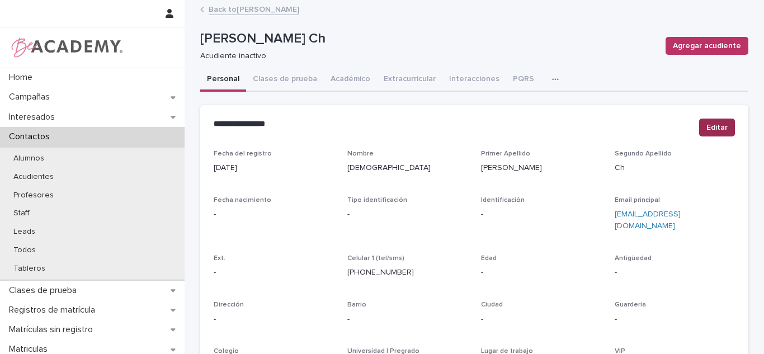
click at [715, 126] on span "Editar" at bounding box center [717, 127] width 21 height 11
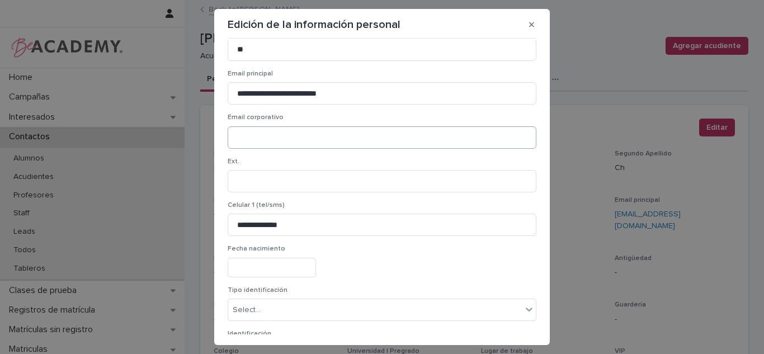
scroll to position [141, 0]
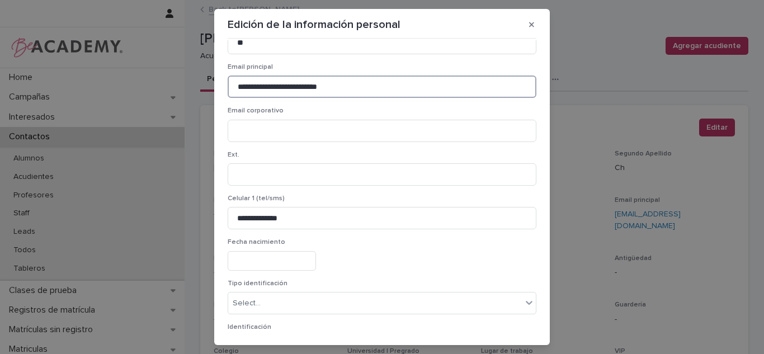
click at [350, 82] on input "**********" at bounding box center [382, 87] width 309 height 22
paste input
click at [288, 87] on input "**********" at bounding box center [382, 87] width 309 height 22
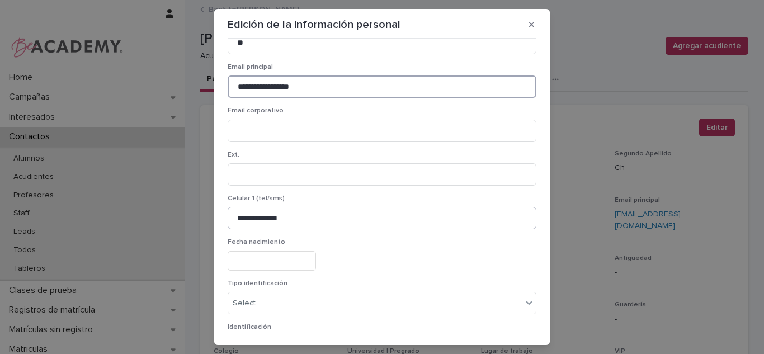
type input "**********"
click at [265, 224] on input "**********" at bounding box center [382, 218] width 309 height 22
paste input "**********"
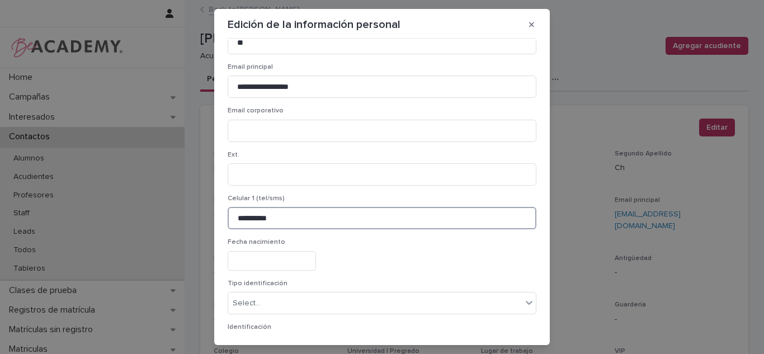
type input "**********"
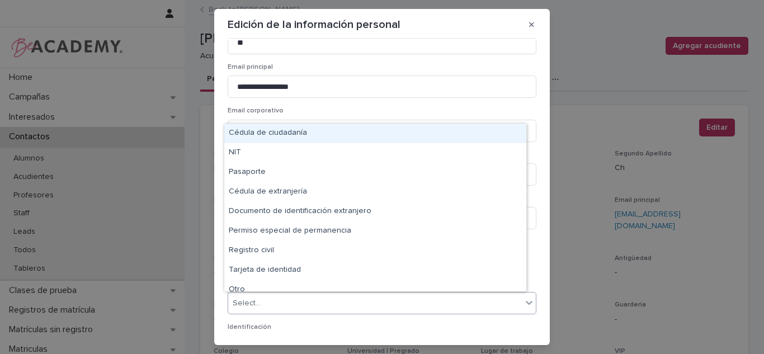
click at [240, 304] on div "Select..." at bounding box center [247, 304] width 28 height 12
click at [285, 136] on div "Cédula de ciudadanía" at bounding box center [375, 134] width 302 height 20
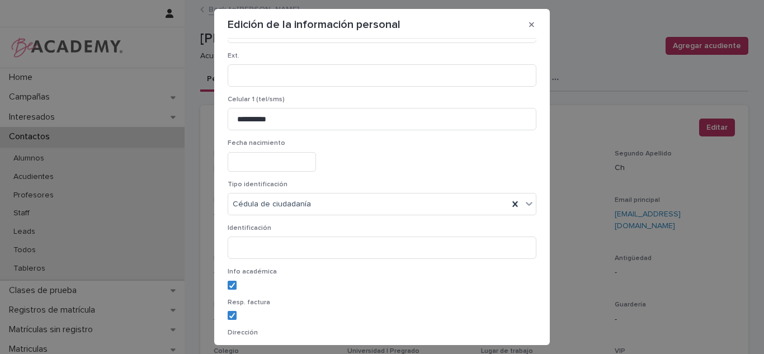
scroll to position [242, 0]
click at [361, 244] on input at bounding box center [382, 246] width 309 height 22
paste input "********"
type input "********"
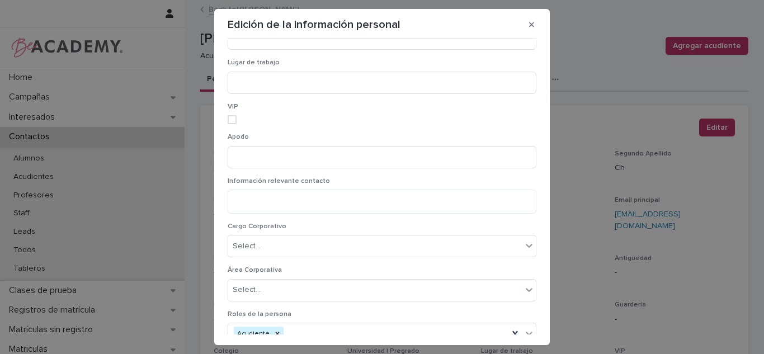
scroll to position [829, 0]
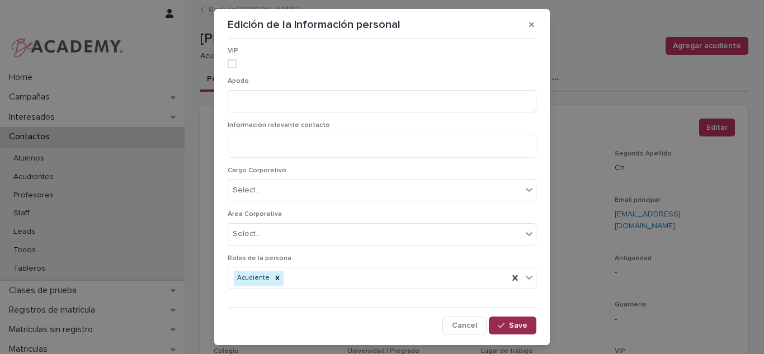
click at [515, 318] on button "Save" at bounding box center [513, 326] width 48 height 18
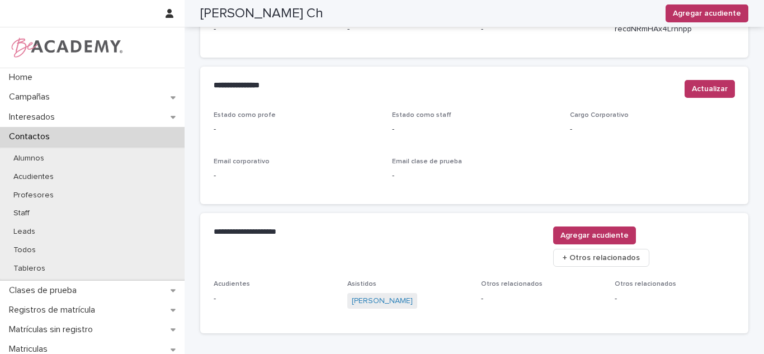
scroll to position [0, 0]
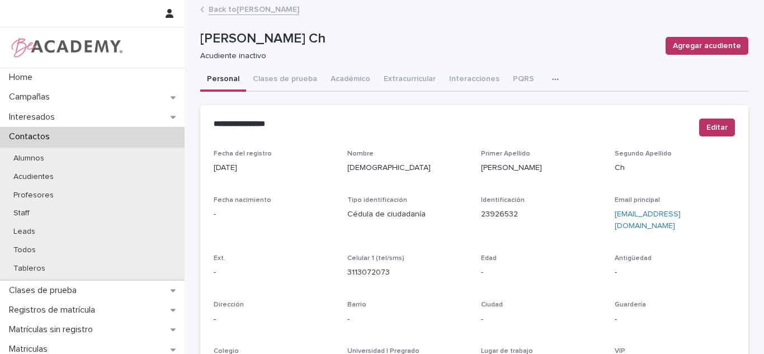
click at [299, 7] on link "Back to Luciana Botero Avendaño" at bounding box center [254, 8] width 91 height 13
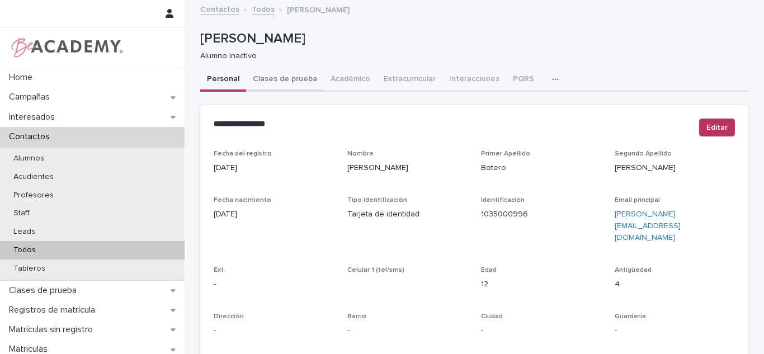
click at [296, 83] on button "Clases de prueba" at bounding box center [285, 79] width 78 height 23
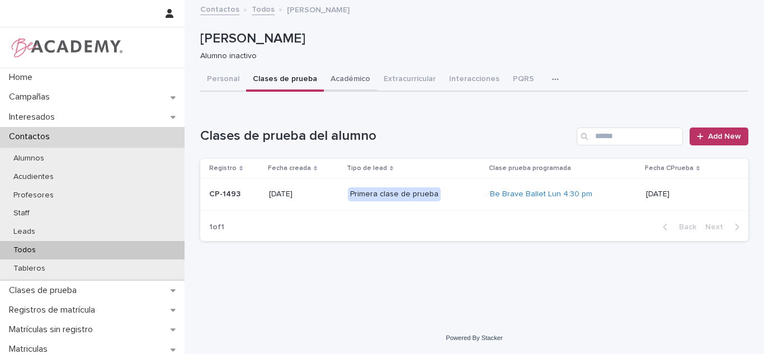
click at [345, 83] on button "Académico" at bounding box center [350, 79] width 53 height 23
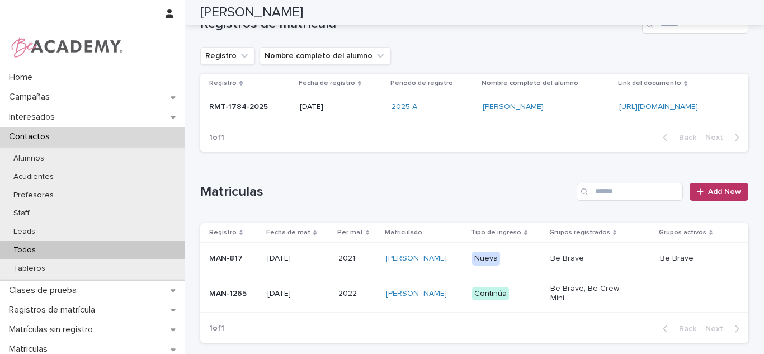
scroll to position [157, 0]
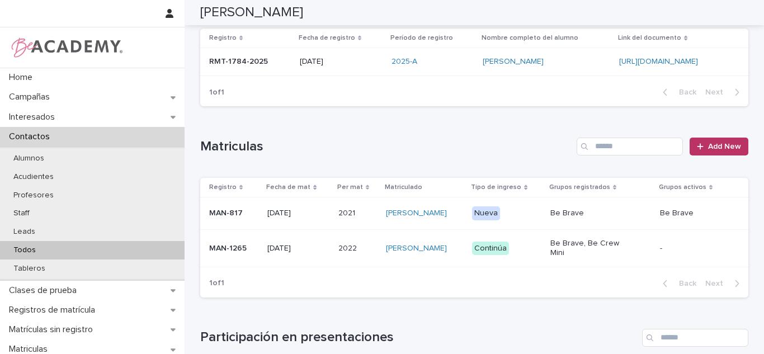
drag, startPoint x: 729, startPoint y: 144, endPoint x: 764, endPoint y: 189, distance: 56.6
click at [728, 144] on span "Add New" at bounding box center [724, 147] width 33 height 8
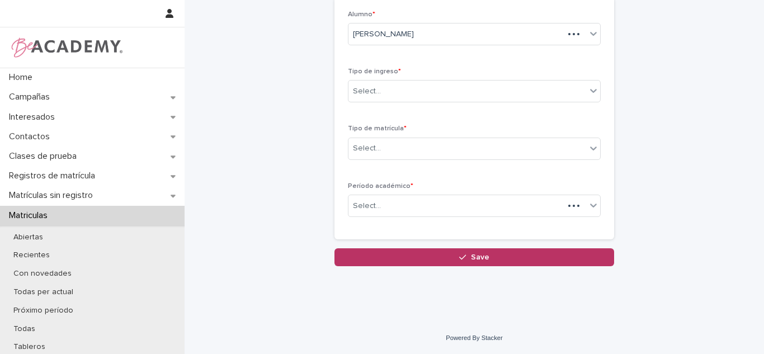
scroll to position [67, 0]
drag, startPoint x: 620, startPoint y: 166, endPoint x: 627, endPoint y: 79, distance: 86.4
click at [627, 80] on div "Matricular alumno Loading... Saving… Loading... Saving… Loading... Saving… Alum…" at bounding box center [474, 100] width 548 height 332
click at [553, 103] on div "Tipo de ingreso * Select..." at bounding box center [474, 90] width 253 height 44
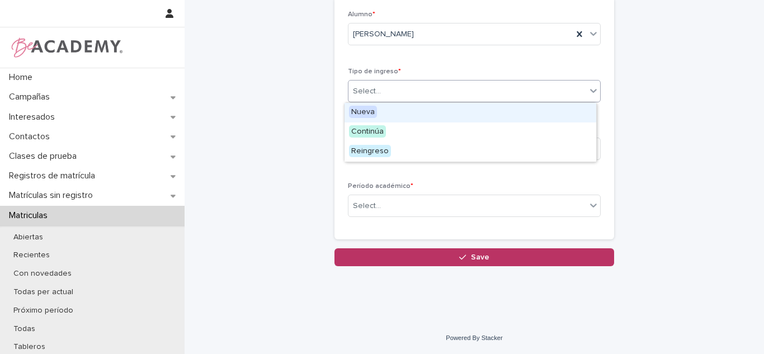
click at [406, 96] on div "Select..." at bounding box center [474, 91] width 253 height 22
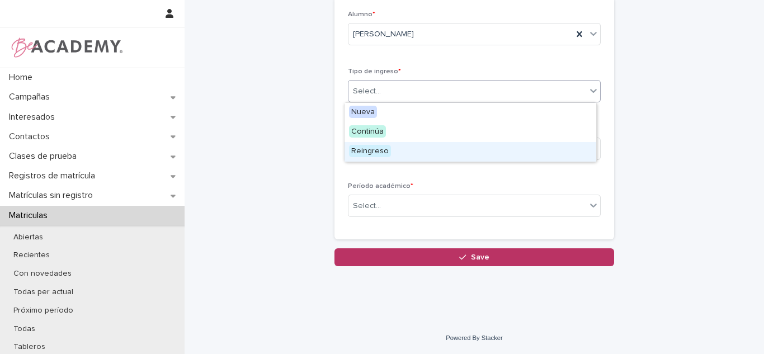
click at [379, 150] on span "Reingreso" at bounding box center [370, 151] width 42 height 12
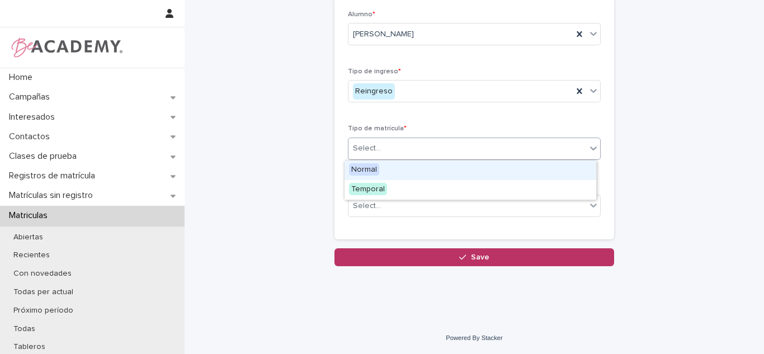
click at [380, 142] on div "Select..." at bounding box center [468, 148] width 238 height 18
drag, startPoint x: 389, startPoint y: 169, endPoint x: 377, endPoint y: 181, distance: 16.6
click at [389, 170] on div "Normal" at bounding box center [471, 171] width 252 height 20
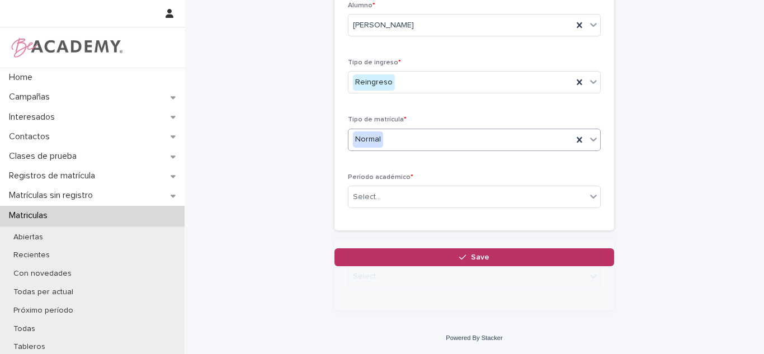
click at [375, 205] on div "Alumno * Luciana Botero Avendaño Tipo de ingreso * Reingreso Tipo de matrícula …" at bounding box center [475, 109] width 280 height 243
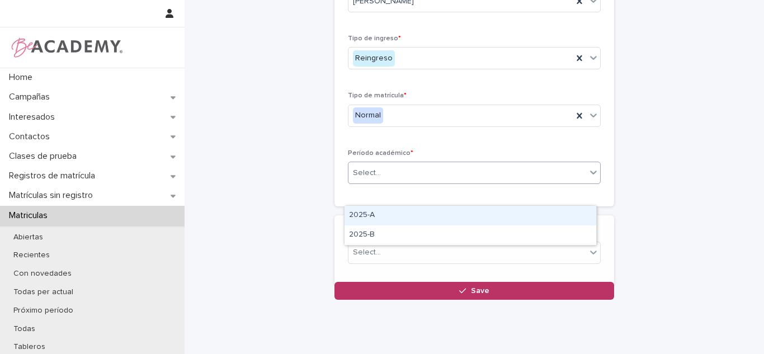
scroll to position [107, 0]
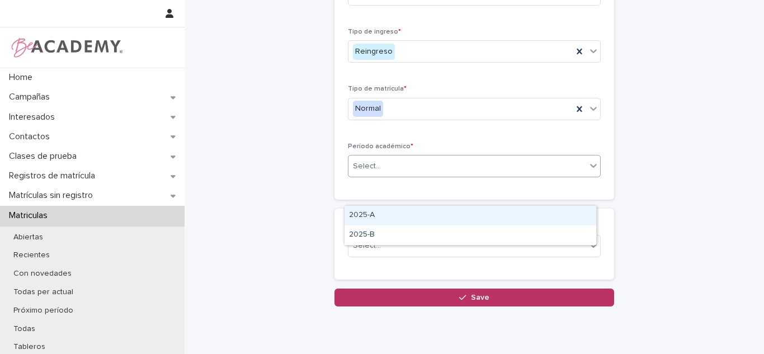
click at [375, 212] on div "2025-A" at bounding box center [471, 216] width 252 height 20
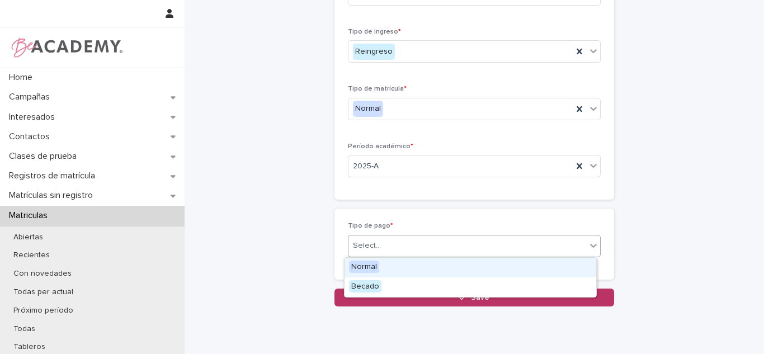
click at [368, 244] on div "Select..." at bounding box center [367, 246] width 28 height 12
click at [373, 266] on span "Normal" at bounding box center [364, 267] width 30 height 12
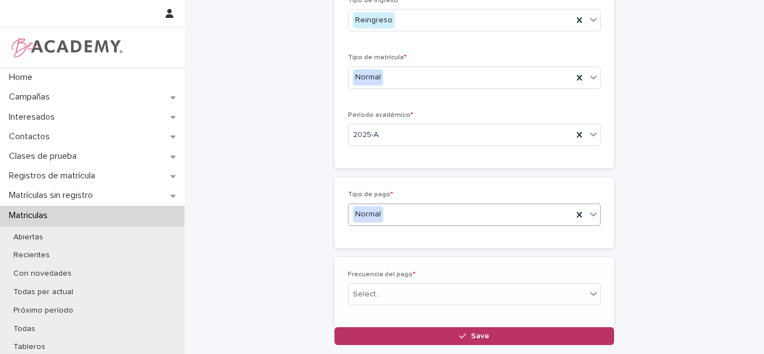
scroll to position [147, 0]
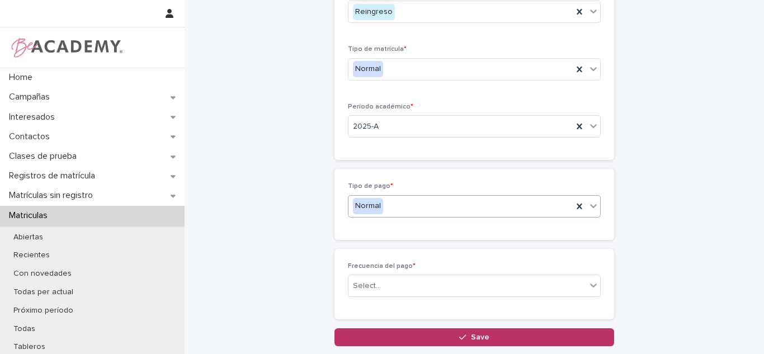
click at [394, 301] on div "Frecuencia del pago * Select..." at bounding box center [474, 284] width 253 height 44
click at [388, 292] on div "Select..." at bounding box center [468, 286] width 238 height 18
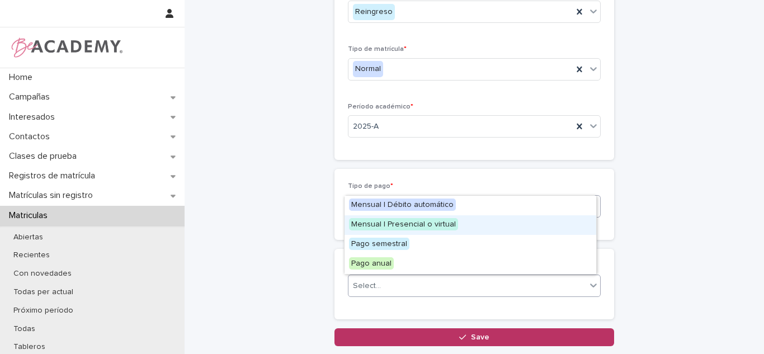
drag, startPoint x: 403, startPoint y: 236, endPoint x: 575, endPoint y: 209, distance: 174.5
click at [404, 228] on span "Mensual | Presencial o virtual" at bounding box center [403, 224] width 109 height 12
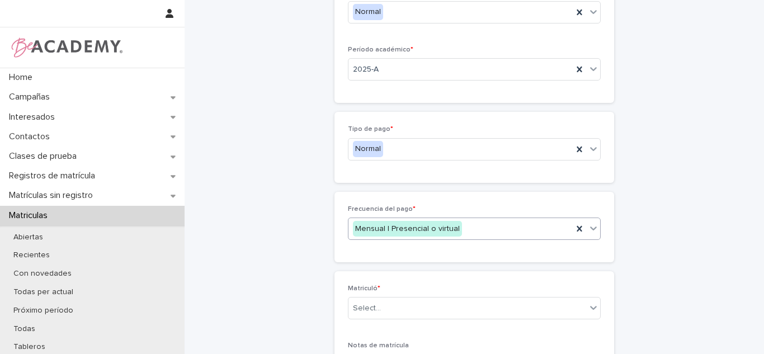
scroll to position [272, 0]
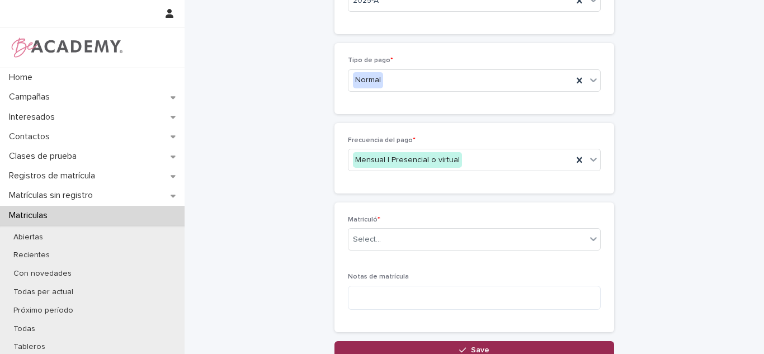
click at [527, 345] on button "Save" at bounding box center [475, 350] width 280 height 18
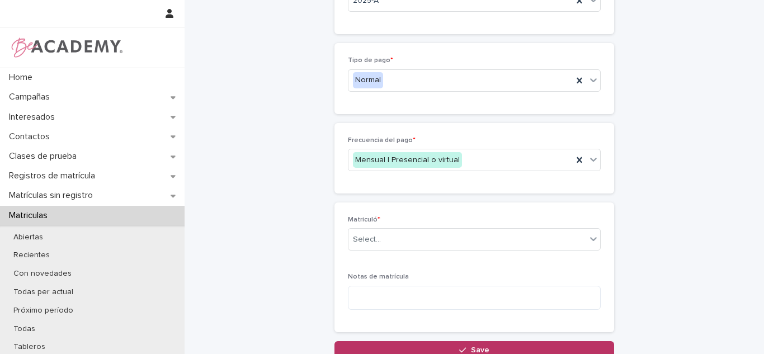
scroll to position [385, 0]
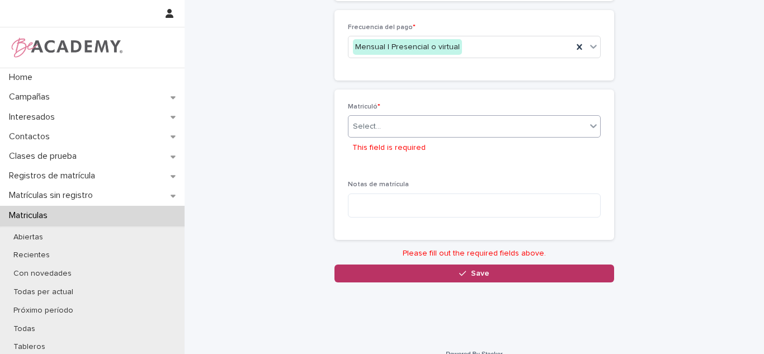
click at [366, 114] on div "Matriculó * Select... This field is required" at bounding box center [474, 135] width 253 height 64
click at [367, 126] on div "Select..." at bounding box center [367, 127] width 28 height 12
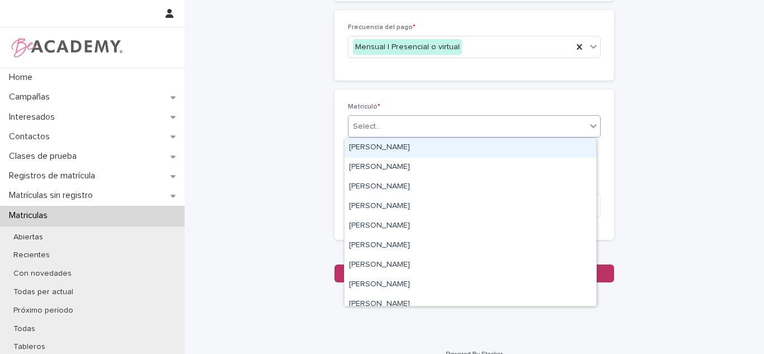
click at [367, 142] on div "Carolina Castillo Cuadrado" at bounding box center [471, 148] width 252 height 20
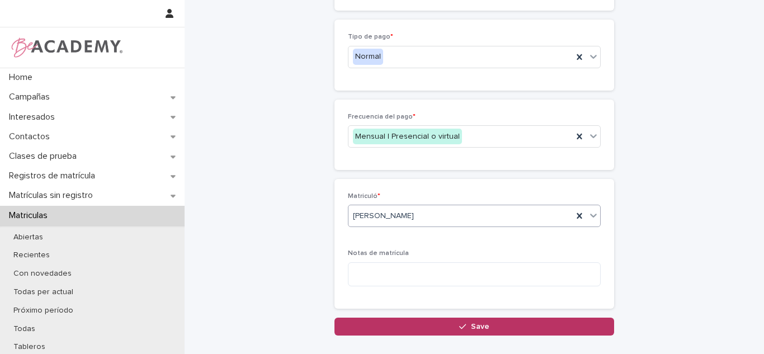
scroll to position [365, 0]
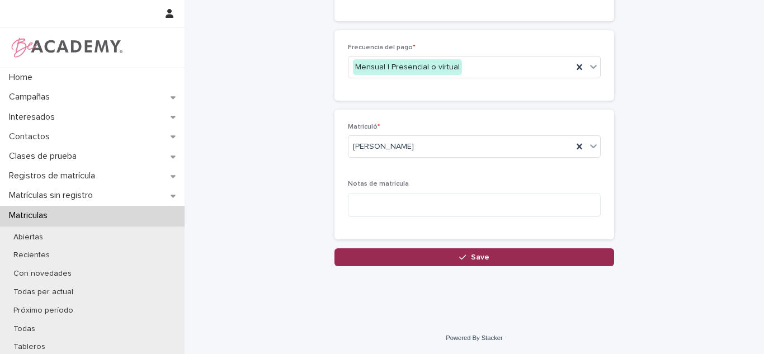
click at [395, 253] on button "Save" at bounding box center [475, 257] width 280 height 18
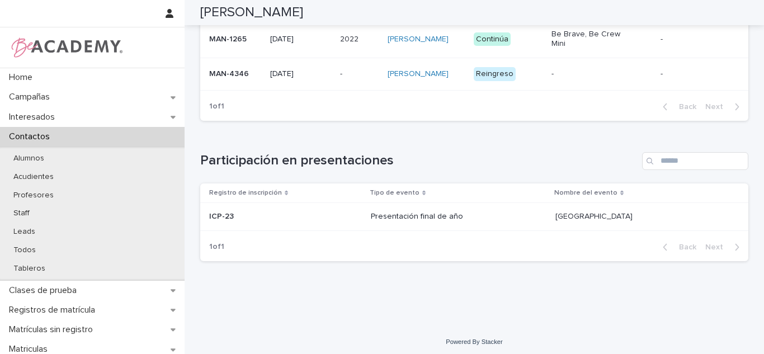
scroll to position [275, 0]
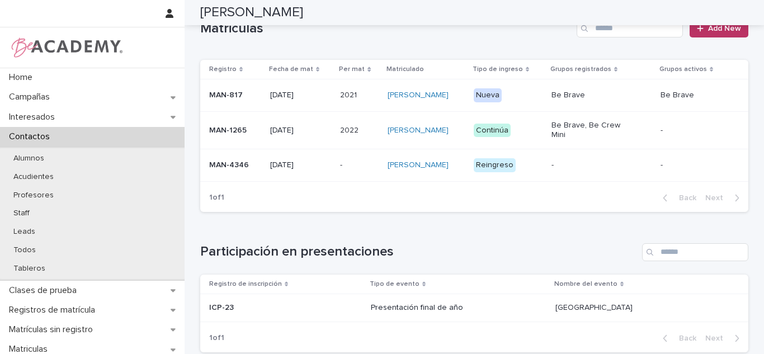
click at [529, 171] on p "Reingreso" at bounding box center [508, 165] width 69 height 14
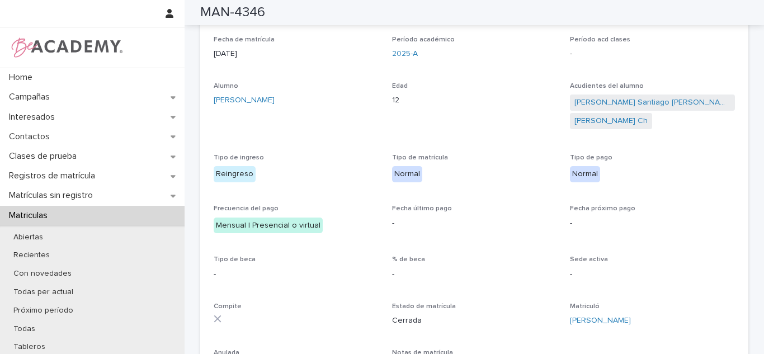
scroll to position [225, 0]
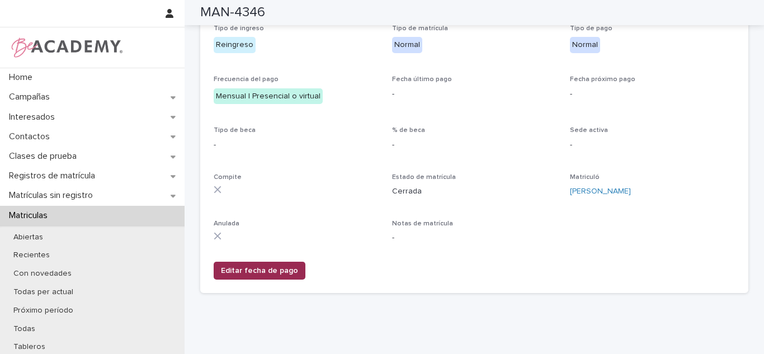
click at [220, 276] on button "Editar fecha de pago" at bounding box center [260, 271] width 92 height 18
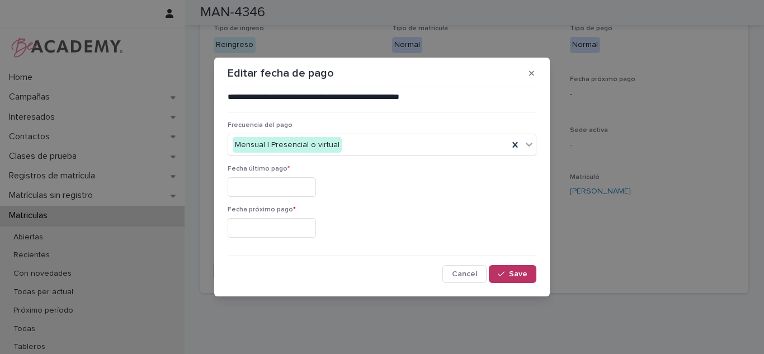
click at [263, 181] on input "text" at bounding box center [272, 187] width 88 height 20
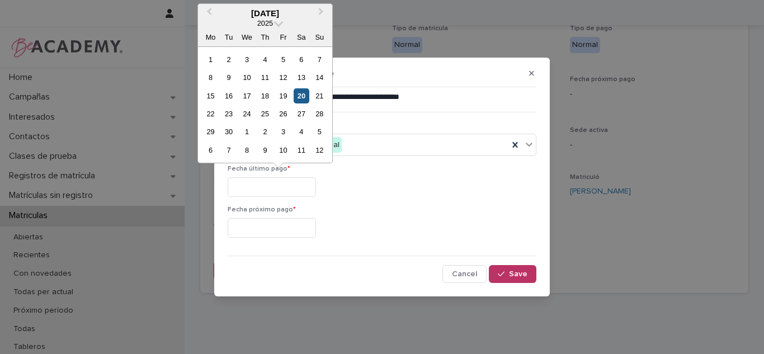
click at [295, 93] on div "20" at bounding box center [301, 95] width 15 height 15
type input "**********"
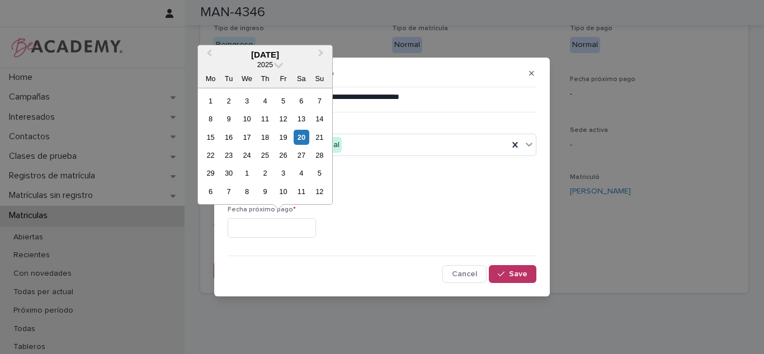
click at [281, 220] on input "text" at bounding box center [272, 228] width 88 height 20
click at [322, 55] on button "Next Month" at bounding box center [322, 55] width 18 height 18
click at [251, 103] on div "1" at bounding box center [246, 100] width 15 height 15
type input "**********"
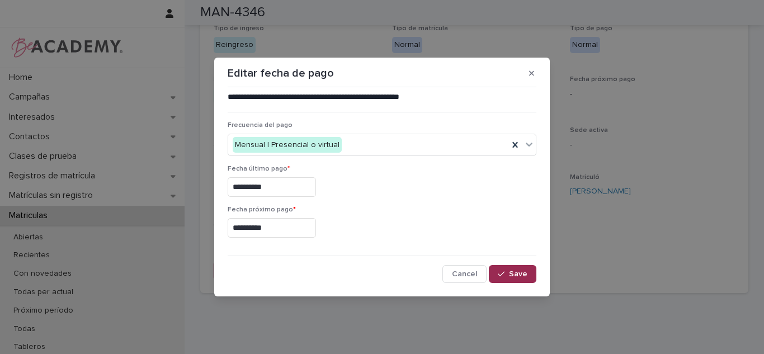
click at [512, 267] on button "Save" at bounding box center [513, 274] width 48 height 18
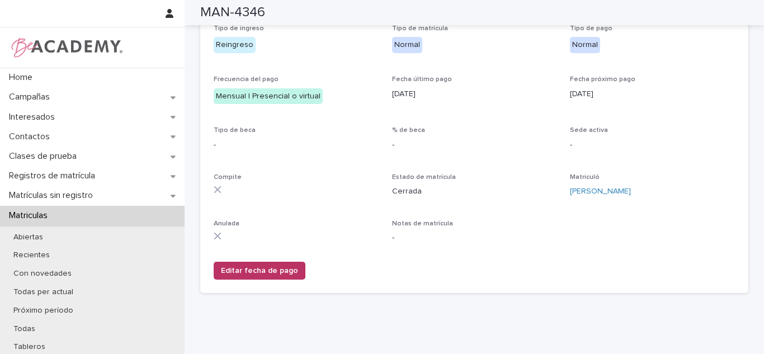
scroll to position [0, 0]
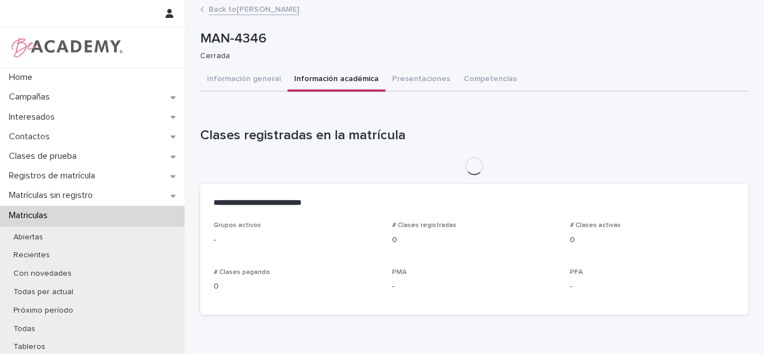
click at [308, 89] on button "Información académica" at bounding box center [337, 79] width 98 height 23
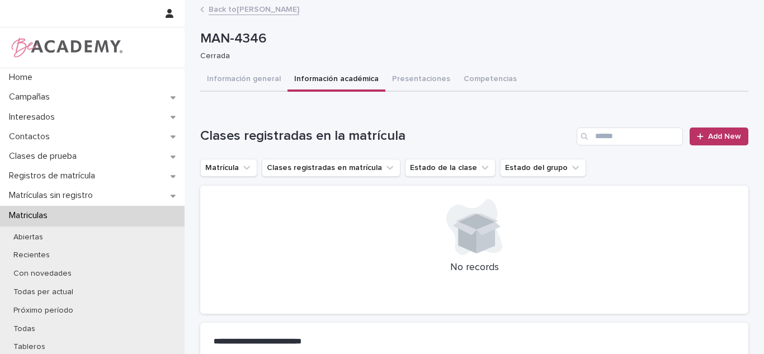
click at [750, 133] on div "**********" at bounding box center [475, 260] width 580 height 518
click at [724, 137] on span "Add New" at bounding box center [724, 137] width 33 height 8
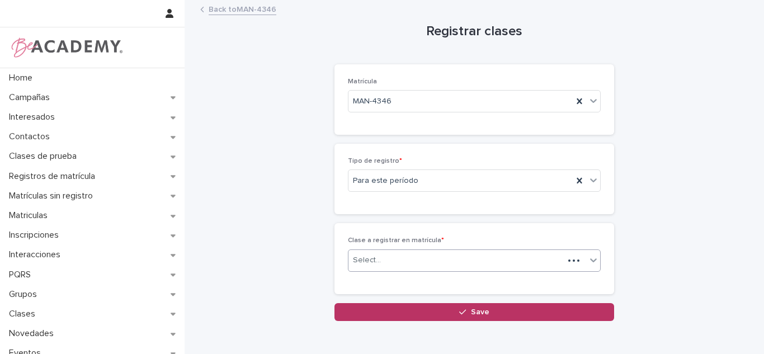
click at [399, 255] on div "Select..." at bounding box center [456, 260] width 215 height 18
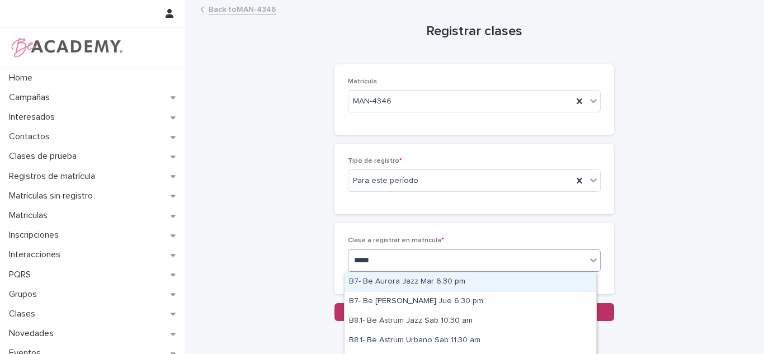
type input "******"
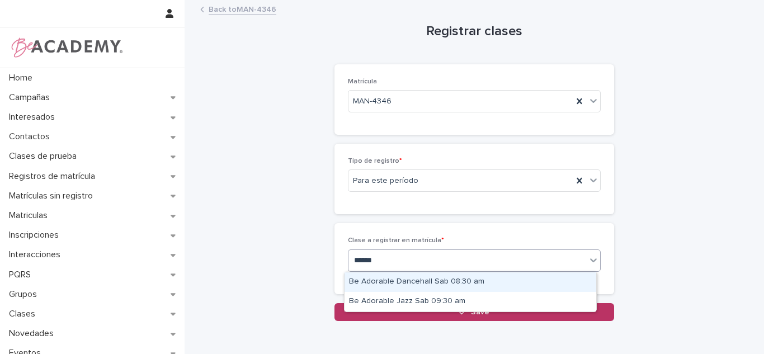
click at [422, 280] on div "Be Adorable Dancehall Sab 08:30 am" at bounding box center [471, 282] width 252 height 20
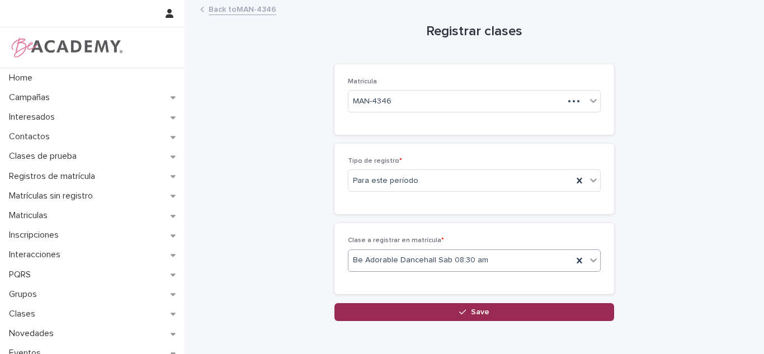
click at [402, 307] on button "Save" at bounding box center [475, 312] width 280 height 18
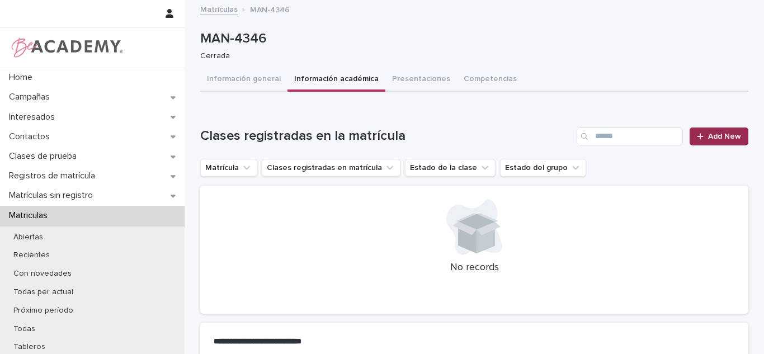
click at [714, 140] on span "Add New" at bounding box center [724, 137] width 33 height 8
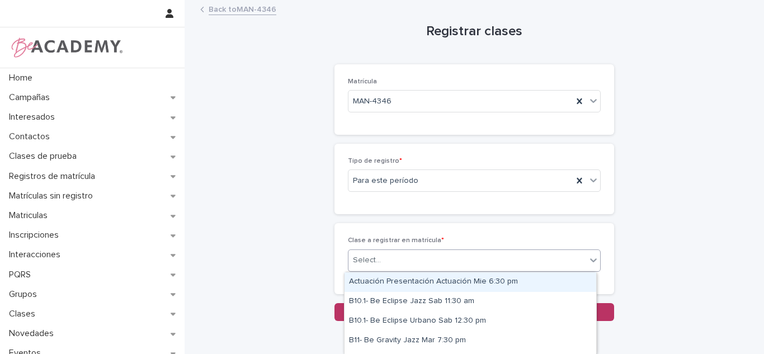
click at [381, 265] on div "Select..." at bounding box center [468, 260] width 238 height 18
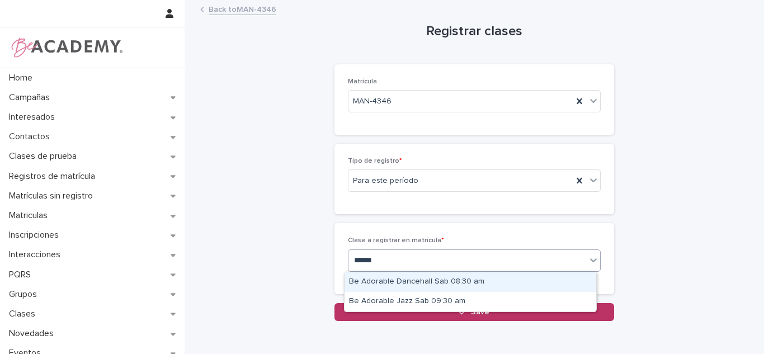
type input "*******"
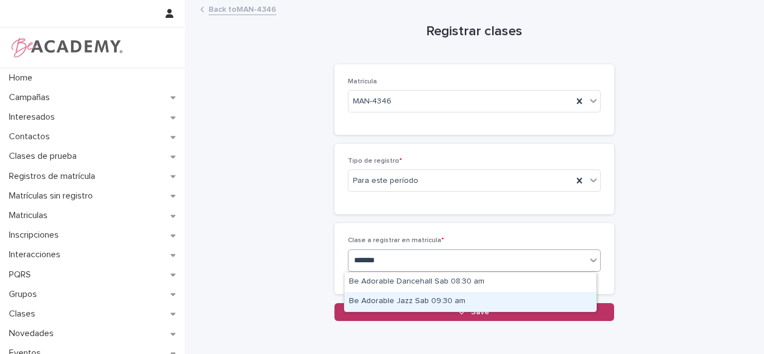
click at [404, 304] on div "Be Adorable Jazz Sab 09:30 am" at bounding box center [471, 302] width 252 height 20
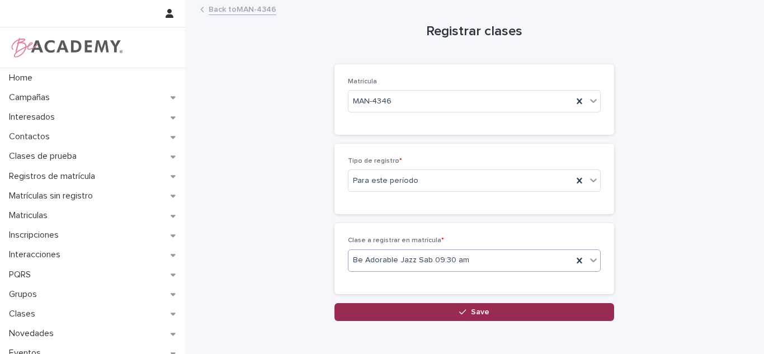
click at [404, 318] on button "Save" at bounding box center [475, 312] width 280 height 18
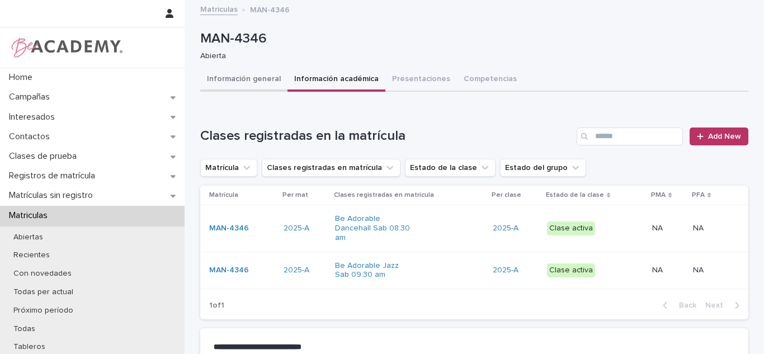
click at [251, 82] on button "Información general" at bounding box center [243, 79] width 87 height 23
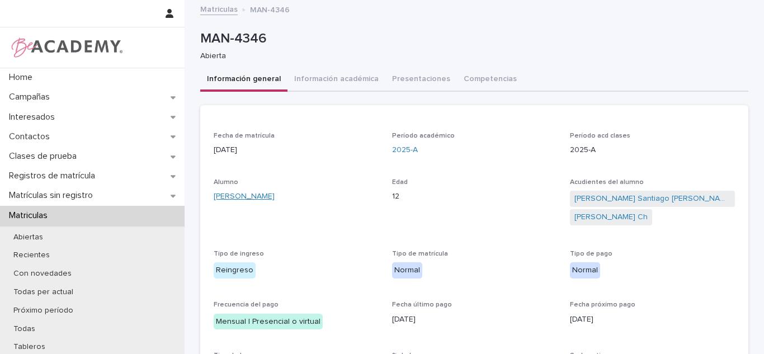
click at [248, 191] on link "Luciana Botero Avendaño" at bounding box center [244, 197] width 61 height 12
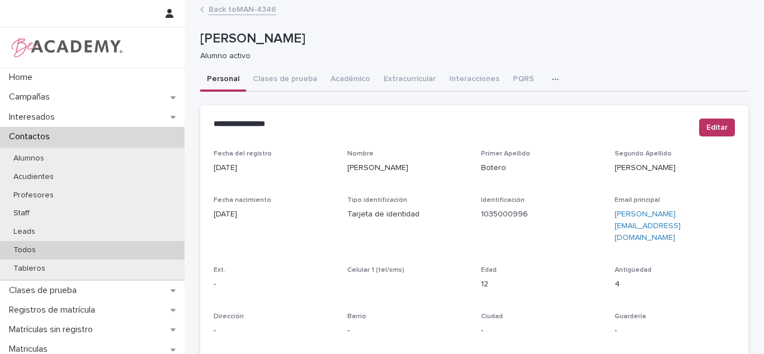
click at [75, 247] on div "Todos" at bounding box center [92, 250] width 185 height 18
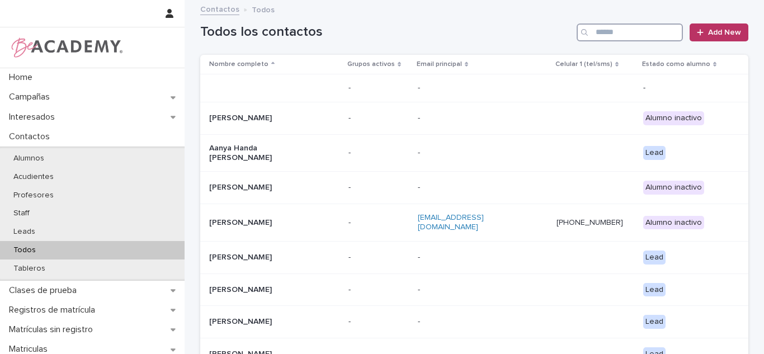
click at [631, 26] on input "Search" at bounding box center [630, 32] width 106 height 18
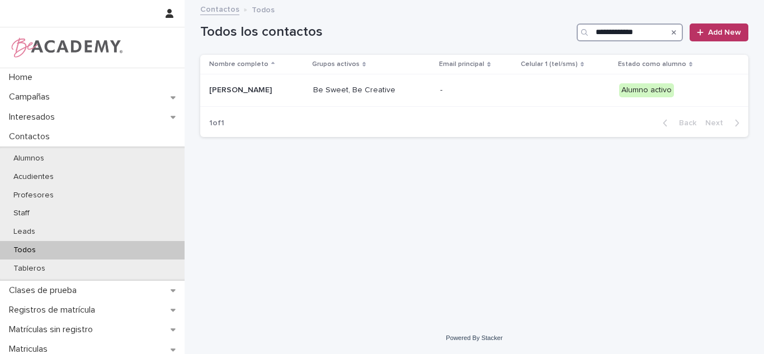
type input "**********"
click at [330, 93] on p "Be Sweet, Be Creative" at bounding box center [369, 91] width 112 height 10
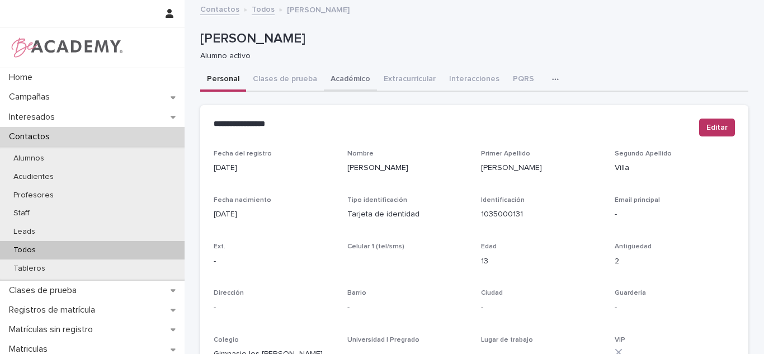
click at [327, 84] on button "Académico" at bounding box center [350, 79] width 53 height 23
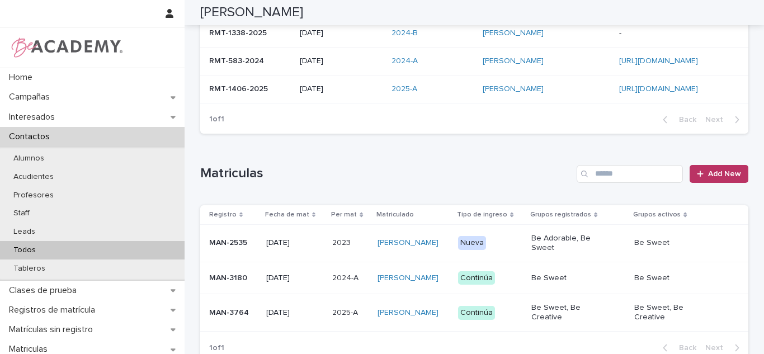
scroll to position [228, 0]
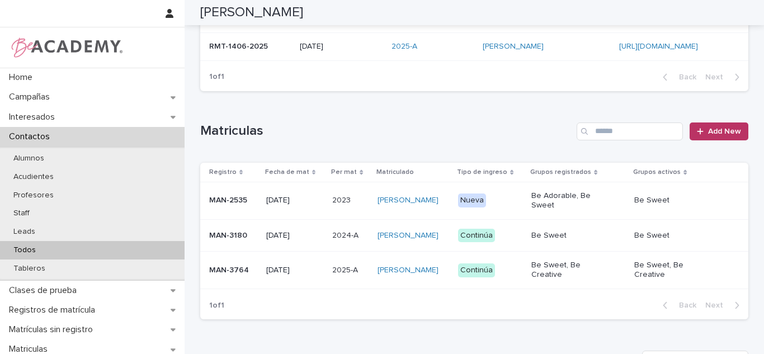
click at [328, 252] on td "2025-A 2025-A" at bounding box center [350, 270] width 45 height 37
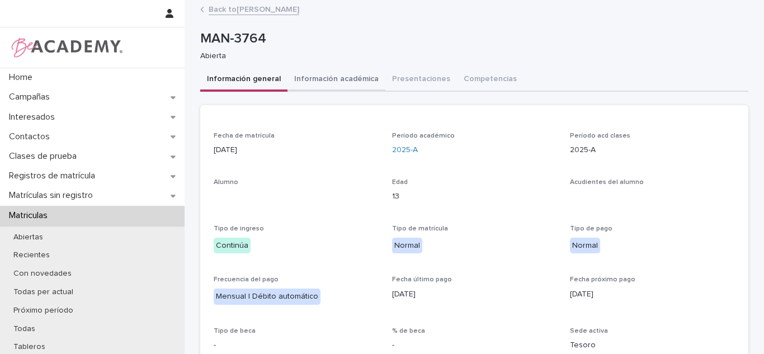
click at [370, 80] on button "Información académica" at bounding box center [337, 79] width 98 height 23
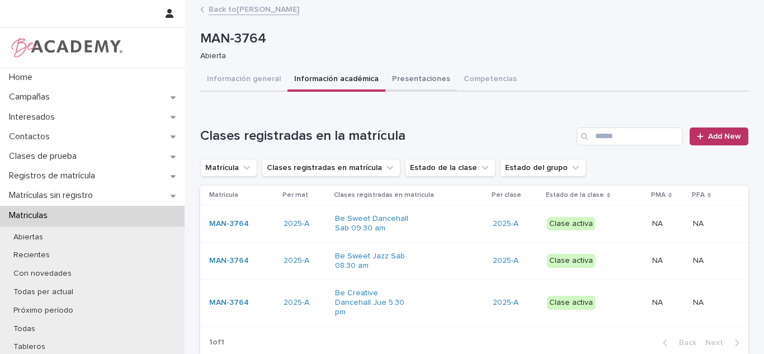
click at [399, 84] on button "Presentaciones" at bounding box center [421, 79] width 72 height 23
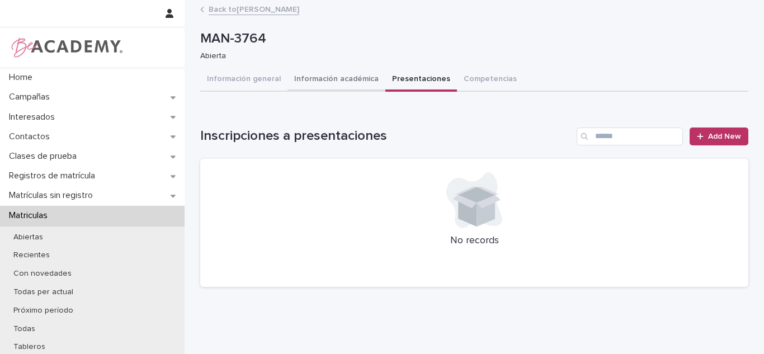
click at [326, 84] on button "Información académica" at bounding box center [337, 79] width 98 height 23
click at [391, 83] on button "Presentaciones" at bounding box center [421, 79] width 72 height 23
click at [701, 133] on div at bounding box center [702, 137] width 11 height 8
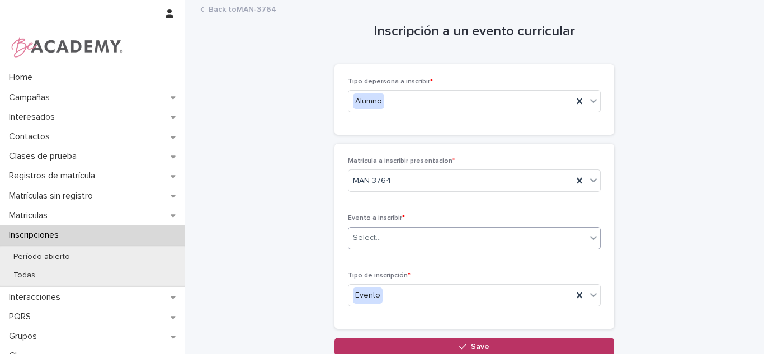
click at [382, 242] on input "text" at bounding box center [382, 238] width 1 height 10
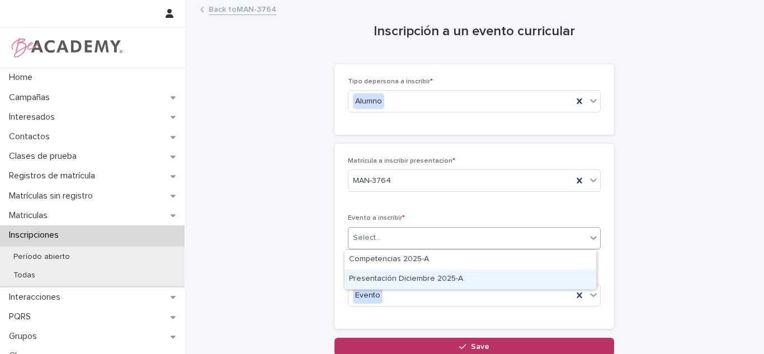
click at [383, 288] on div "Presentación Diciembre 2025-A" at bounding box center [471, 280] width 252 height 20
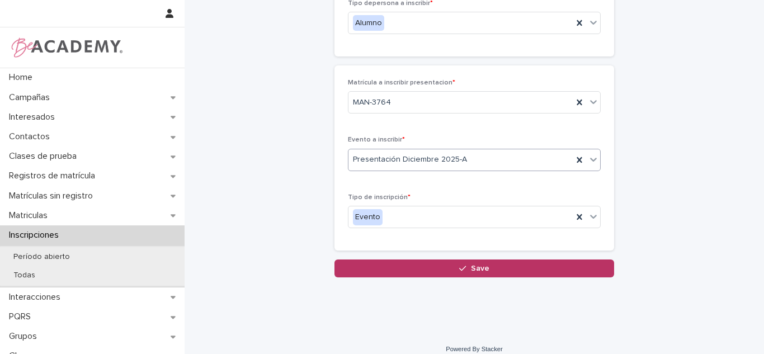
scroll to position [82, 0]
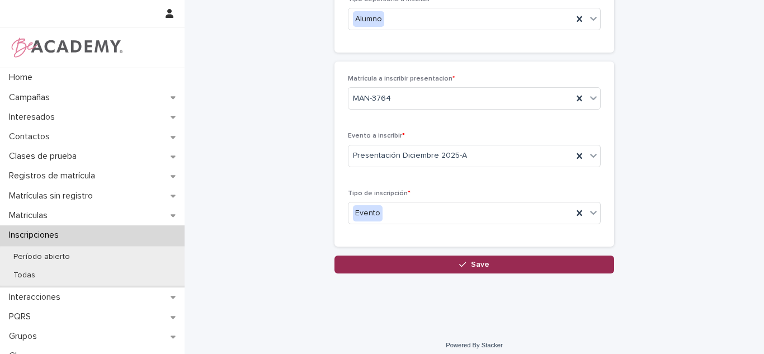
click at [430, 268] on button "Save" at bounding box center [475, 265] width 280 height 18
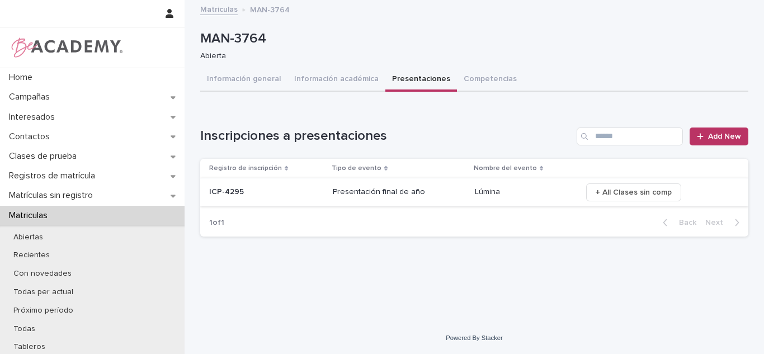
click at [647, 191] on span "+ All Clases sin comp" at bounding box center [634, 192] width 76 height 11
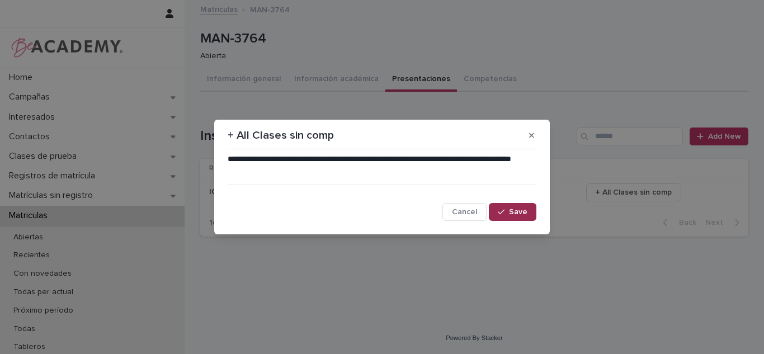
click at [520, 210] on span "Save" at bounding box center [518, 212] width 18 height 8
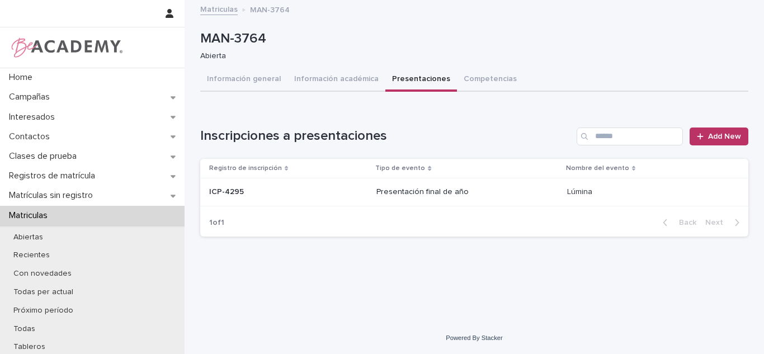
click at [511, 187] on p "Presentación final de año" at bounding box center [467, 192] width 182 height 10
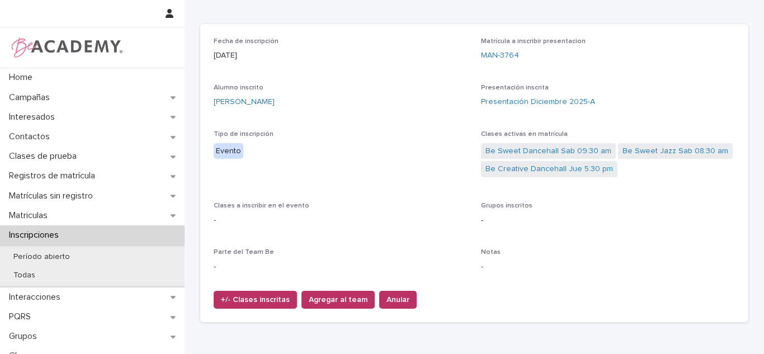
scroll to position [71, 0]
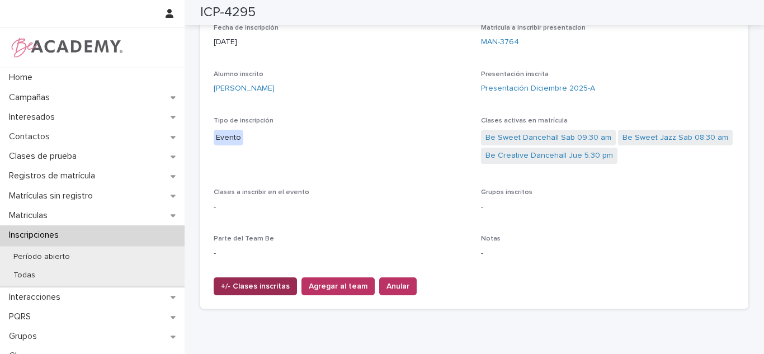
click at [248, 282] on span "+/- Clases inscritas" at bounding box center [255, 286] width 69 height 11
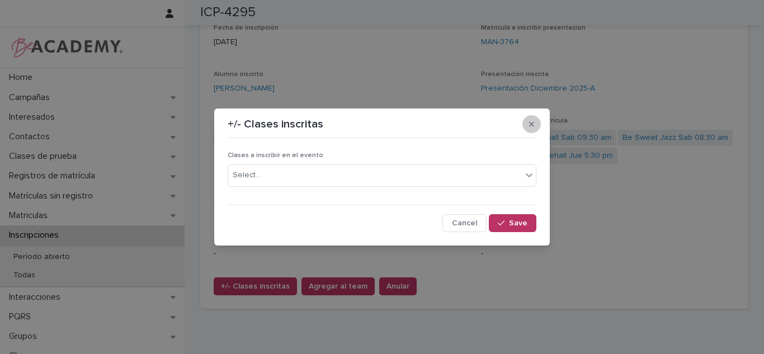
click at [537, 126] on button "button" at bounding box center [531, 124] width 18 height 18
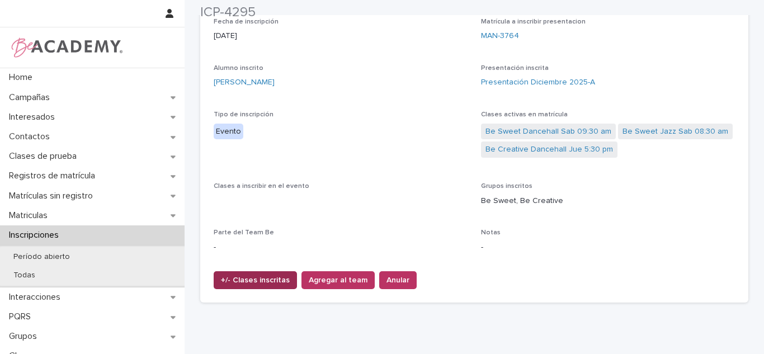
scroll to position [90, 0]
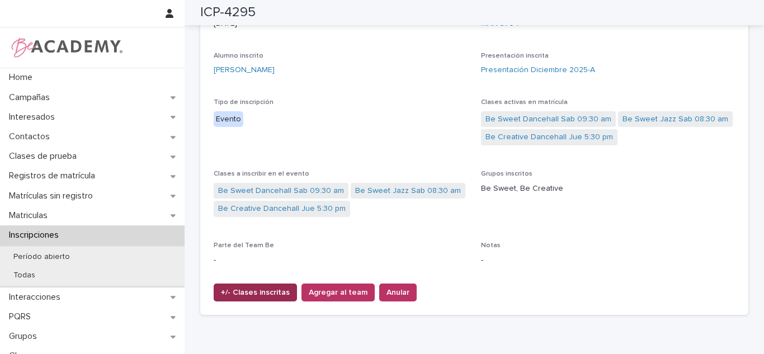
click at [248, 285] on button "+/- Clases inscritas" at bounding box center [255, 293] width 83 height 18
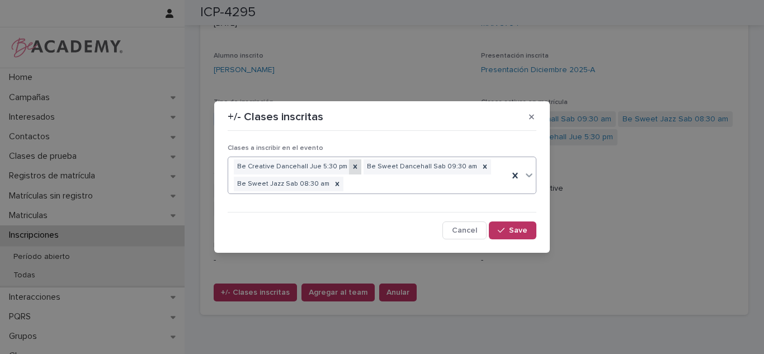
click at [351, 167] on icon at bounding box center [355, 167] width 8 height 8
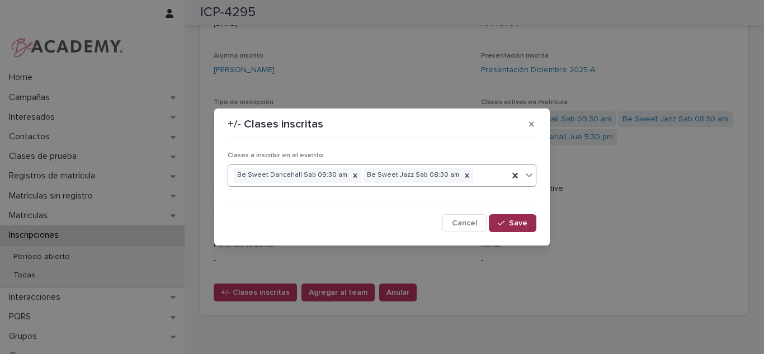
click at [523, 221] on span "Save" at bounding box center [518, 223] width 18 height 8
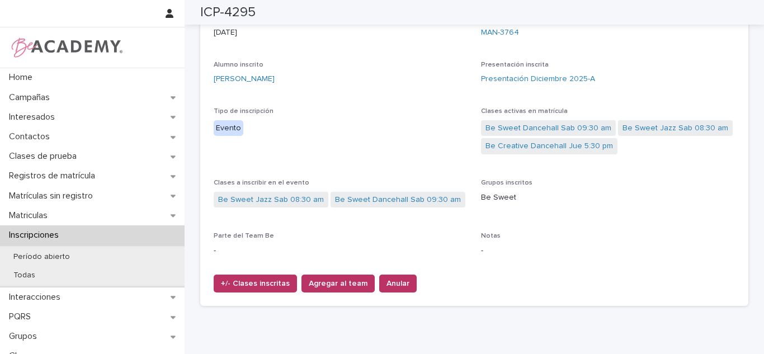
scroll to position [0, 0]
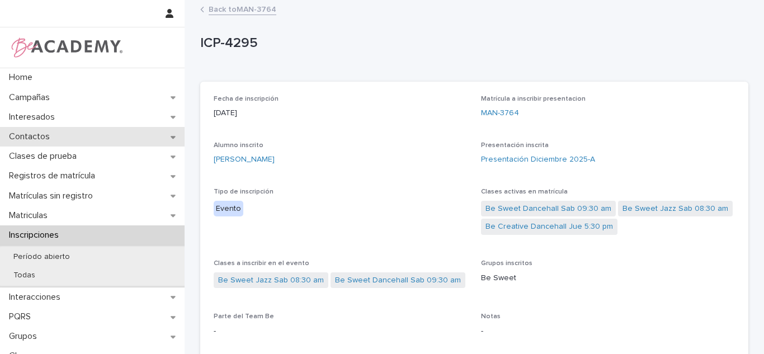
click at [64, 135] on div "Contactos" at bounding box center [92, 137] width 185 height 20
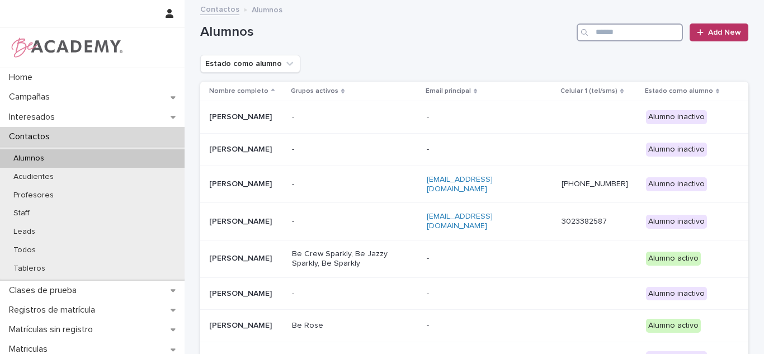
click at [611, 32] on input "Search" at bounding box center [630, 32] width 106 height 18
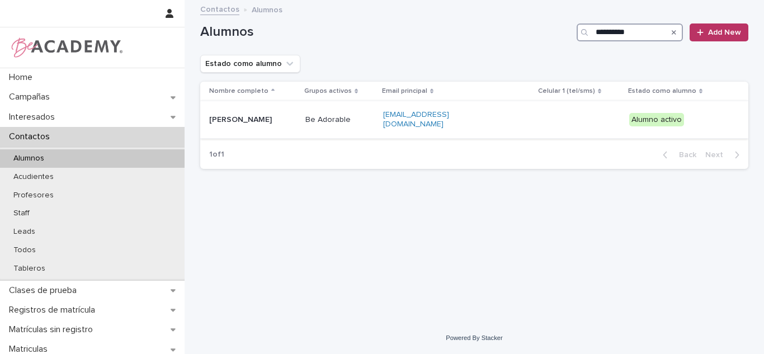
type input "**********"
click at [270, 128] on div "Fabiana Medina Villa" at bounding box center [252, 120] width 87 height 18
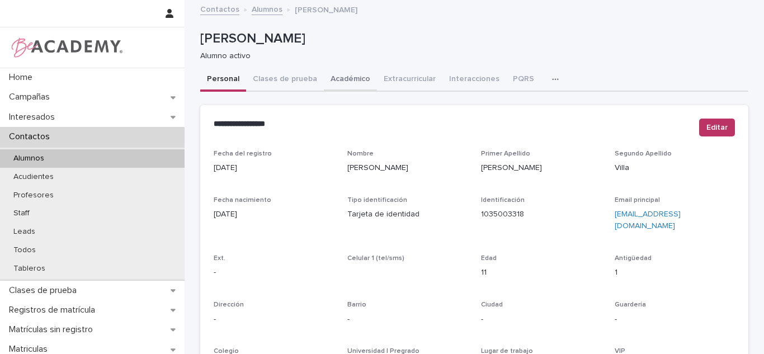
click at [365, 82] on button "Académico" at bounding box center [350, 79] width 53 height 23
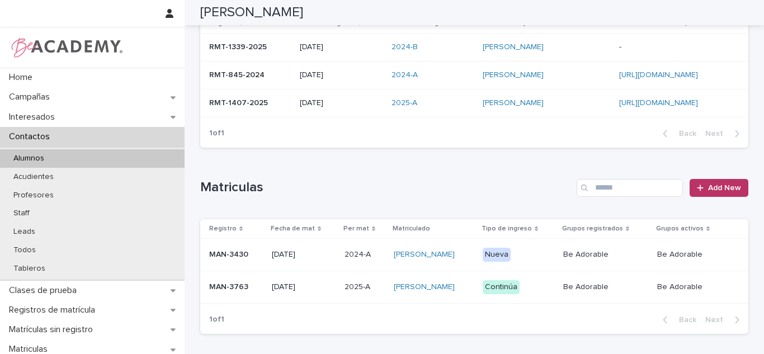
scroll to position [298, 0]
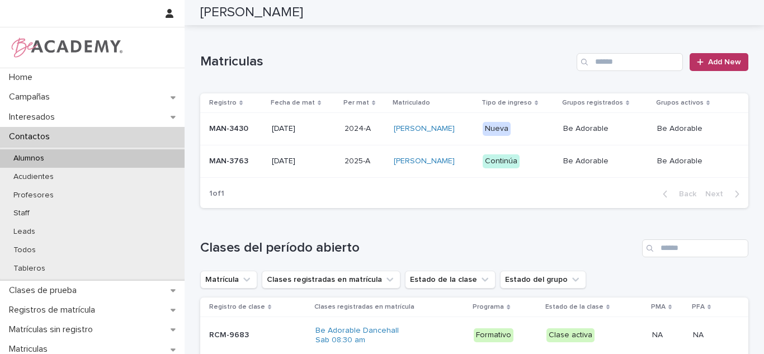
click at [329, 171] on td "01/02/2025" at bounding box center [303, 161] width 73 height 32
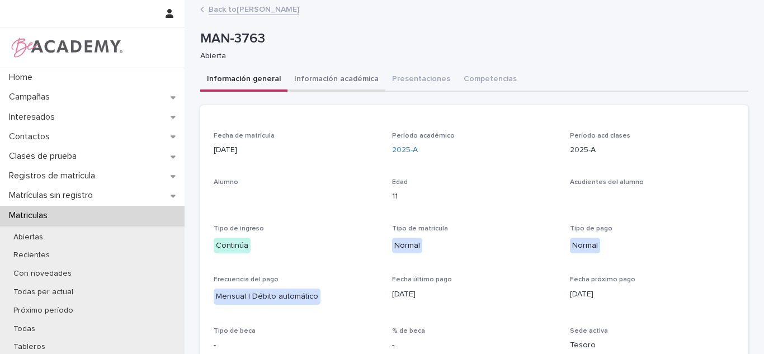
click at [309, 74] on button "Información académica" at bounding box center [337, 79] width 98 height 23
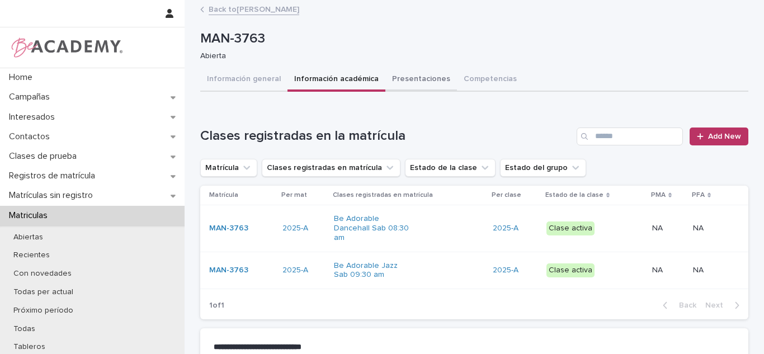
click at [411, 79] on button "Presentaciones" at bounding box center [421, 79] width 72 height 23
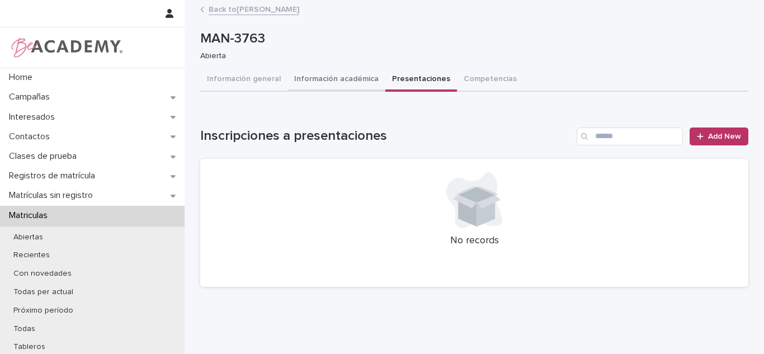
click at [314, 75] on button "Información académica" at bounding box center [337, 79] width 98 height 23
drag, startPoint x: 387, startPoint y: 82, endPoint x: 536, endPoint y: 114, distance: 152.6
click at [387, 83] on button "Presentaciones" at bounding box center [421, 79] width 72 height 23
click at [720, 136] on span "Add New" at bounding box center [724, 137] width 33 height 8
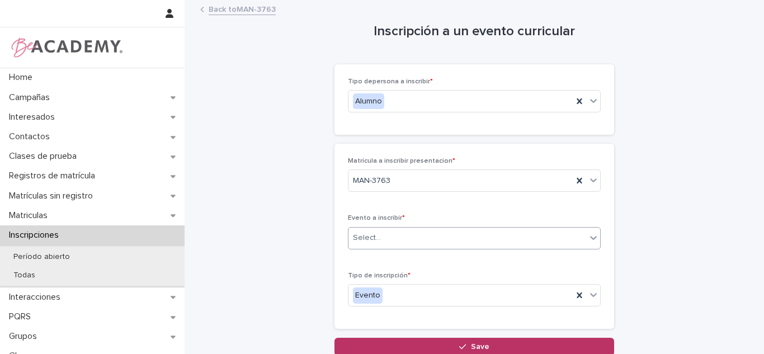
click at [396, 238] on div "Select..." at bounding box center [468, 238] width 238 height 18
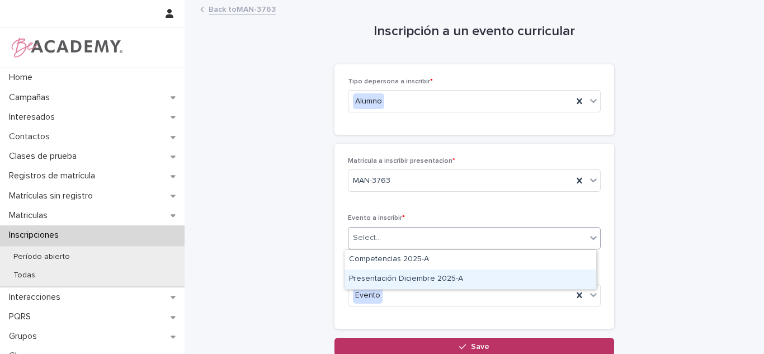
drag, startPoint x: 395, startPoint y: 263, endPoint x: 395, endPoint y: 291, distance: 28.0
click at [394, 276] on div "Presentación Diciembre 2025-A" at bounding box center [471, 280] width 252 height 20
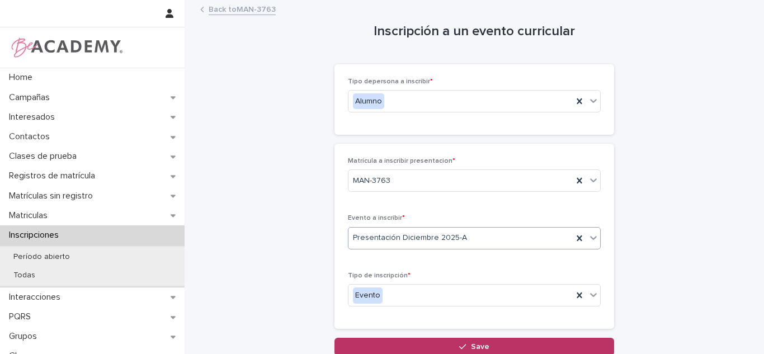
click at [394, 340] on button "Save" at bounding box center [475, 347] width 280 height 18
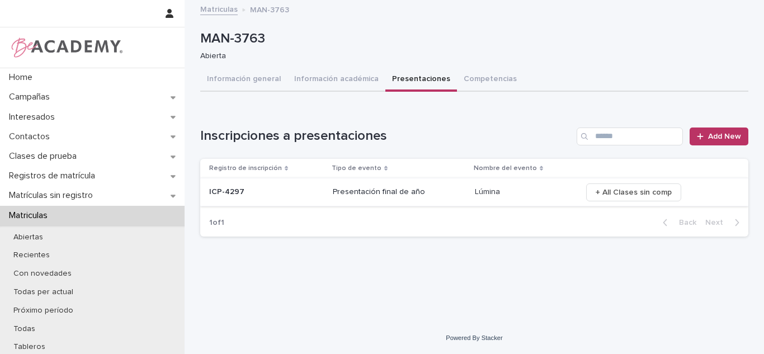
click at [628, 190] on span "+ All Clases sin comp" at bounding box center [634, 192] width 76 height 11
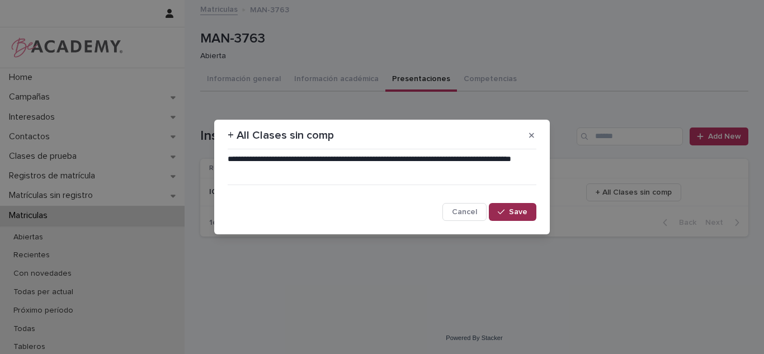
click at [500, 211] on icon "button" at bounding box center [501, 212] width 7 height 8
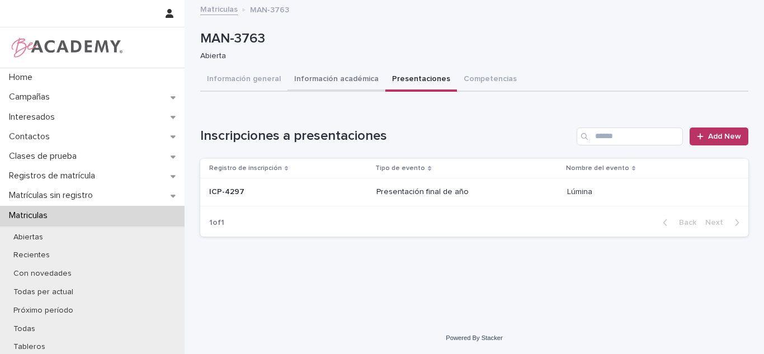
click at [347, 91] on button "Información académica" at bounding box center [337, 79] width 98 height 23
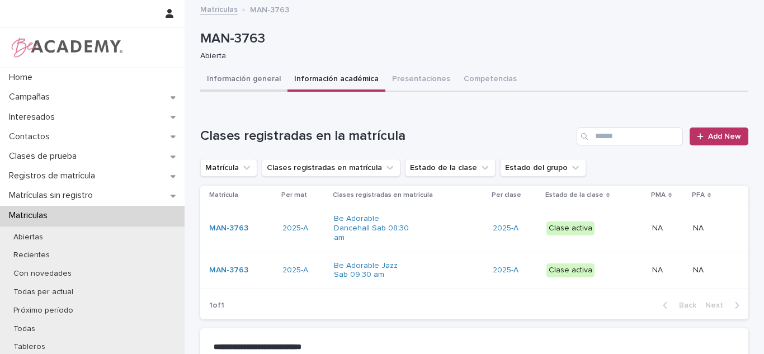
click at [217, 74] on button "Información general" at bounding box center [243, 79] width 87 height 23
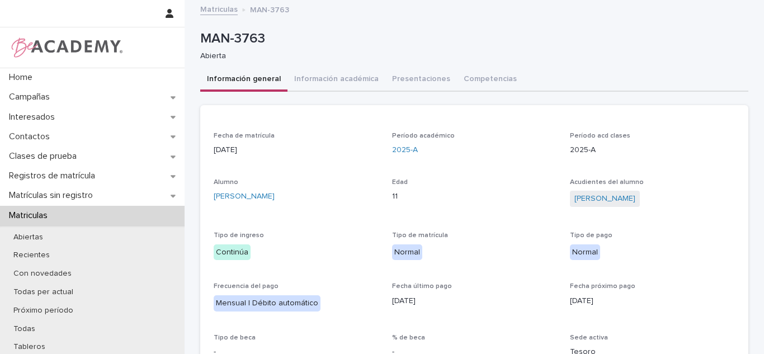
click at [185, 169] on div "**********" at bounding box center [475, 283] width 580 height 564
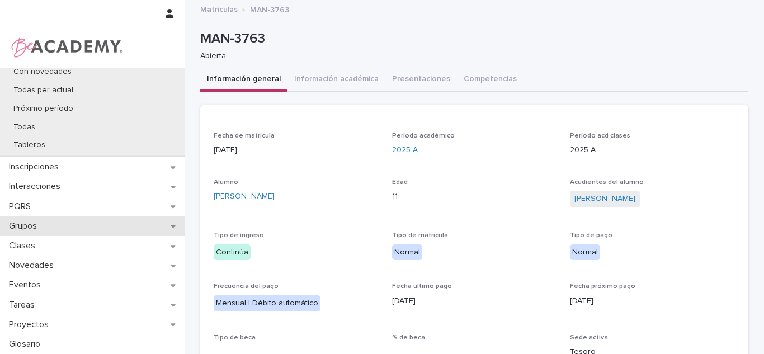
click at [74, 219] on div "Grupos" at bounding box center [92, 226] width 185 height 20
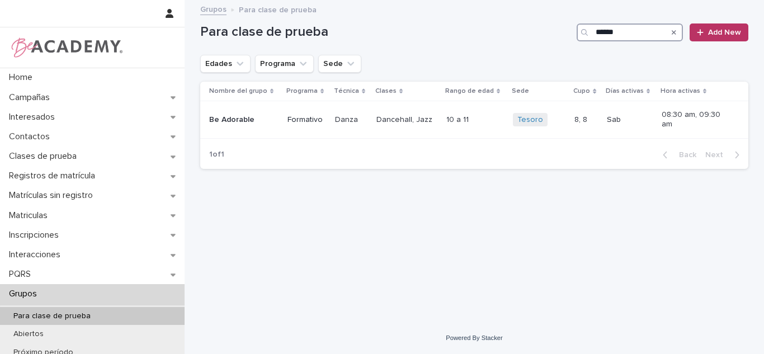
drag, startPoint x: 600, startPoint y: 35, endPoint x: 594, endPoint y: 83, distance: 48.4
click at [600, 38] on input "******" at bounding box center [630, 32] width 106 height 18
type input "******"
click at [592, 117] on p at bounding box center [586, 120] width 23 height 10
click at [619, 33] on input "******" at bounding box center [630, 32] width 106 height 18
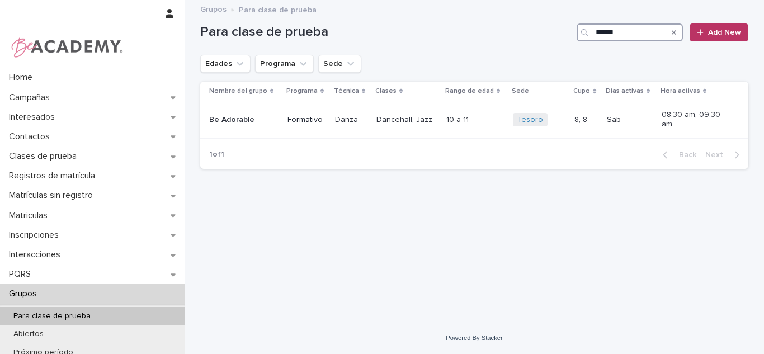
click at [619, 33] on input "******" at bounding box center [630, 32] width 106 height 18
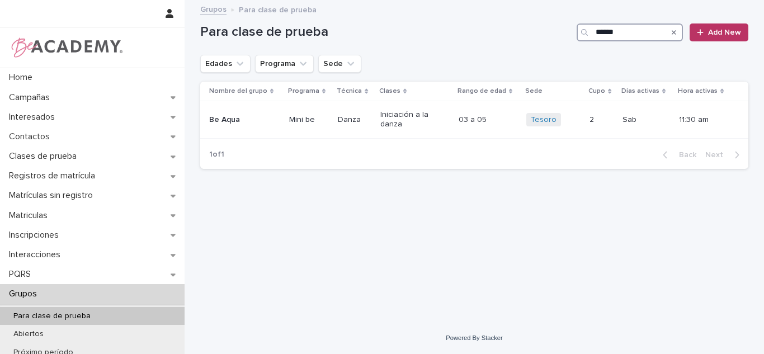
type input "******"
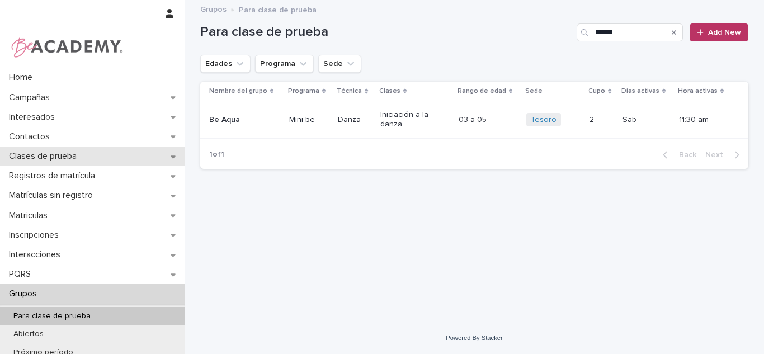
click at [90, 157] on div "Clases de prueba" at bounding box center [92, 157] width 185 height 20
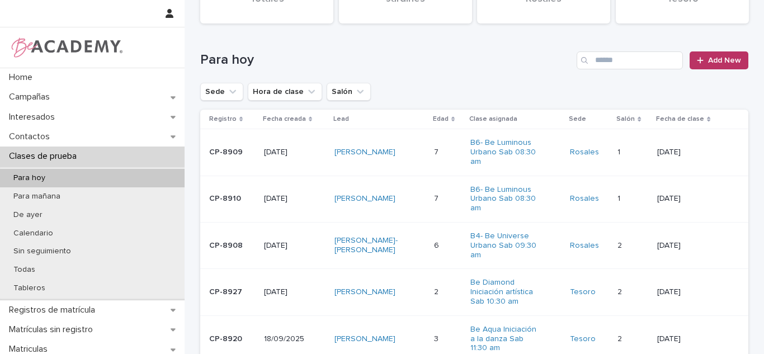
scroll to position [114, 0]
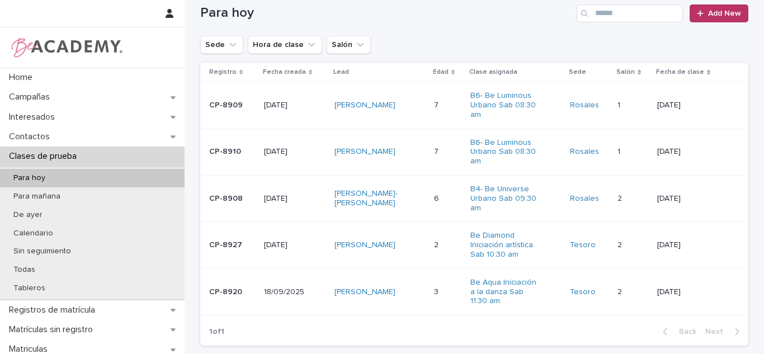
click at [420, 293] on div "Dulce Maria Madera Causil" at bounding box center [380, 292] width 91 height 18
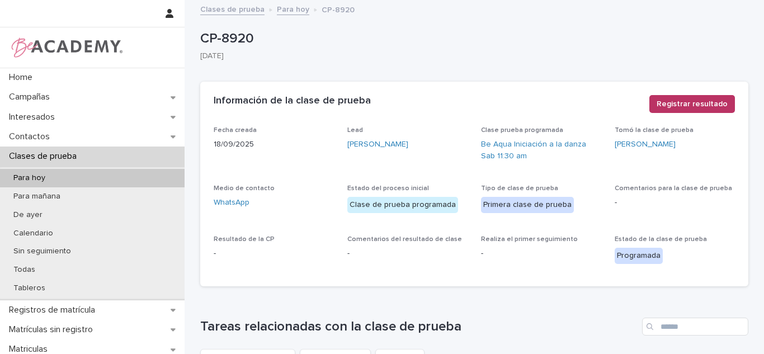
click at [664, 114] on div "Registrar resultado" at bounding box center [690, 106] width 90 height 22
click at [661, 109] on button "Registrar resultado" at bounding box center [692, 104] width 86 height 18
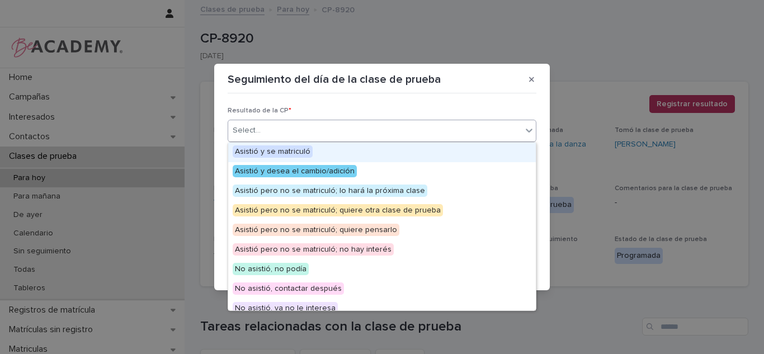
click at [524, 129] on icon at bounding box center [529, 130] width 11 height 11
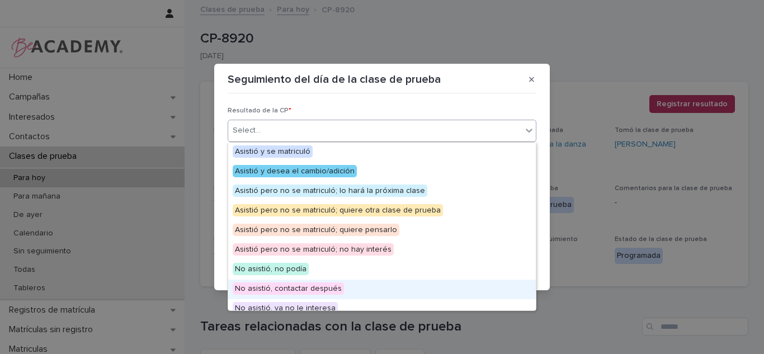
click at [319, 284] on span "No asistió, contactar después" at bounding box center [288, 288] width 111 height 12
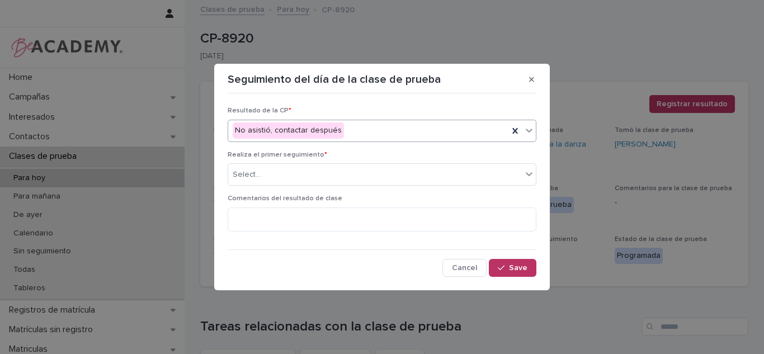
click at [326, 187] on div "Realiza el primer seguimiento * Select..." at bounding box center [382, 173] width 309 height 44
click at [322, 184] on div "Select..." at bounding box center [382, 174] width 309 height 22
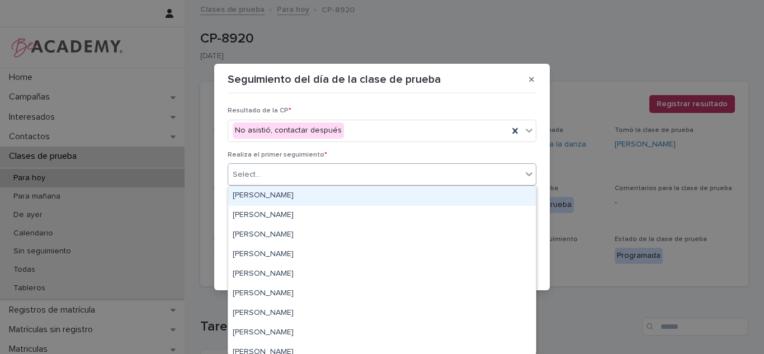
click at [317, 194] on div "Carolina Castillo Cuadrado" at bounding box center [382, 196] width 308 height 20
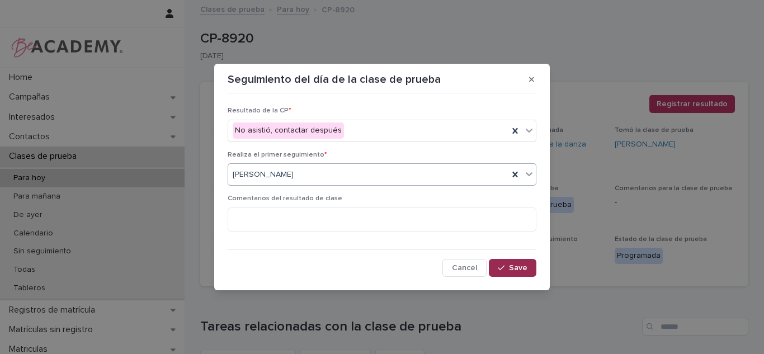
click at [520, 262] on button "Save" at bounding box center [513, 268] width 48 height 18
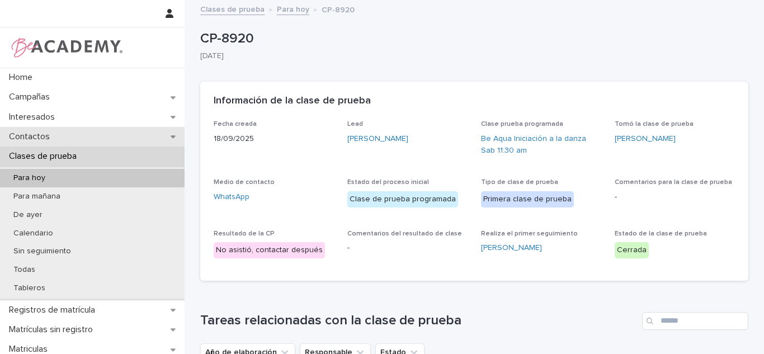
click at [89, 142] on div "Contactos" at bounding box center [92, 137] width 185 height 20
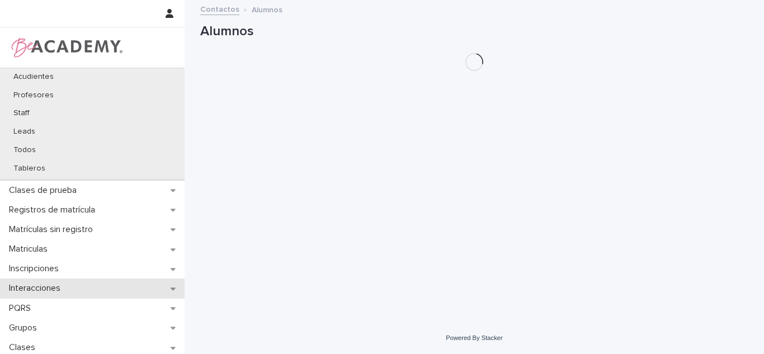
scroll to position [101, 0]
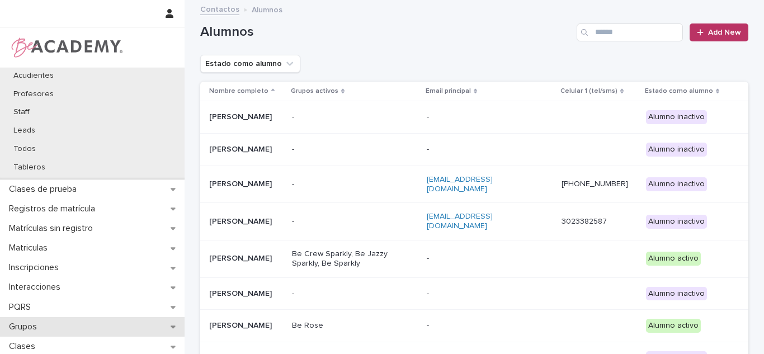
click at [43, 322] on p "Grupos" at bounding box center [24, 327] width 41 height 11
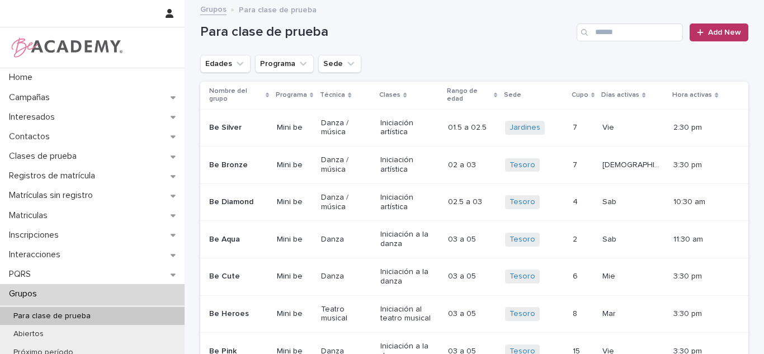
click at [629, 31] on input "Search" at bounding box center [630, 32] width 106 height 18
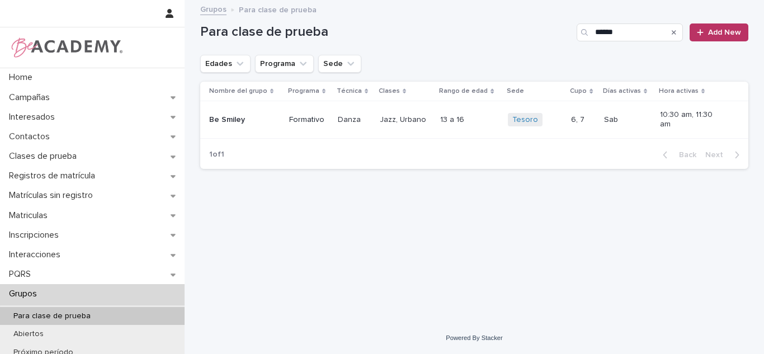
type input "******"
click at [271, 126] on div "Be Smiley" at bounding box center [244, 120] width 71 height 18
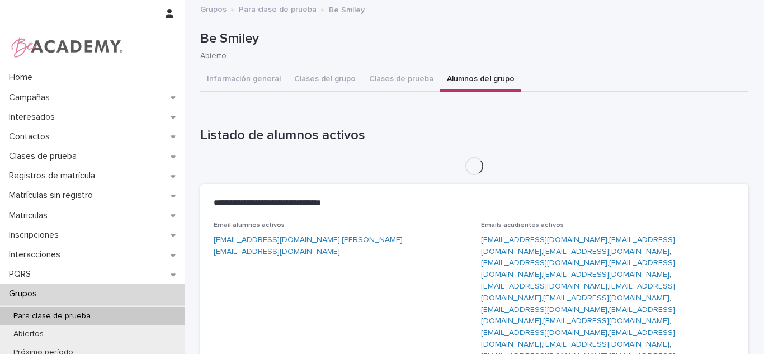
drag, startPoint x: 489, startPoint y: 82, endPoint x: 764, endPoint y: 101, distance: 275.3
click at [489, 82] on button "Alumnos del grupo" at bounding box center [480, 79] width 81 height 23
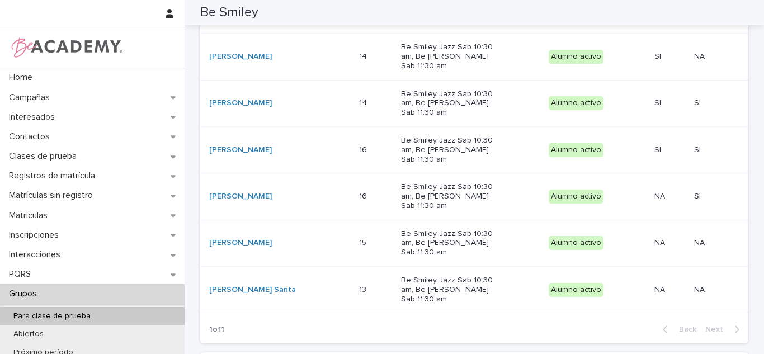
scroll to position [463, 0]
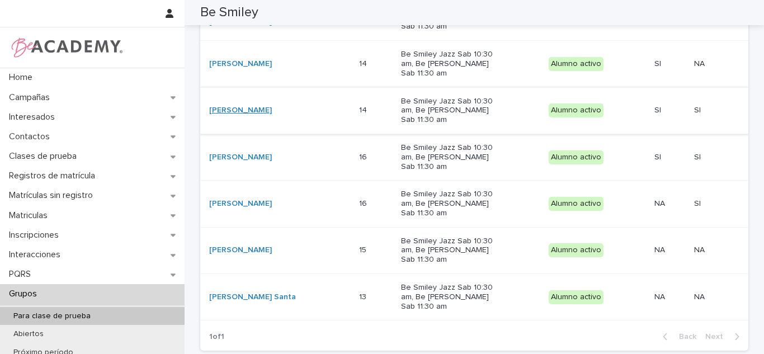
click at [246, 114] on link "Juanita Castrillon Serna" at bounding box center [240, 111] width 63 height 10
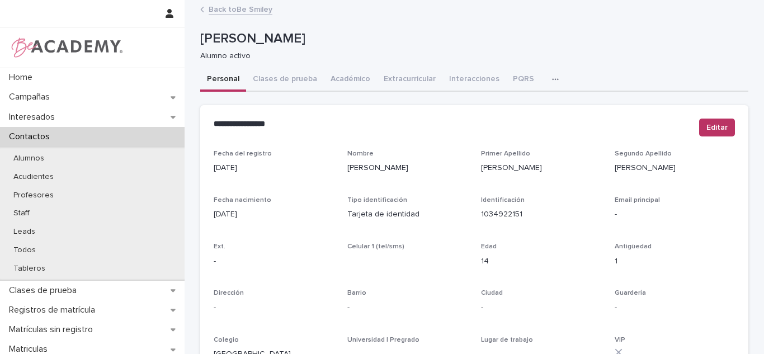
click at [232, 13] on link "Back to Be Smiley" at bounding box center [241, 8] width 64 height 13
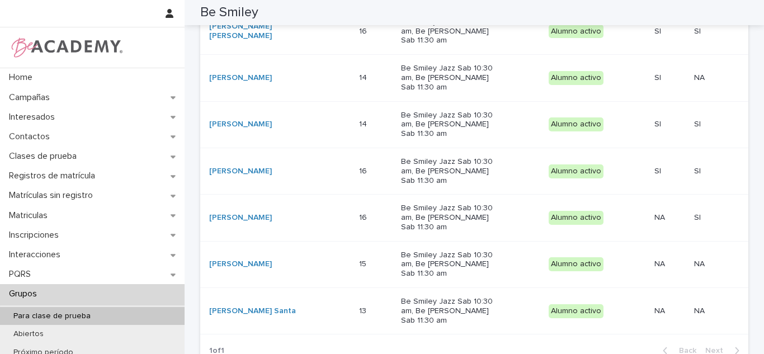
scroll to position [468, 0]
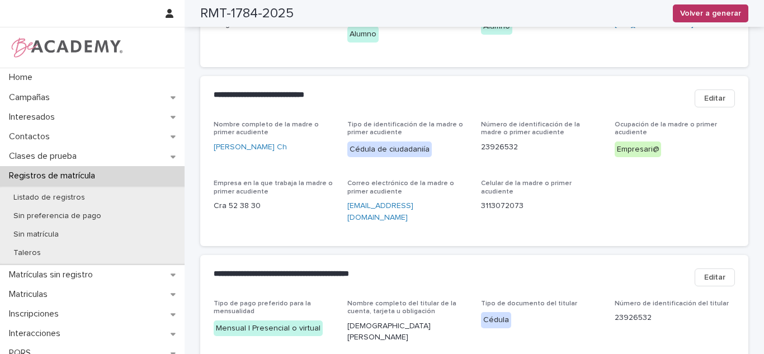
scroll to position [398, 0]
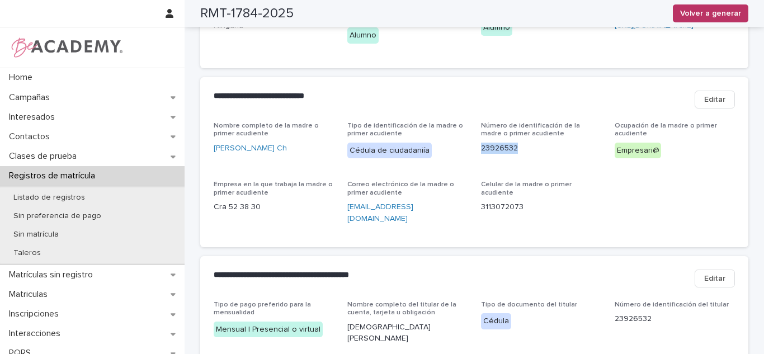
drag, startPoint x: 477, startPoint y: 136, endPoint x: 515, endPoint y: 139, distance: 38.1
click at [515, 143] on p "23926532" at bounding box center [541, 149] width 120 height 12
copy p "23926532"
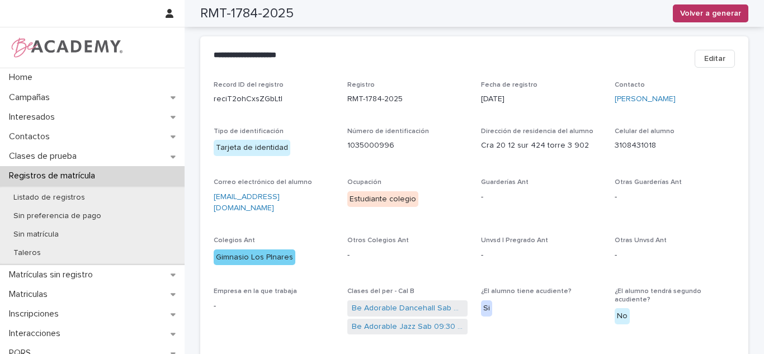
scroll to position [0, 0]
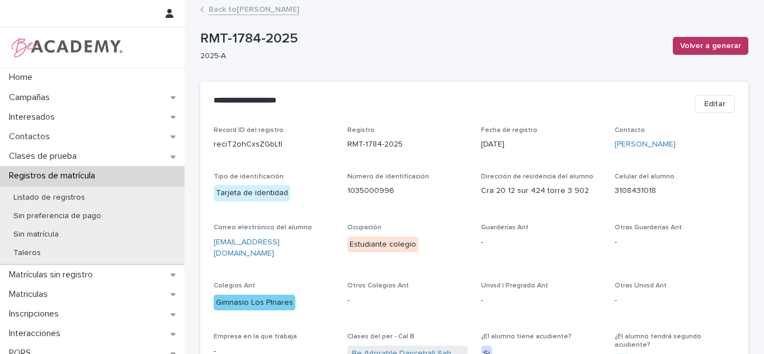
click at [243, 13] on link "Back to [PERSON_NAME]" at bounding box center [254, 8] width 91 height 13
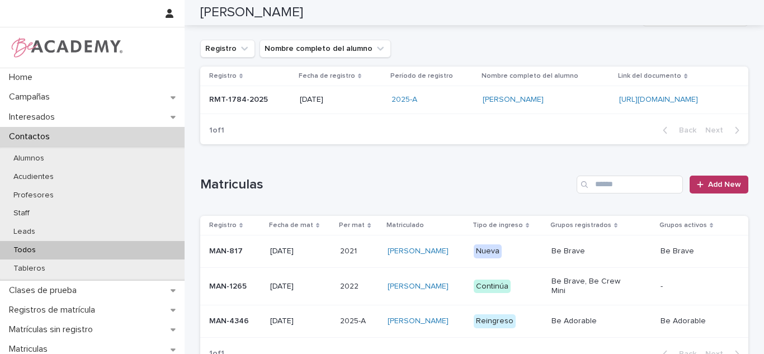
scroll to position [38, 0]
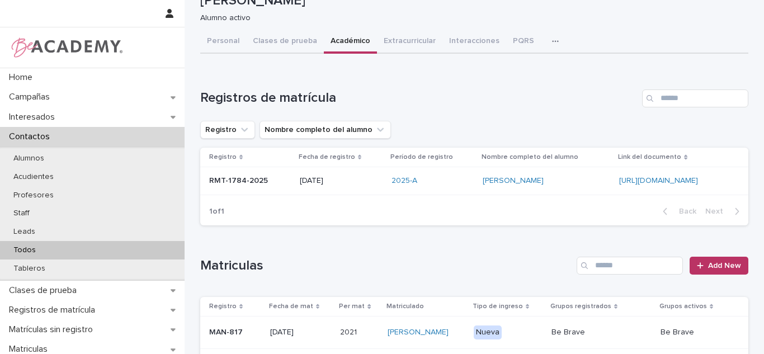
click at [43, 247] on div "Todos" at bounding box center [92, 250] width 185 height 18
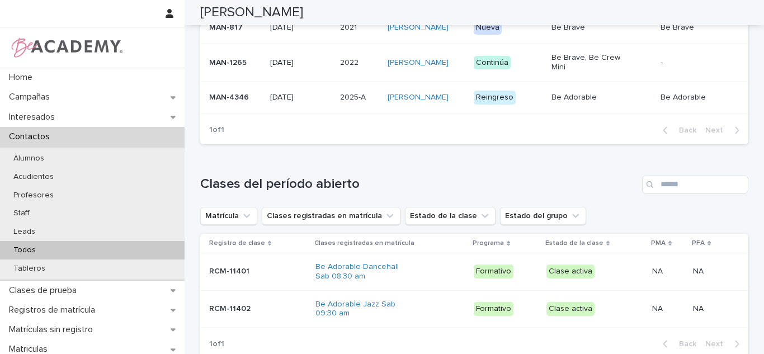
scroll to position [378, 0]
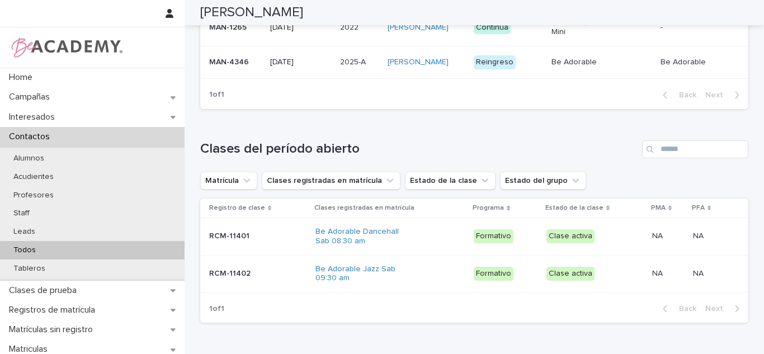
click at [26, 241] on div "Todos" at bounding box center [92, 250] width 185 height 18
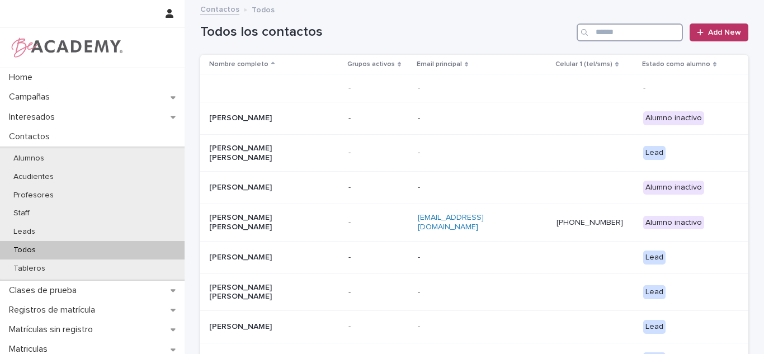
click at [610, 37] on input "Search" at bounding box center [630, 32] width 106 height 18
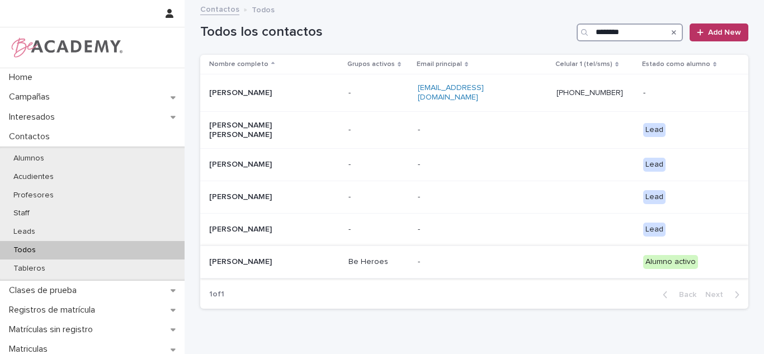
type input "********"
click at [349, 254] on td "Be Heroes" at bounding box center [378, 262] width 69 height 32
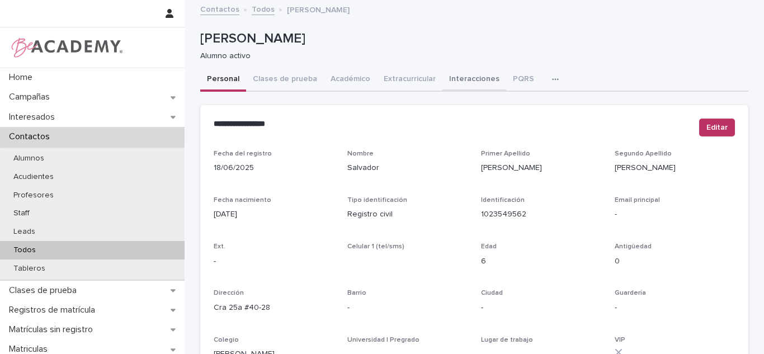
click at [442, 86] on button "Interacciones" at bounding box center [474, 79] width 64 height 23
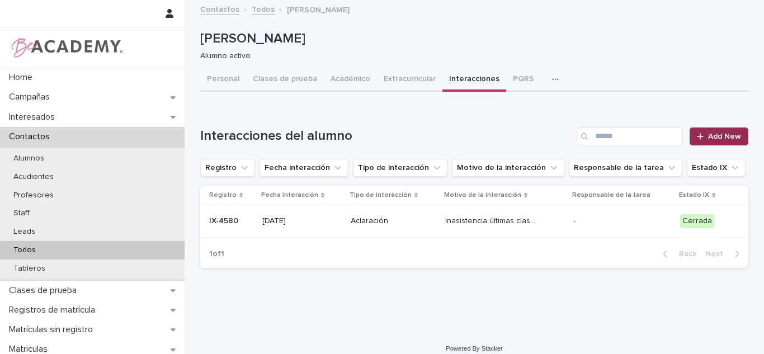
click at [730, 135] on span "Add New" at bounding box center [724, 137] width 33 height 8
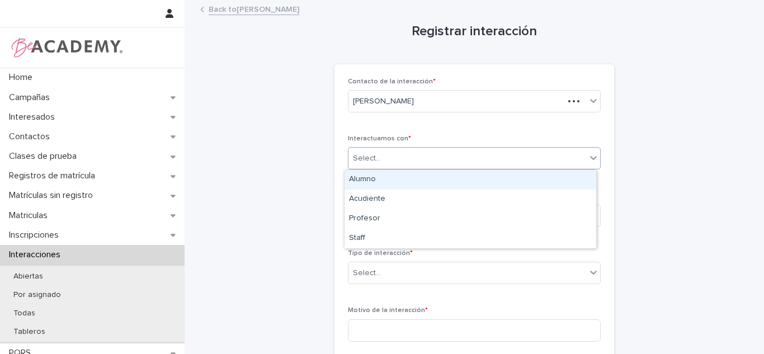
click at [404, 165] on div "Select..." at bounding box center [468, 158] width 238 height 18
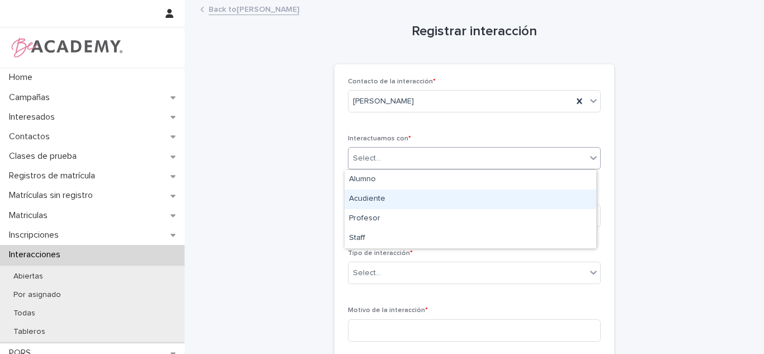
click at [398, 200] on div "Acudiente" at bounding box center [471, 200] width 252 height 20
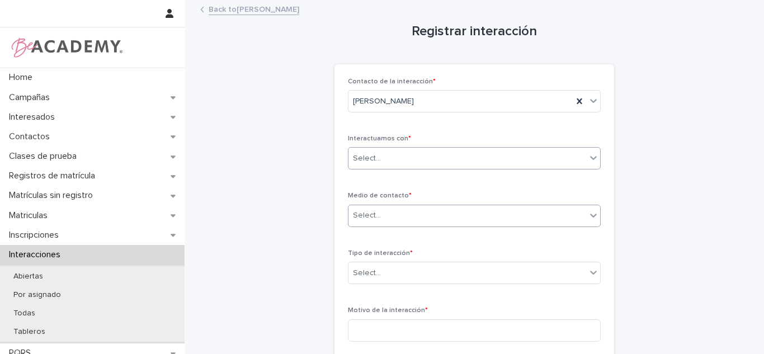
click at [393, 209] on div "Select..." at bounding box center [468, 215] width 238 height 18
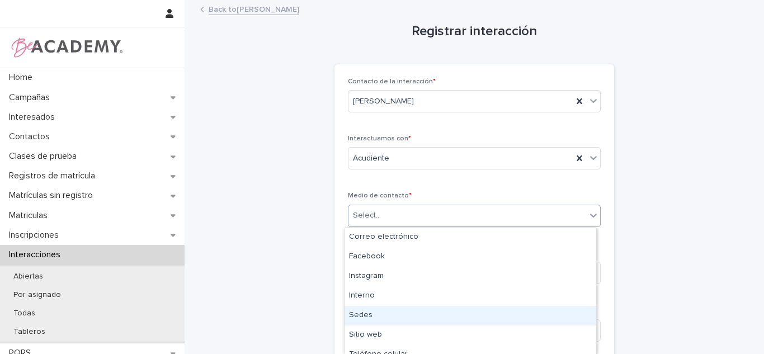
scroll to position [49, 0]
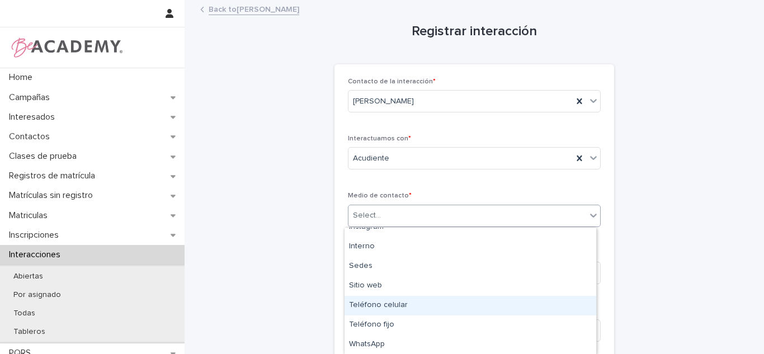
click at [384, 310] on div "Teléfono celular" at bounding box center [471, 306] width 252 height 20
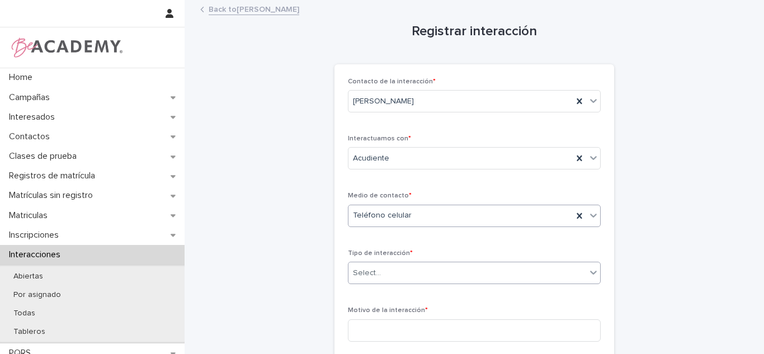
click at [371, 279] on div "Select..." at bounding box center [367, 273] width 28 height 12
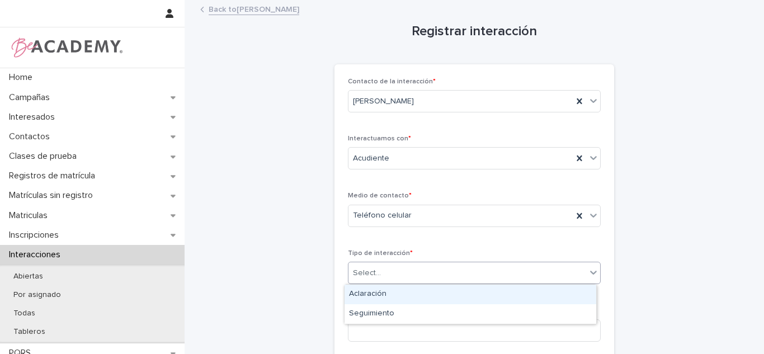
click at [369, 293] on div "Aclaración" at bounding box center [471, 295] width 252 height 20
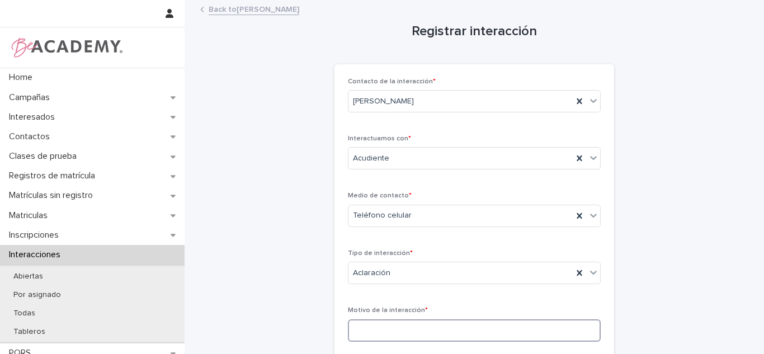
click at [369, 327] on input at bounding box center [474, 330] width 253 height 22
type input "**********"
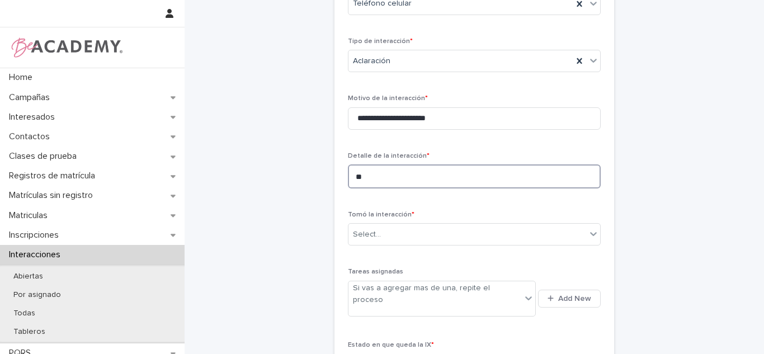
type textarea "*"
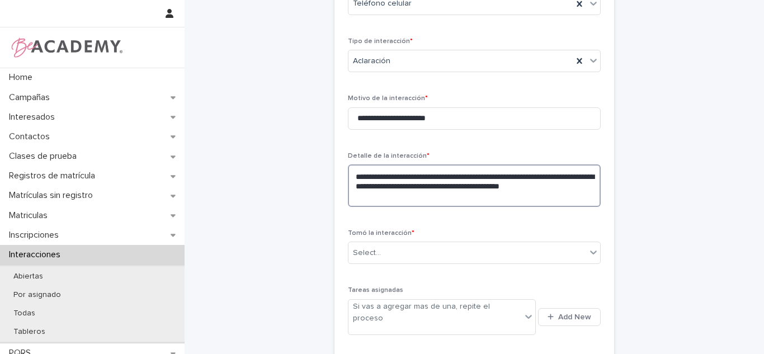
click at [428, 193] on textarea "**********" at bounding box center [474, 185] width 253 height 43
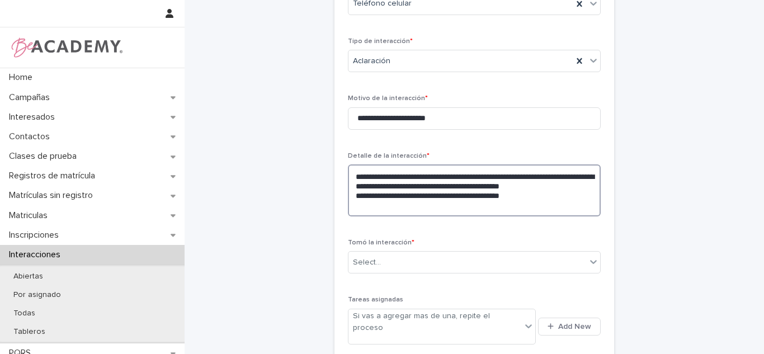
type textarea "**********"
type input "*"
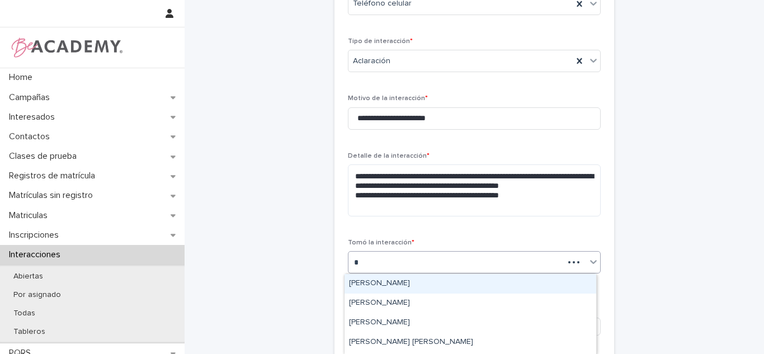
click at [389, 286] on div "Carolina Castillo Cuadrado" at bounding box center [471, 284] width 252 height 20
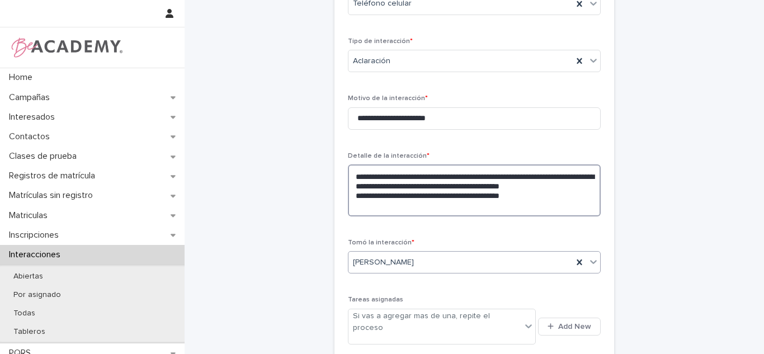
click at [553, 201] on textarea "**********" at bounding box center [474, 190] width 253 height 52
type textarea "**********"
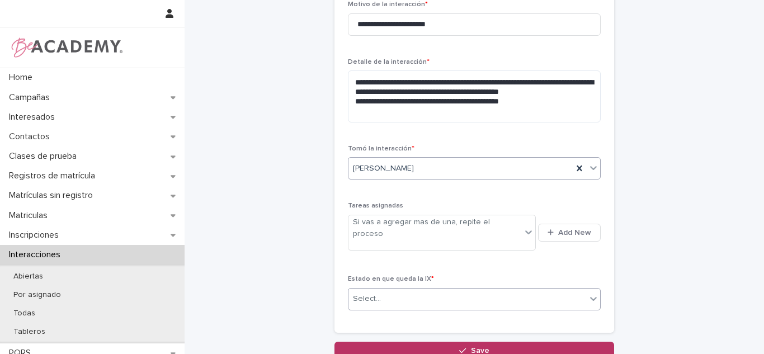
scroll to position [320, 0]
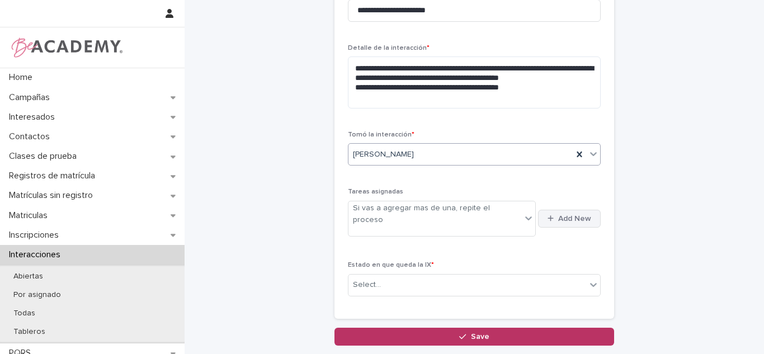
click at [548, 215] on icon "button" at bounding box center [551, 218] width 6 height 7
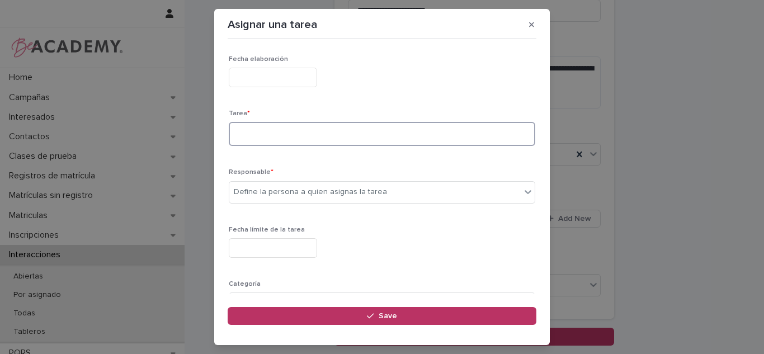
click at [250, 137] on textarea at bounding box center [382, 134] width 307 height 24
type textarea "**********"
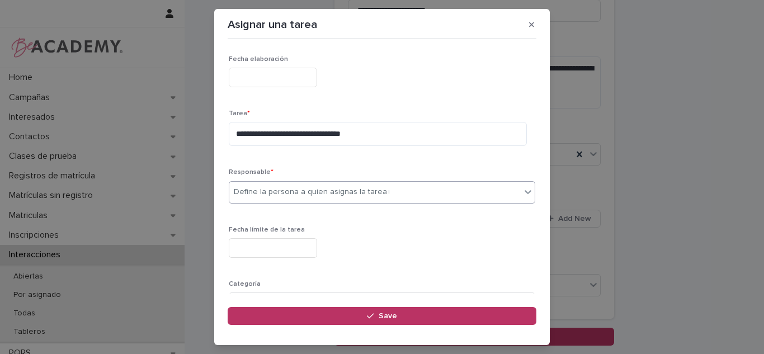
click at [387, 202] on div "Define la persona a quien asignas la tarea *" at bounding box center [382, 192] width 307 height 22
type input "****"
click at [384, 131] on textarea "**********" at bounding box center [378, 134] width 298 height 24
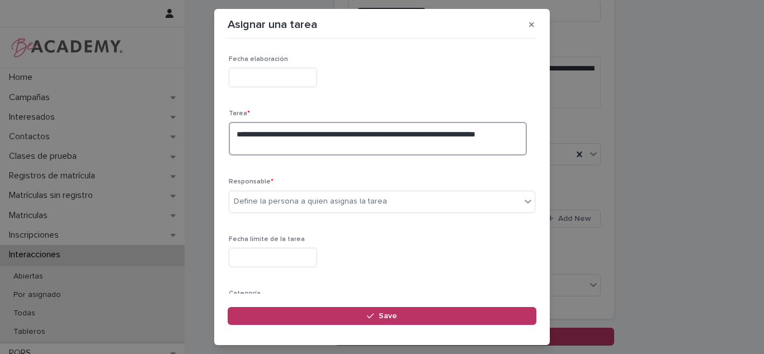
type textarea "**********"
type input "*"
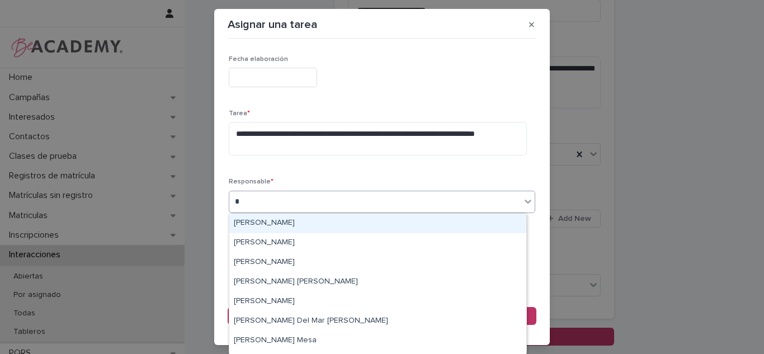
click at [326, 229] on div "Carolina Castillo Cuadrado" at bounding box center [377, 224] width 297 height 20
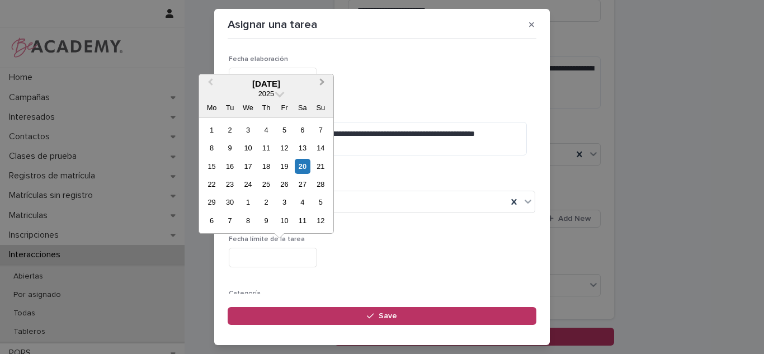
click at [315, 87] on button "Next Month" at bounding box center [323, 85] width 18 height 18
click at [303, 151] on div "11" at bounding box center [302, 147] width 15 height 15
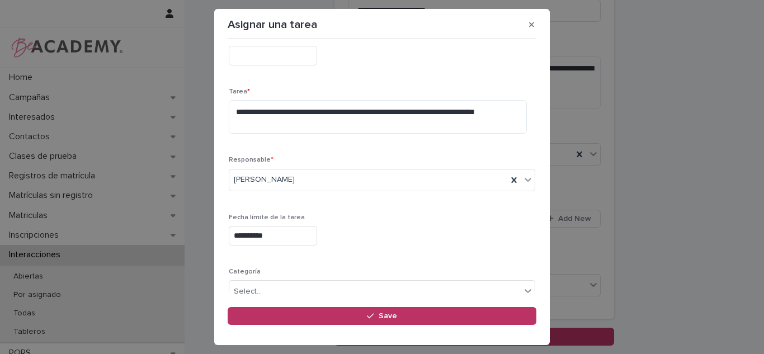
scroll to position [23, 0]
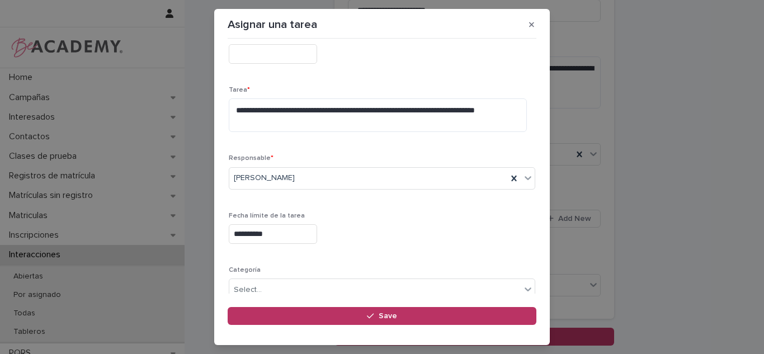
click at [284, 230] on input "**********" at bounding box center [273, 234] width 88 height 20
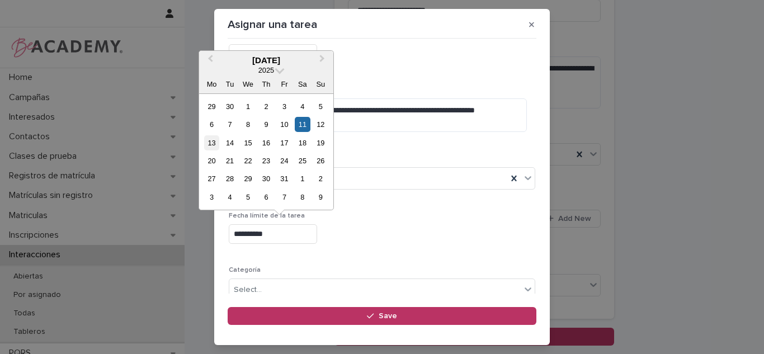
click at [206, 142] on div "13" at bounding box center [211, 142] width 15 height 15
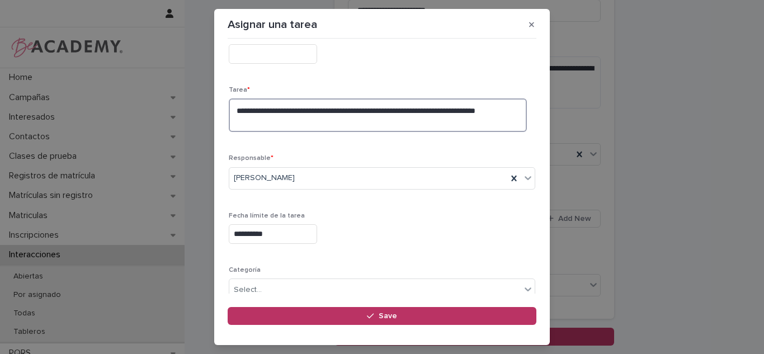
click at [369, 121] on textarea "**********" at bounding box center [378, 115] width 298 height 34
click at [479, 123] on textarea "**********" at bounding box center [378, 115] width 298 height 34
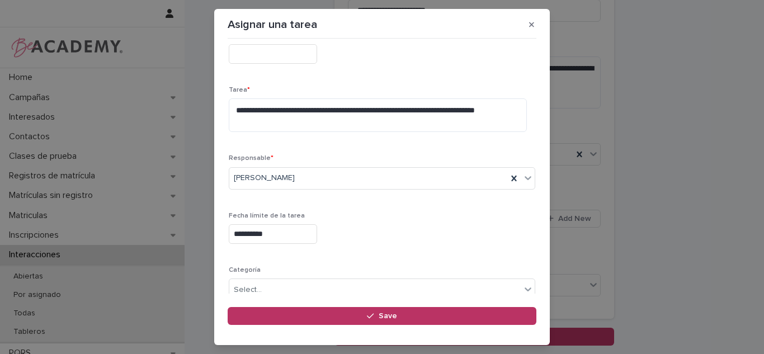
click at [288, 239] on input "**********" at bounding box center [273, 234] width 88 height 20
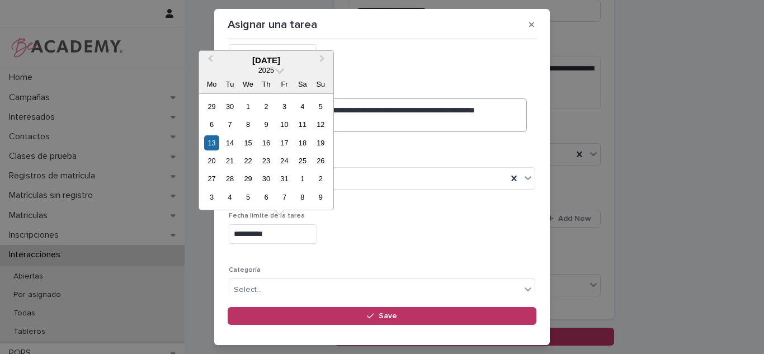
click at [307, 125] on div "11" at bounding box center [302, 124] width 15 height 15
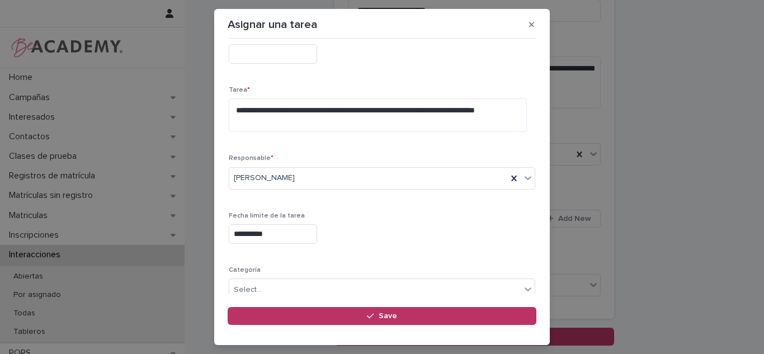
type input "**********"
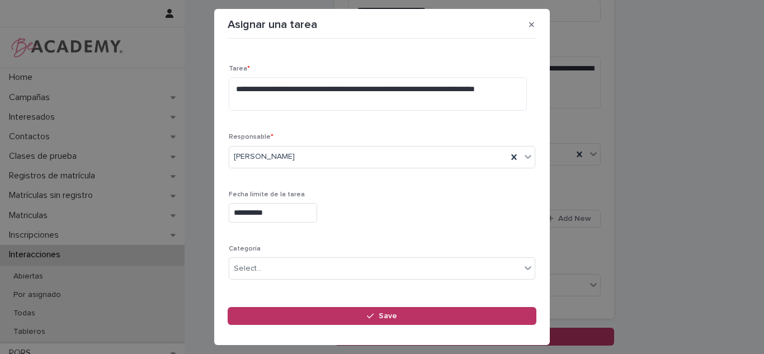
scroll to position [54, 0]
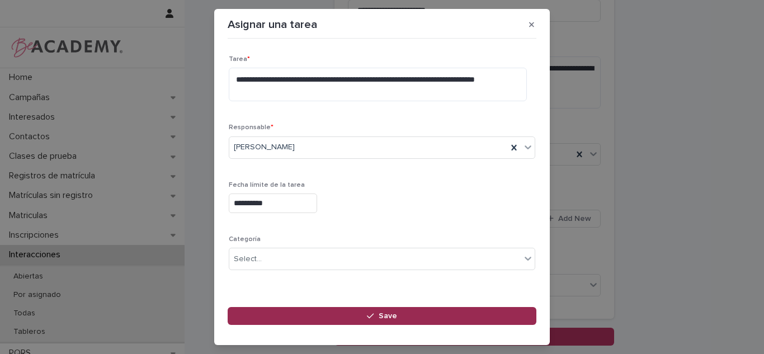
click at [308, 310] on button "Save" at bounding box center [382, 316] width 309 height 18
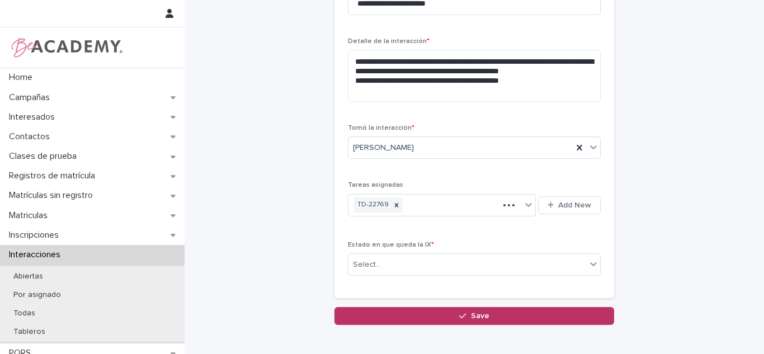
scroll to position [320, 0]
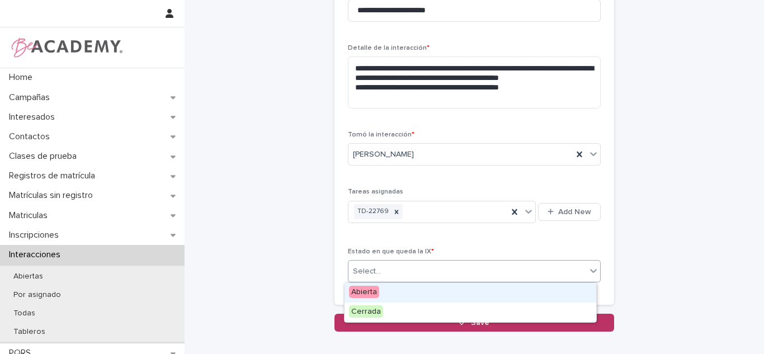
drag, startPoint x: 451, startPoint y: 271, endPoint x: 401, endPoint y: 290, distance: 53.6
click at [451, 272] on div "Select..." at bounding box center [468, 271] width 238 height 18
click at [395, 292] on div "Abierta" at bounding box center [471, 293] width 252 height 20
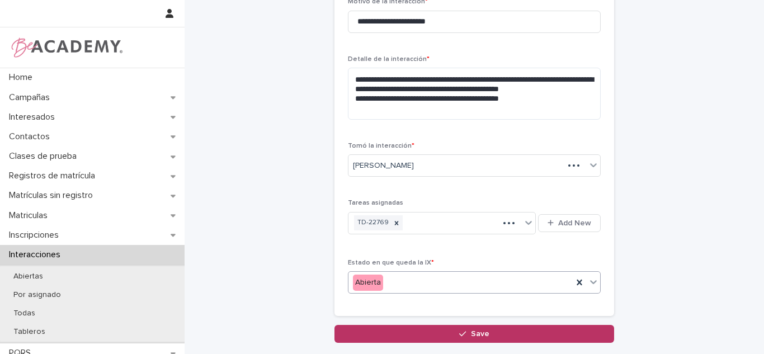
scroll to position [144, 0]
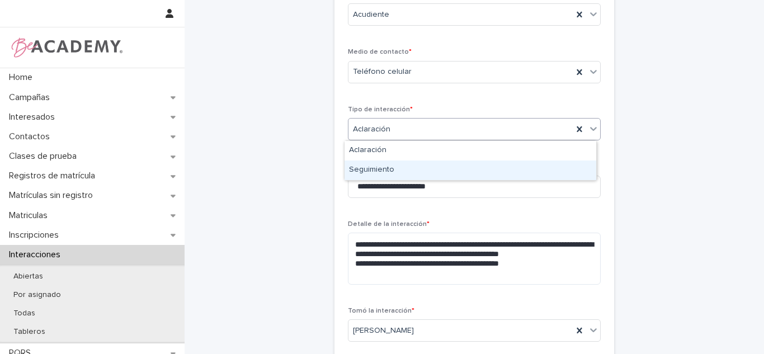
click at [347, 180] on div "Seguimiento" at bounding box center [471, 171] width 252 height 20
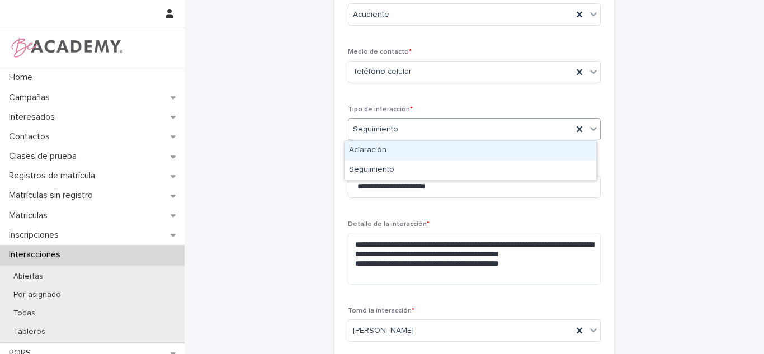
click at [378, 135] on span "Seguimiento" at bounding box center [375, 130] width 45 height 12
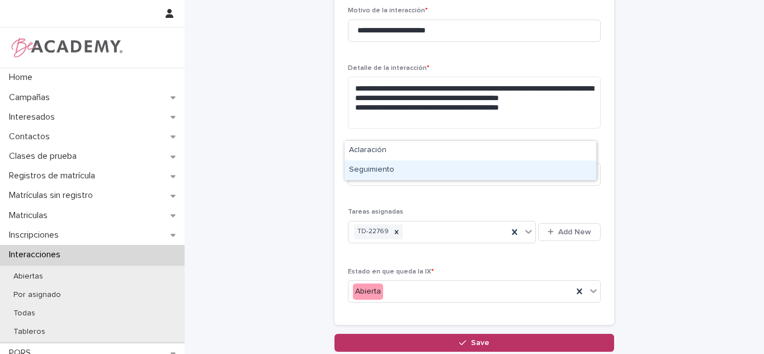
scroll to position [385, 0]
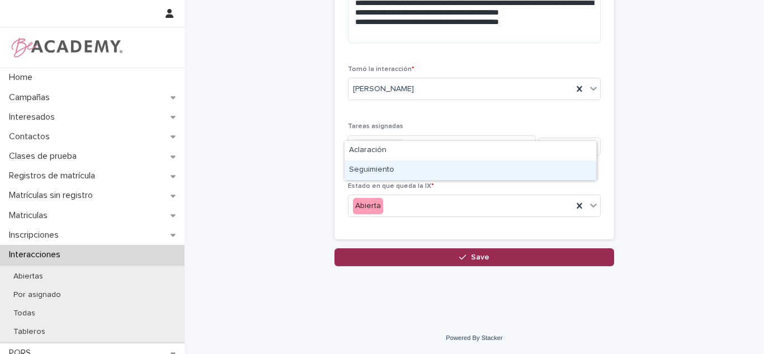
click at [486, 256] on button "Save" at bounding box center [475, 257] width 280 height 18
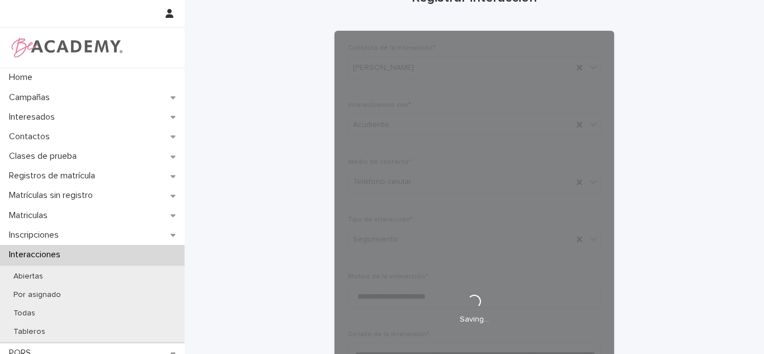
scroll to position [31, 0]
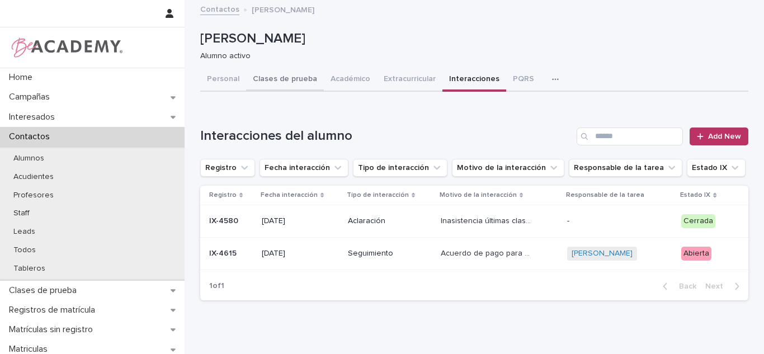
click at [215, 78] on button "Personal" at bounding box center [223, 79] width 46 height 23
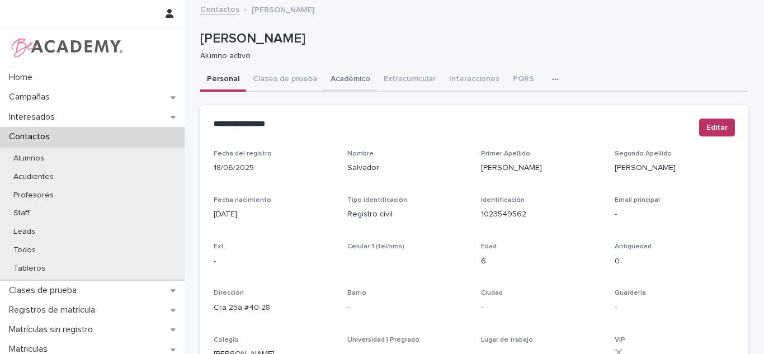
click at [345, 88] on button "Académico" at bounding box center [350, 79] width 53 height 23
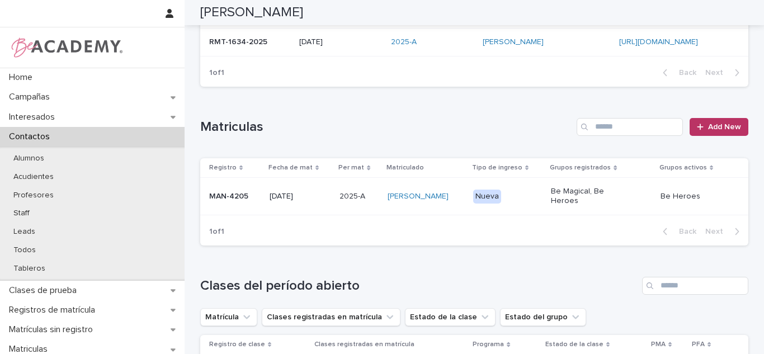
scroll to position [188, 0]
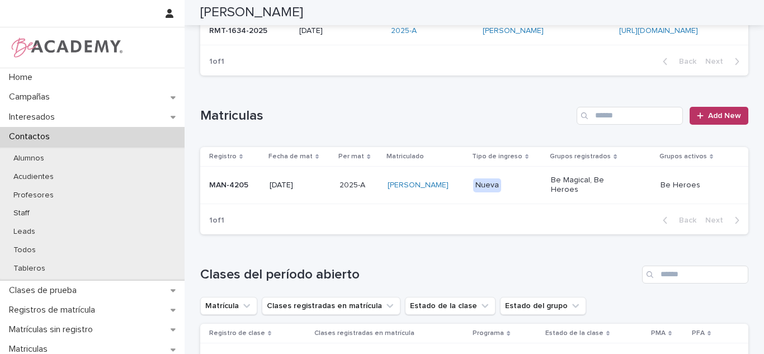
click at [320, 181] on p "08/07/2025" at bounding box center [301, 186] width 62 height 10
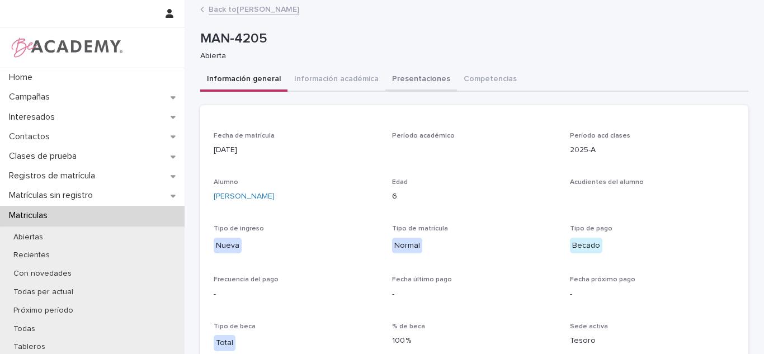
click at [413, 79] on button "Presentaciones" at bounding box center [421, 79] width 72 height 23
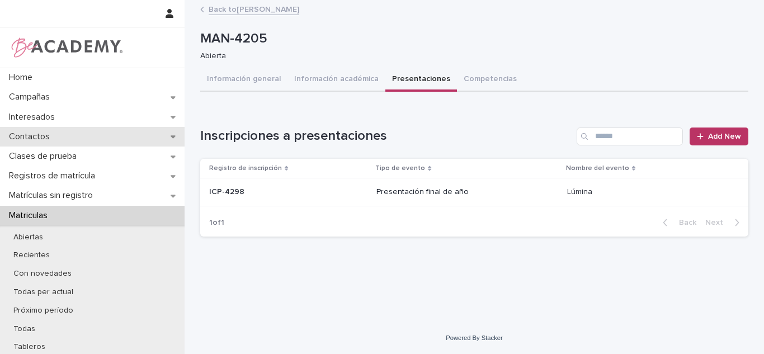
click at [59, 136] on div "Contactos" at bounding box center [92, 137] width 185 height 20
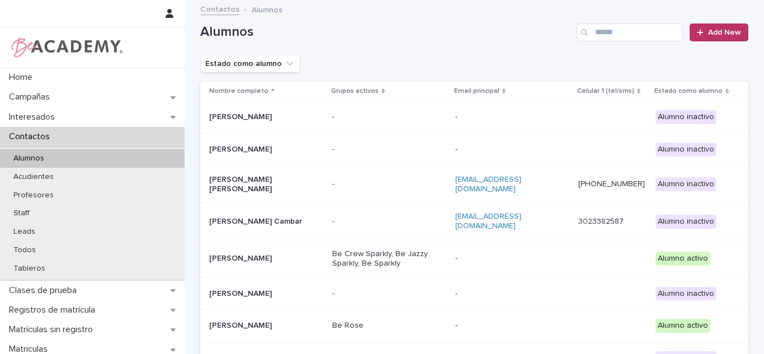
drag, startPoint x: 745, startPoint y: 65, endPoint x: 685, endPoint y: 51, distance: 61.9
click at [730, 56] on div "Loading... Saving… Loading... Saving… Alumnos Add New Estado como alumno Nombre…" at bounding box center [474, 254] width 559 height 506
click at [638, 26] on input "Search" at bounding box center [630, 32] width 106 height 18
type input "*"
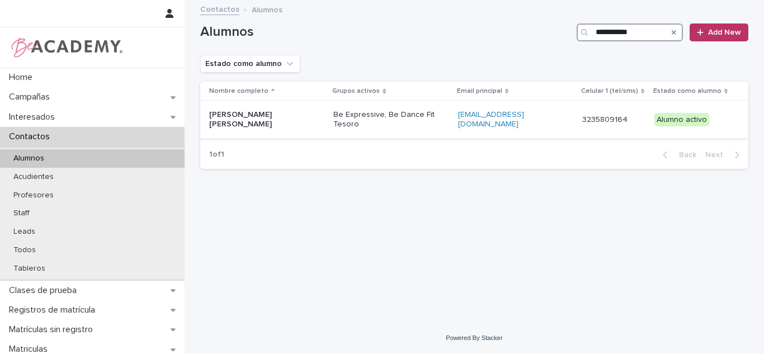
type input "**********"
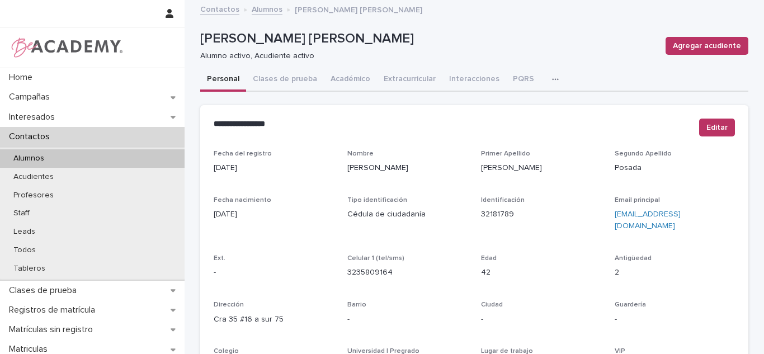
click at [354, 89] on button "Académico" at bounding box center [350, 79] width 53 height 23
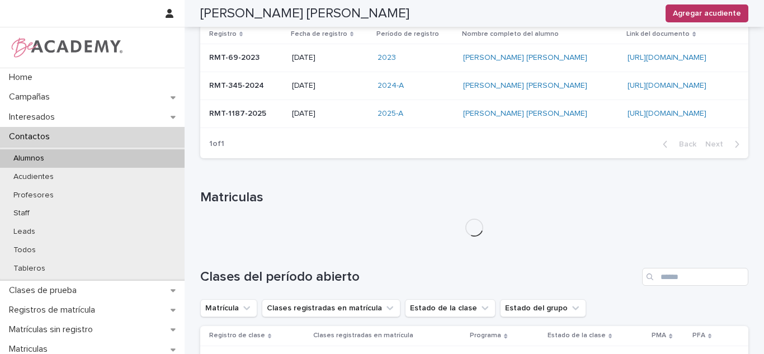
scroll to position [310, 0]
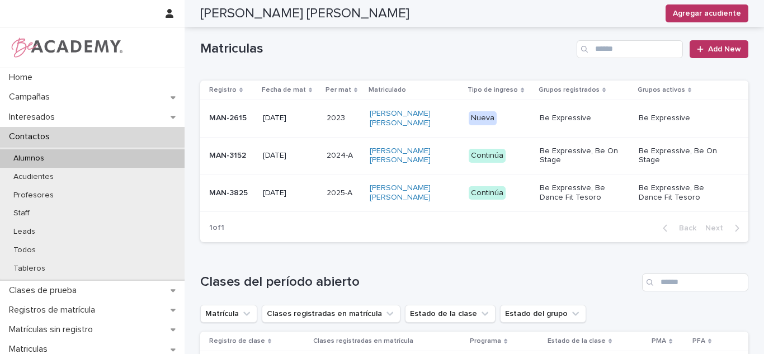
click at [335, 194] on p "2025-A" at bounding box center [341, 192] width 28 height 12
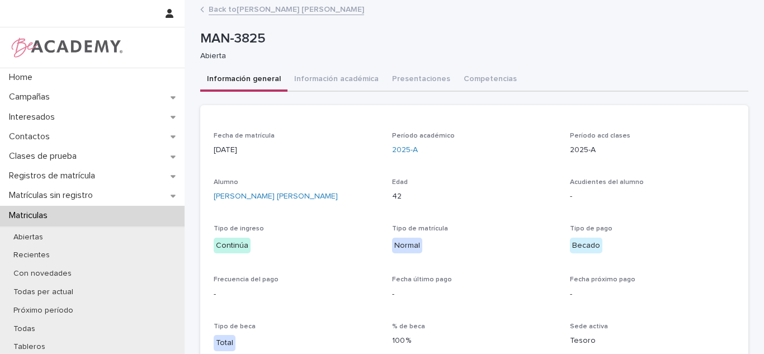
click at [328, 94] on div "**********" at bounding box center [474, 298] width 548 height 408
click at [308, 74] on button "Información académica" at bounding box center [337, 79] width 98 height 23
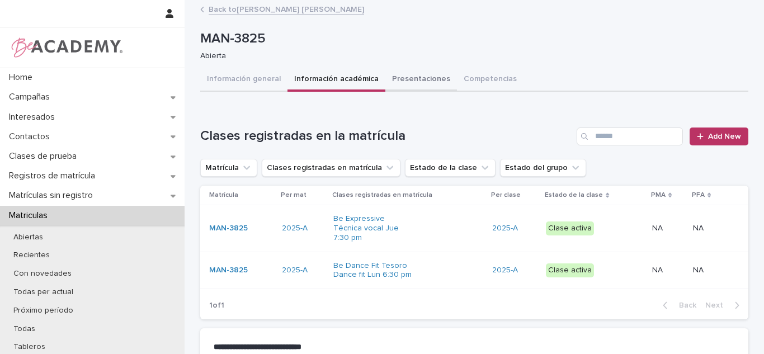
click at [420, 86] on button "Presentaciones" at bounding box center [421, 79] width 72 height 23
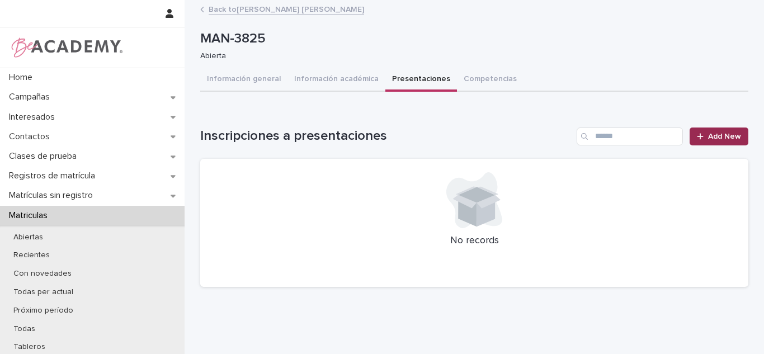
click at [690, 135] on link "Add New" at bounding box center [719, 137] width 59 height 18
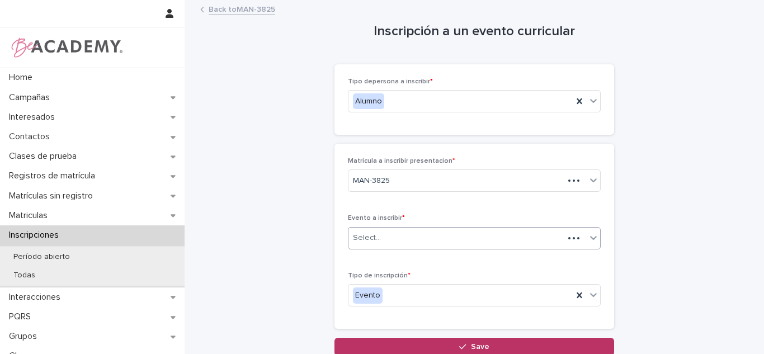
drag, startPoint x: 398, startPoint y: 218, endPoint x: 392, endPoint y: 231, distance: 14.8
click at [397, 219] on p "Evento a inscribir *" at bounding box center [474, 218] width 253 height 8
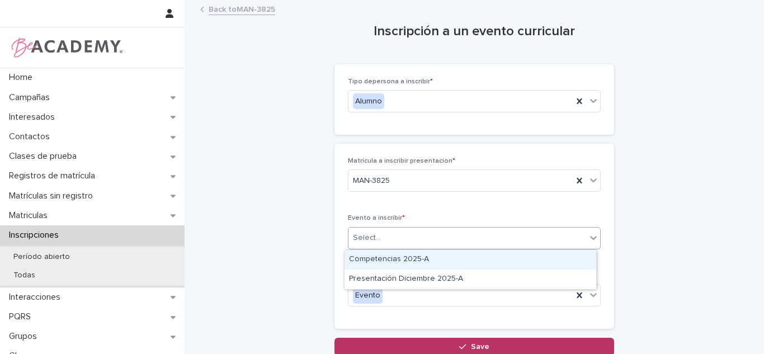
click at [392, 231] on div "Select..." at bounding box center [468, 238] width 238 height 18
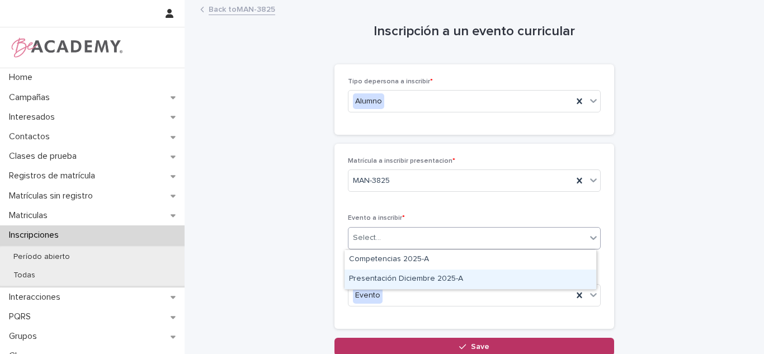
click at [389, 281] on div "Presentación Diciembre 2025-A" at bounding box center [471, 280] width 252 height 20
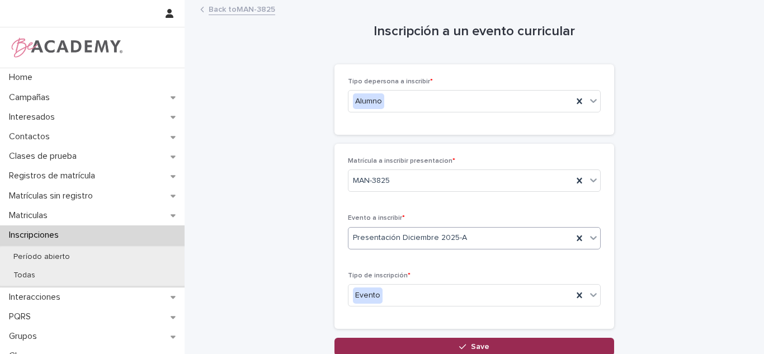
click at [404, 341] on button "Save" at bounding box center [475, 347] width 280 height 18
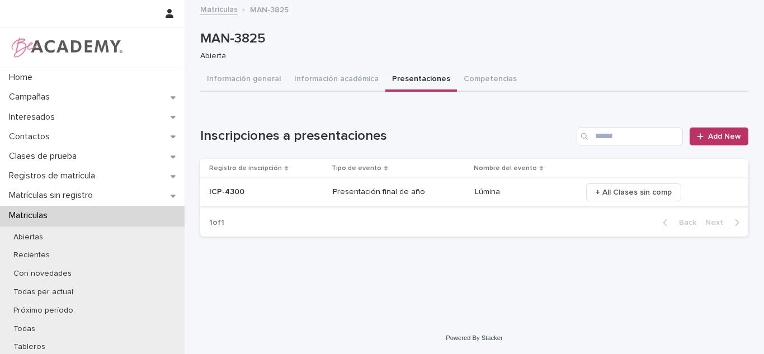
click at [600, 195] on span "+ All Clases sin comp" at bounding box center [634, 192] width 76 height 11
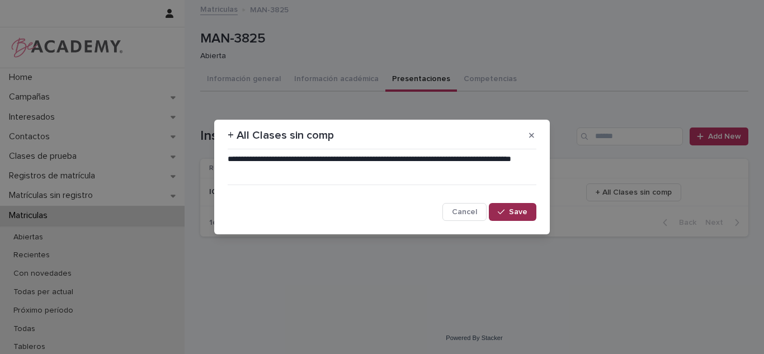
click at [531, 218] on button "Save" at bounding box center [513, 212] width 48 height 18
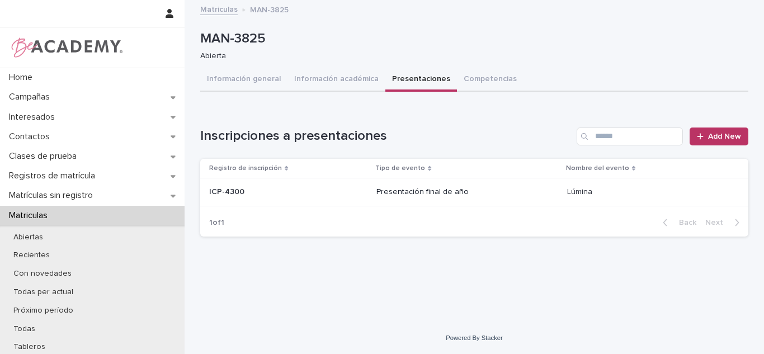
click at [373, 196] on tr "ICP-4300 ICP-4300 Presentación final de año Lúmina Lúmina" at bounding box center [474, 192] width 548 height 28
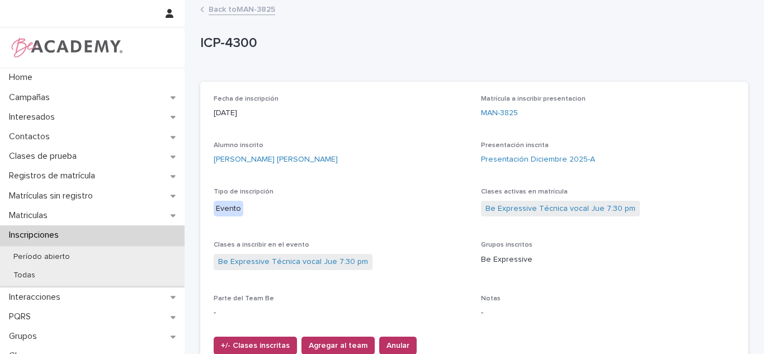
click at [253, 10] on link "Back to MAN-3825" at bounding box center [242, 8] width 67 height 13
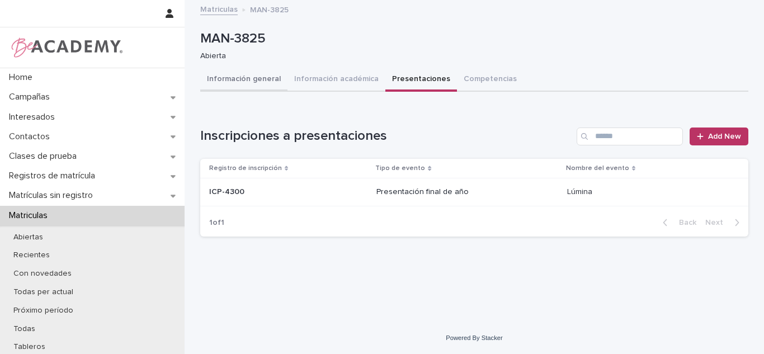
drag, startPoint x: 314, startPoint y: 73, endPoint x: 270, endPoint y: 82, distance: 44.7
click at [314, 73] on button "Información académica" at bounding box center [337, 79] width 98 height 23
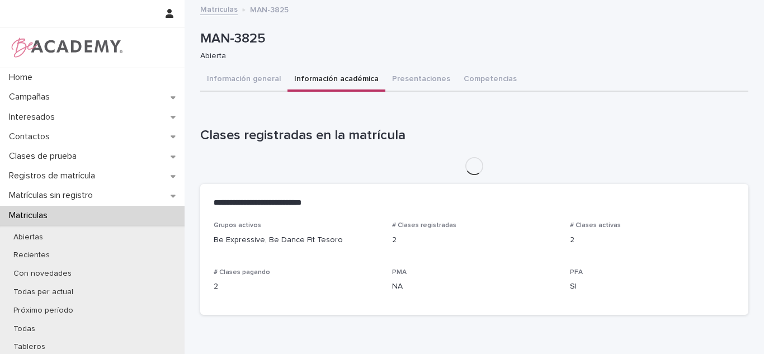
click at [395, 83] on button "Presentaciones" at bounding box center [421, 79] width 72 height 23
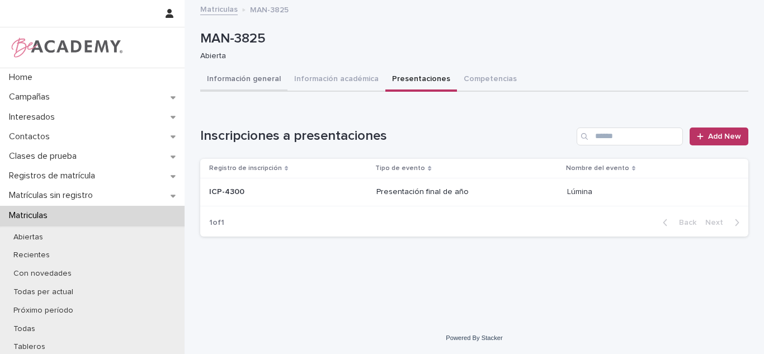
click at [243, 80] on button "Información general" at bounding box center [243, 79] width 87 height 23
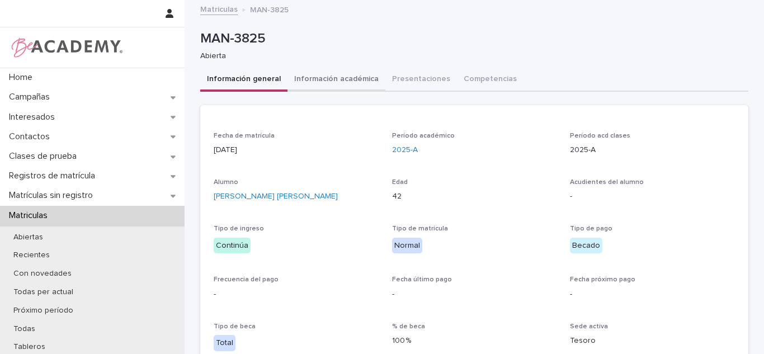
click at [342, 76] on button "Información académica" at bounding box center [337, 79] width 98 height 23
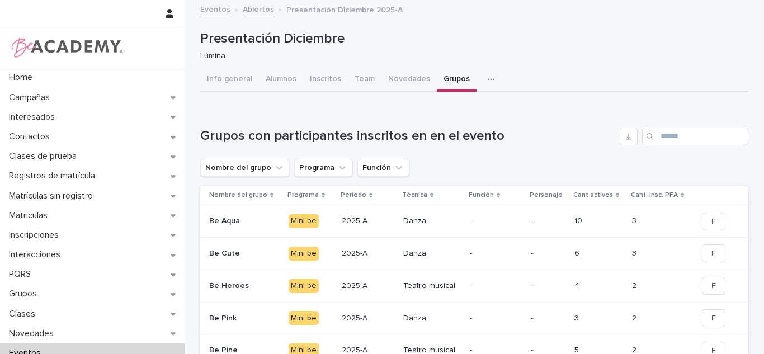
scroll to position [129, 0]
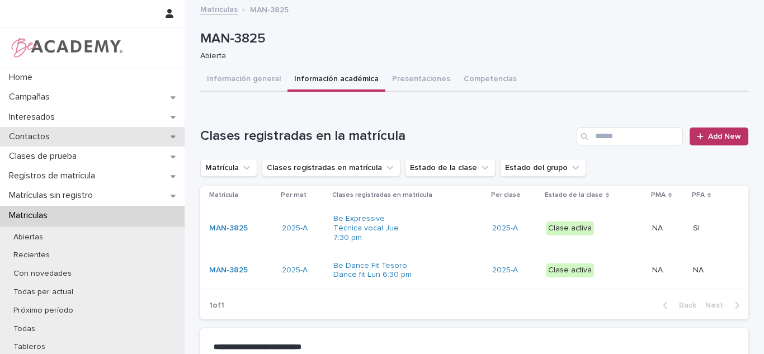
click at [43, 134] on p "Contactos" at bounding box center [31, 136] width 54 height 11
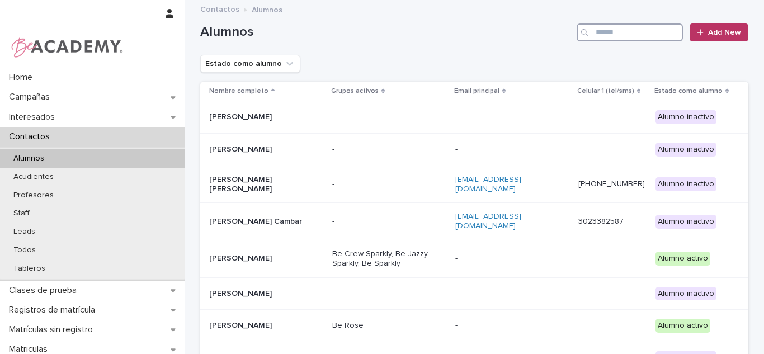
click at [625, 31] on input "Search" at bounding box center [630, 32] width 106 height 18
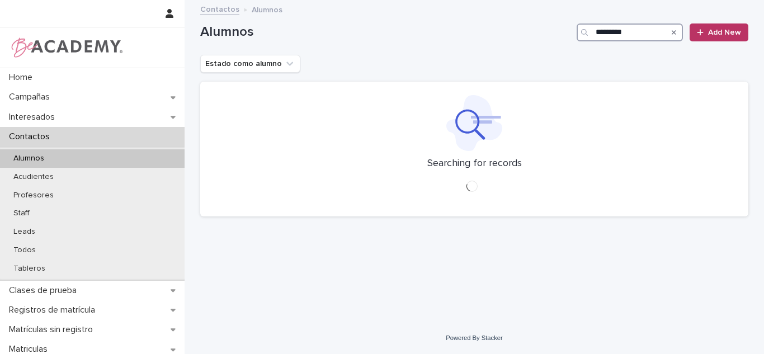
type input "*********"
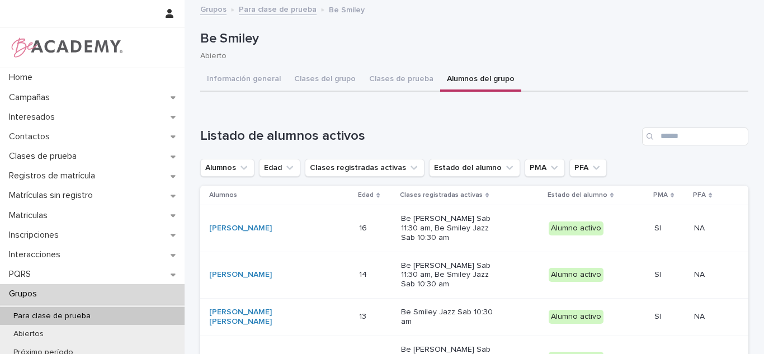
scroll to position [147, 0]
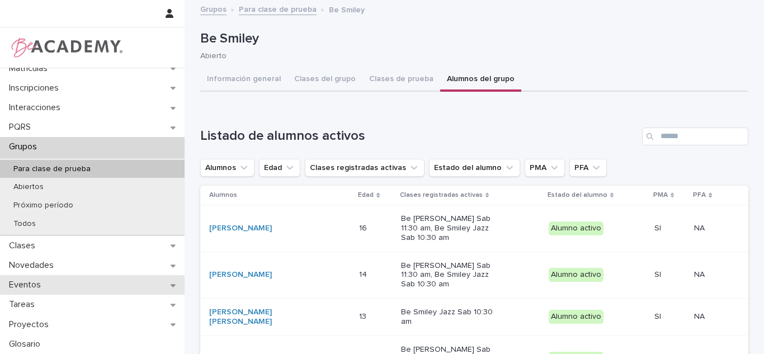
click at [23, 282] on p "Eventos" at bounding box center [26, 285] width 45 height 11
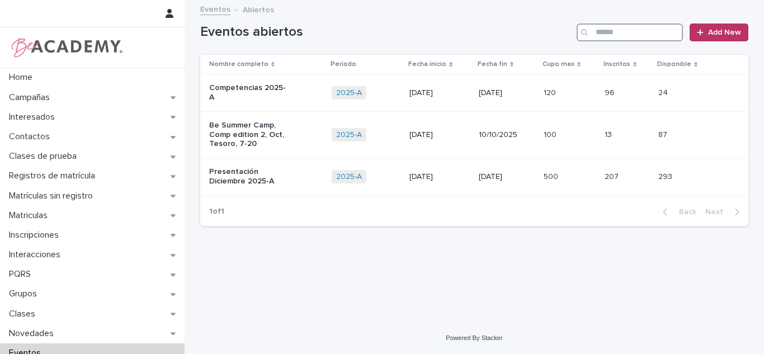
click at [628, 27] on input "Search" at bounding box center [630, 32] width 106 height 18
click at [233, 173] on p "Presentación Diciembre 2025-A" at bounding box center [249, 176] width 80 height 19
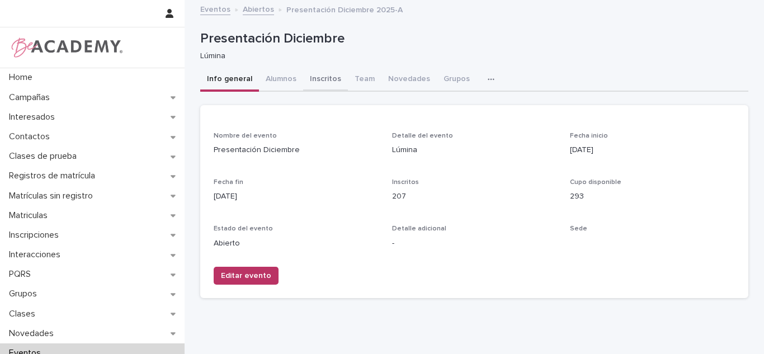
click at [309, 90] on button "Inscritos" at bounding box center [325, 79] width 45 height 23
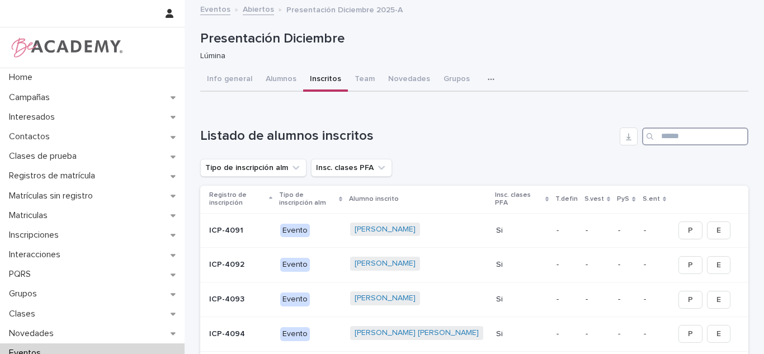
click at [695, 137] on input "Search" at bounding box center [695, 137] width 106 height 18
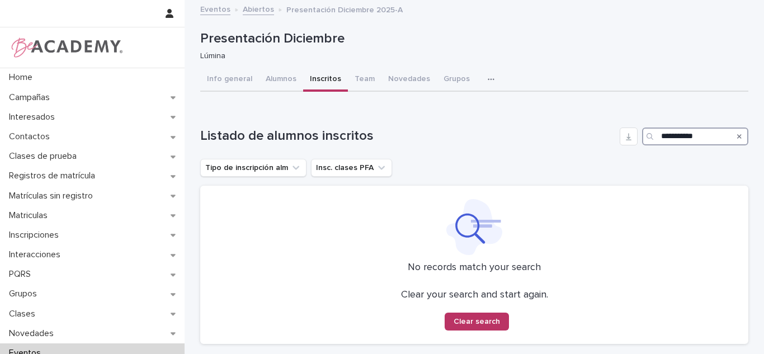
click at [667, 136] on input "**********" at bounding box center [695, 137] width 106 height 18
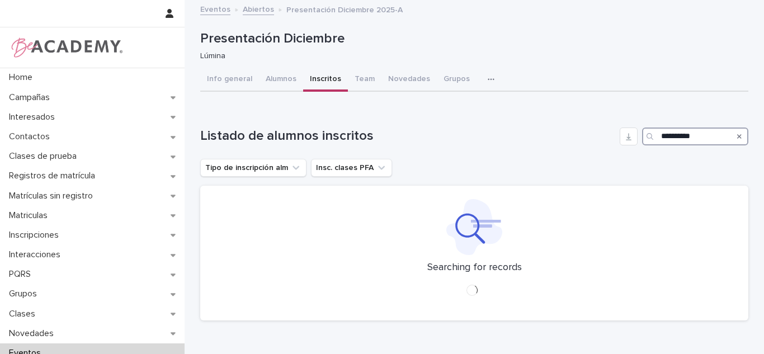
type input "*********"
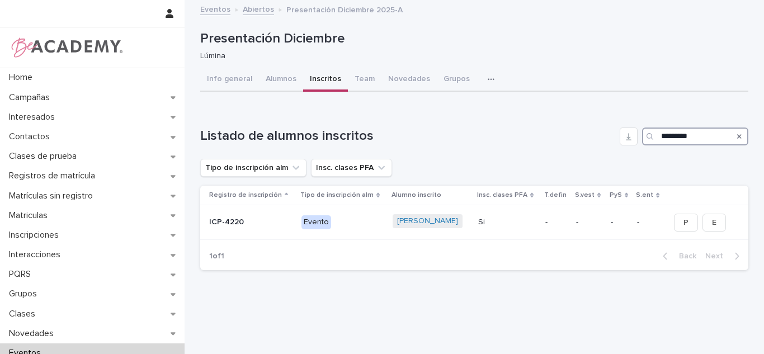
click at [692, 138] on input "*********" at bounding box center [695, 137] width 106 height 18
click at [446, 84] on button "Grupos" at bounding box center [457, 79] width 40 height 23
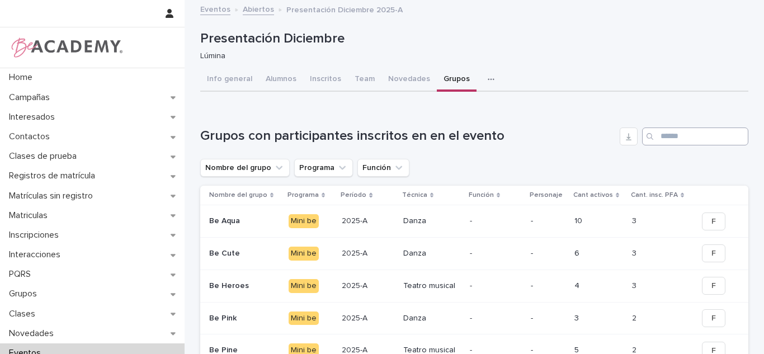
drag, startPoint x: 675, startPoint y: 152, endPoint x: 666, endPoint y: 139, distance: 14.9
click at [675, 151] on div "Grupos con participantes inscritos en en el evento Nombre del grupo Programa Fu…" at bounding box center [474, 343] width 548 height 431
click at [666, 139] on input "Search" at bounding box center [695, 137] width 106 height 18
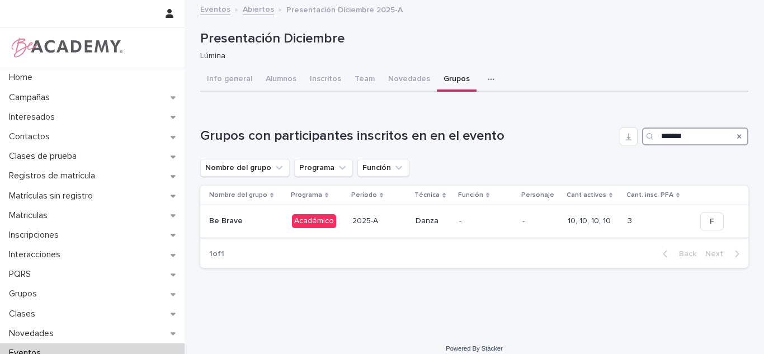
type input "*******"
click at [426, 227] on div "Danza" at bounding box center [433, 221] width 35 height 18
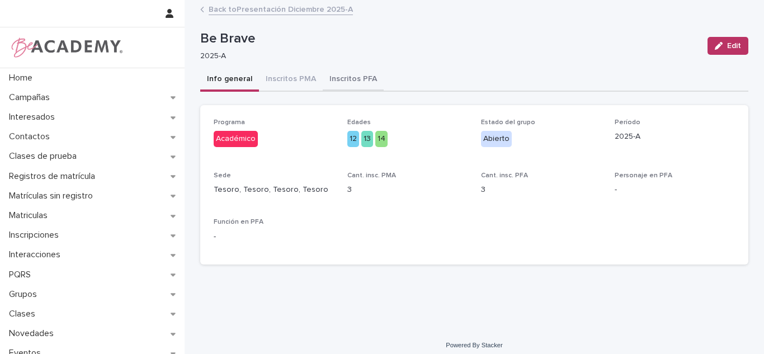
click at [348, 87] on button "Inscritos PFA" at bounding box center [353, 79] width 61 height 23
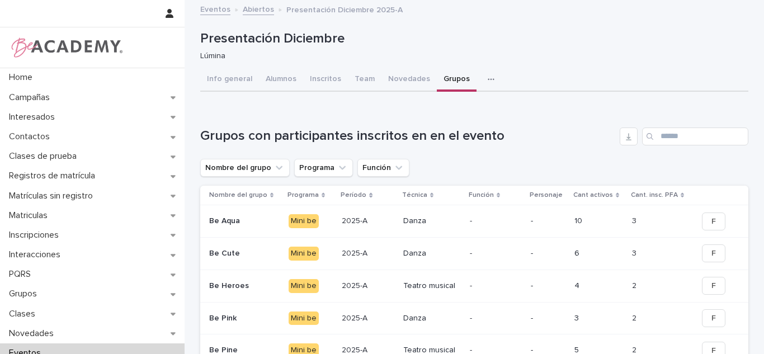
scroll to position [129, 0]
